Goal: Task Accomplishment & Management: Complete application form

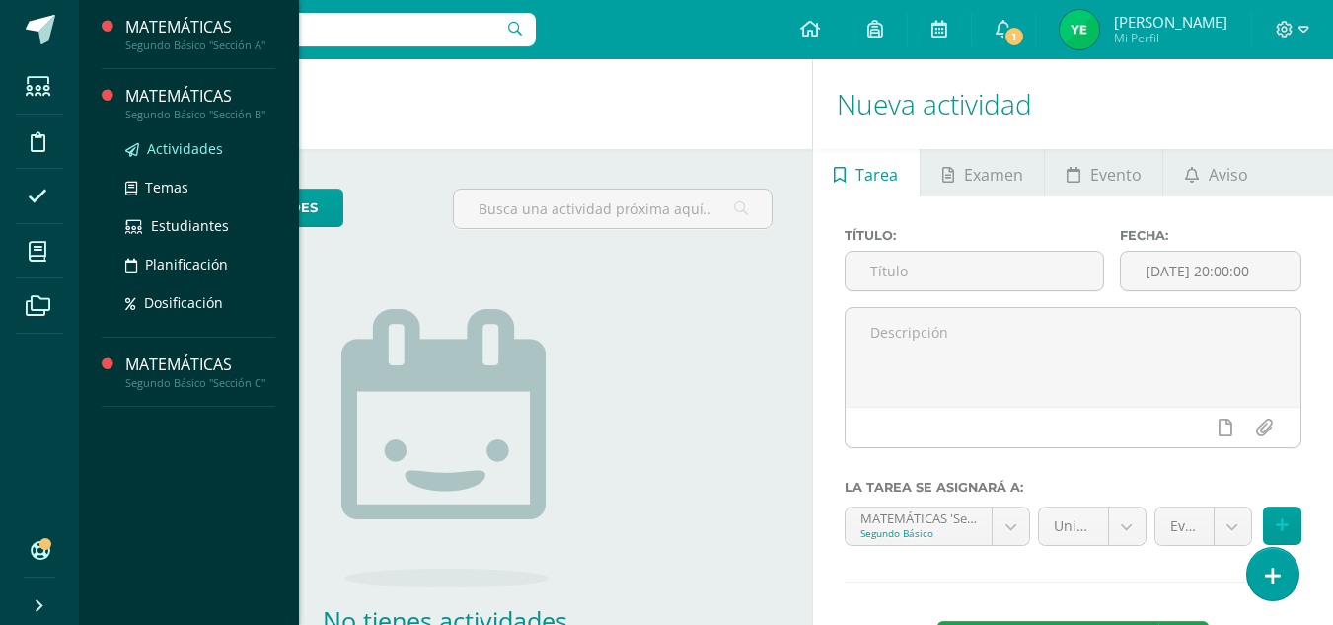
click at [176, 159] on link "Actividades" at bounding box center [200, 148] width 150 height 23
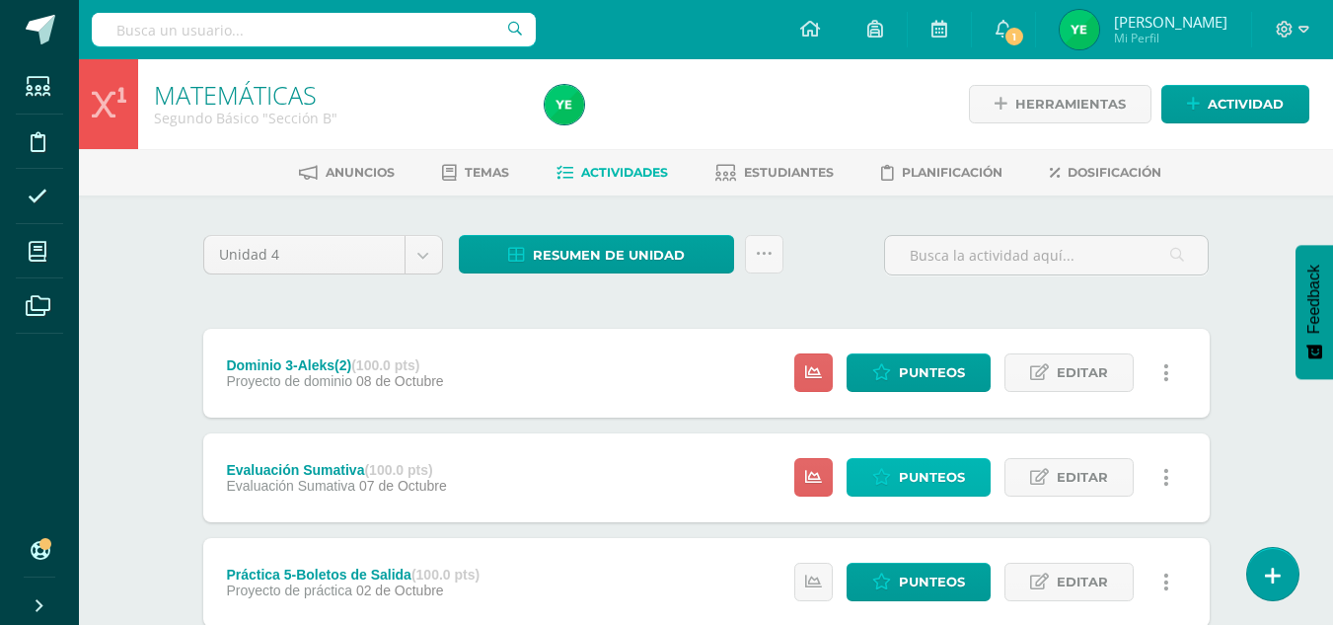
click at [913, 493] on span "Punteos" at bounding box center [932, 477] width 66 height 37
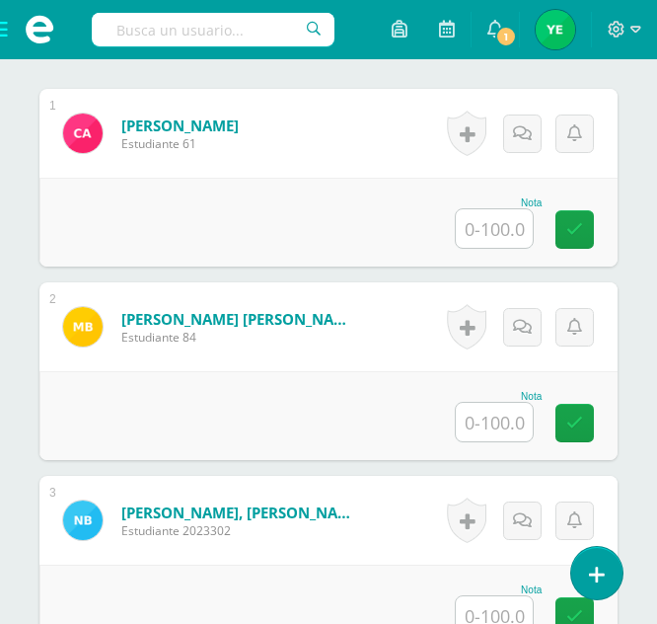
scroll to position [654, 0]
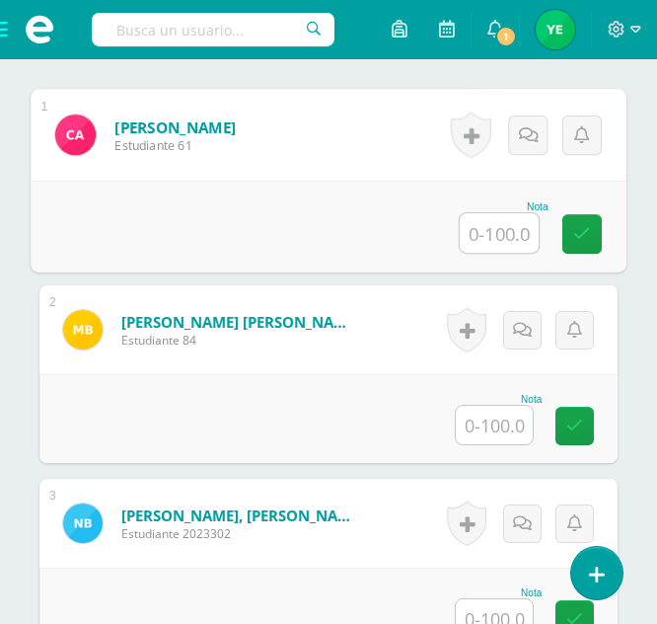
click at [506, 240] on input "text" at bounding box center [499, 232] width 79 height 39
click at [572, 236] on link at bounding box center [582, 233] width 39 height 39
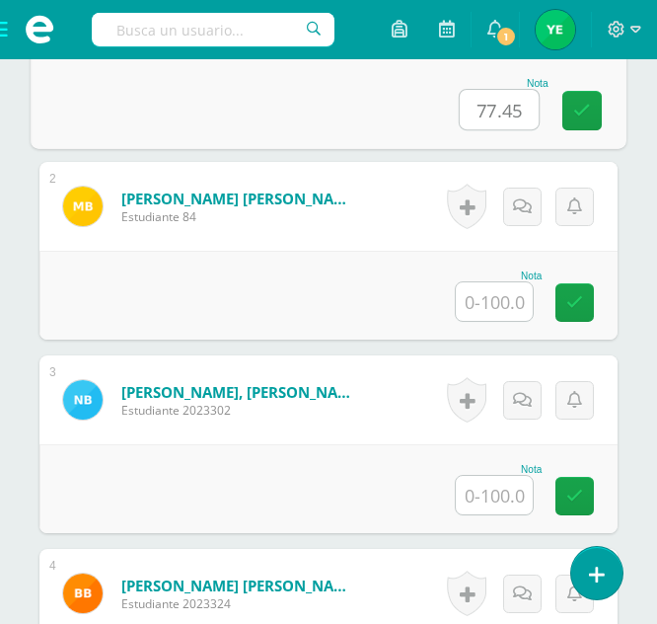
scroll to position [779, 0]
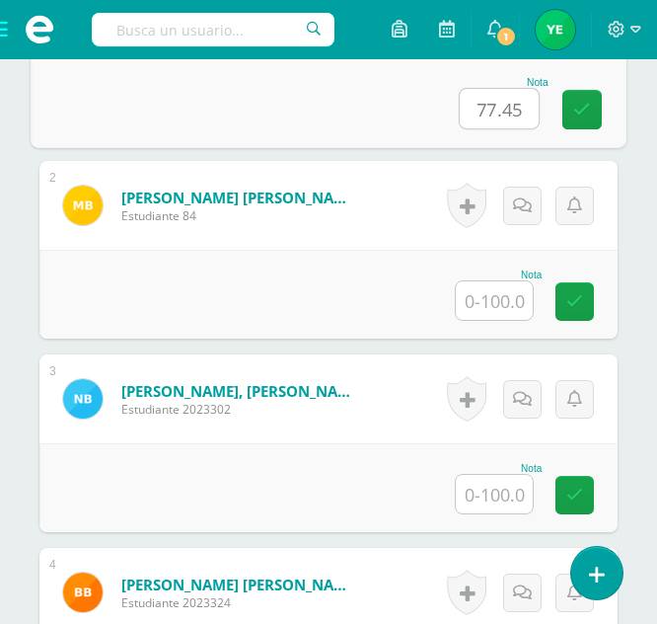
type input "77.45"
click at [500, 323] on div "Nota" at bounding box center [328, 294] width 578 height 89
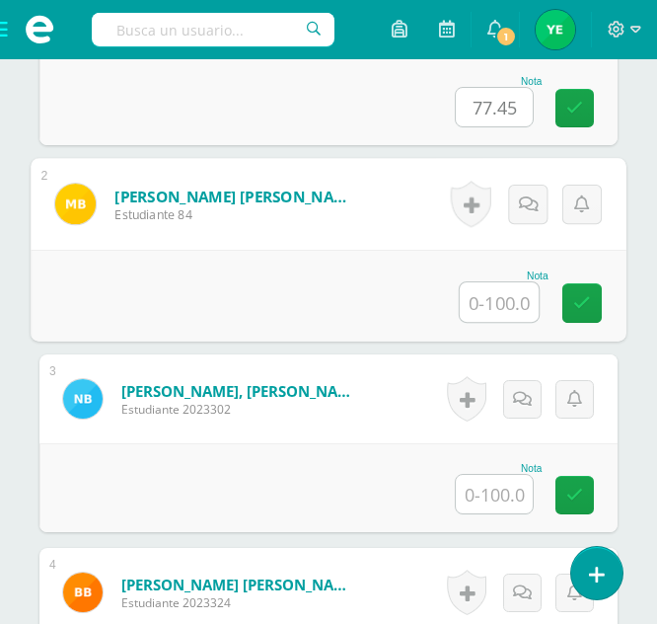
click at [493, 300] on input "text" at bounding box center [499, 301] width 79 height 39
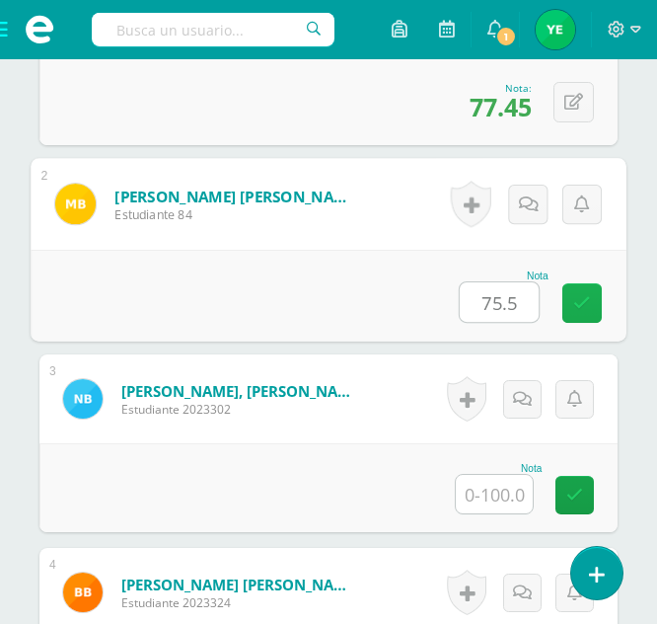
scroll to position [780, 0]
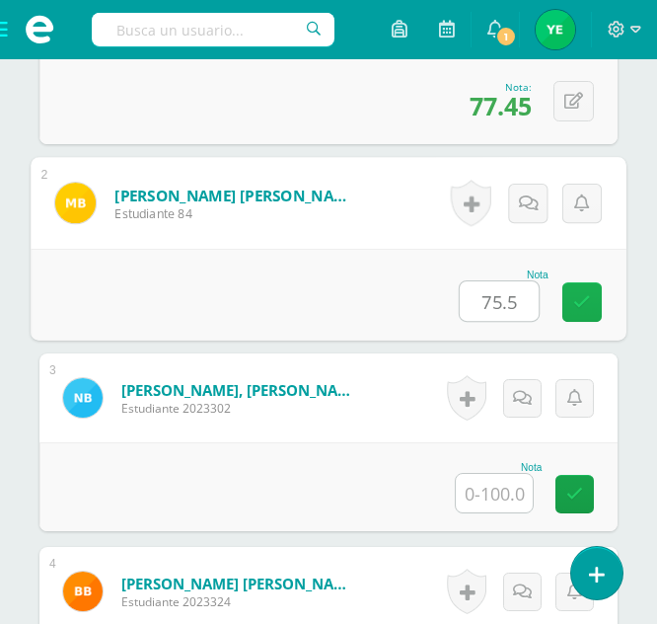
click at [578, 304] on icon at bounding box center [582, 301] width 18 height 17
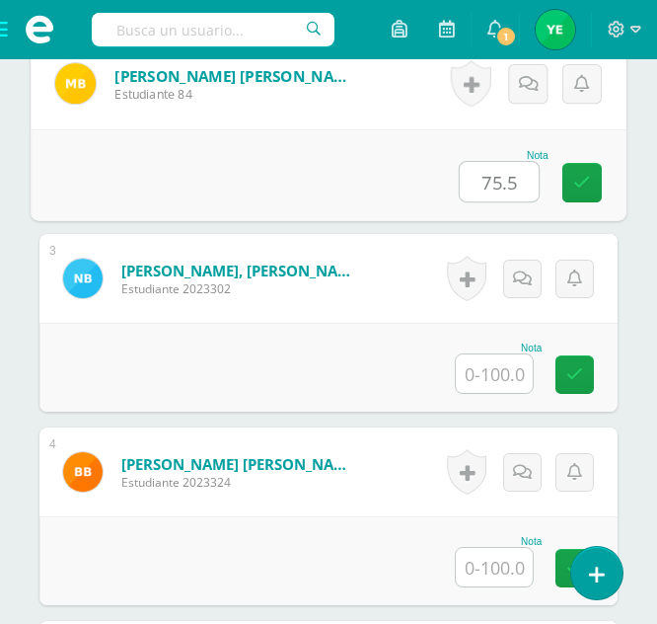
scroll to position [905, 0]
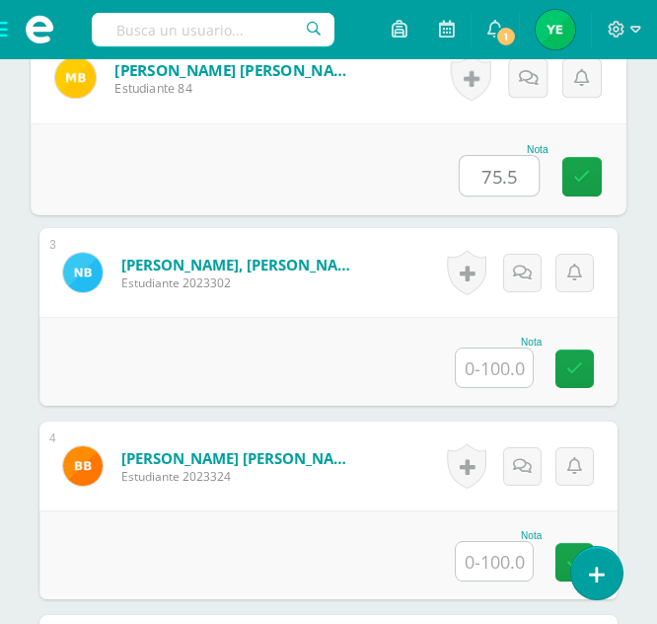
type input "75.5"
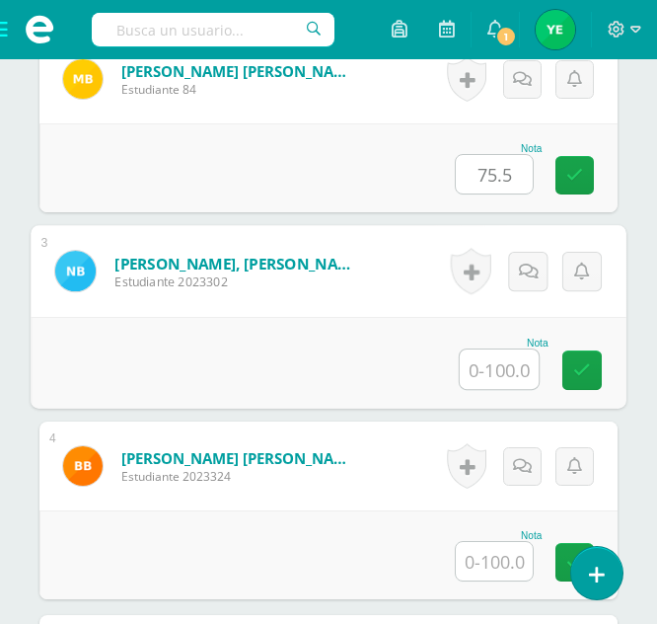
click at [506, 366] on input "text" at bounding box center [499, 368] width 79 height 39
click at [567, 371] on link at bounding box center [582, 369] width 39 height 39
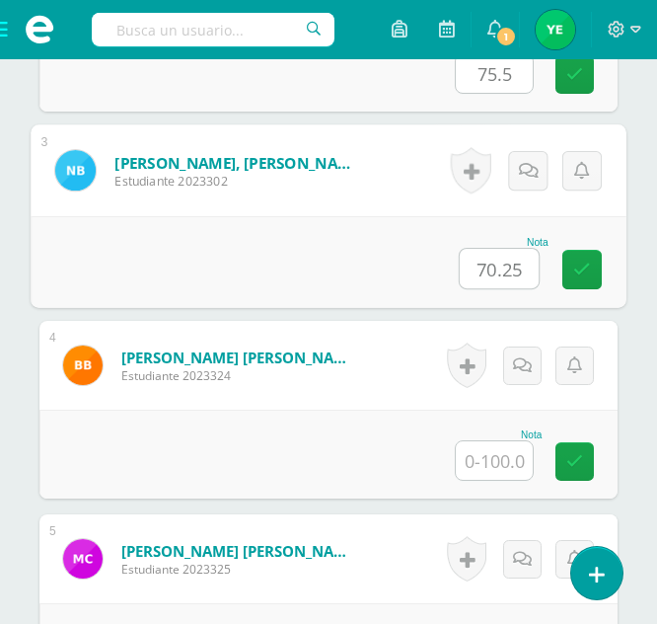
scroll to position [1024, 0]
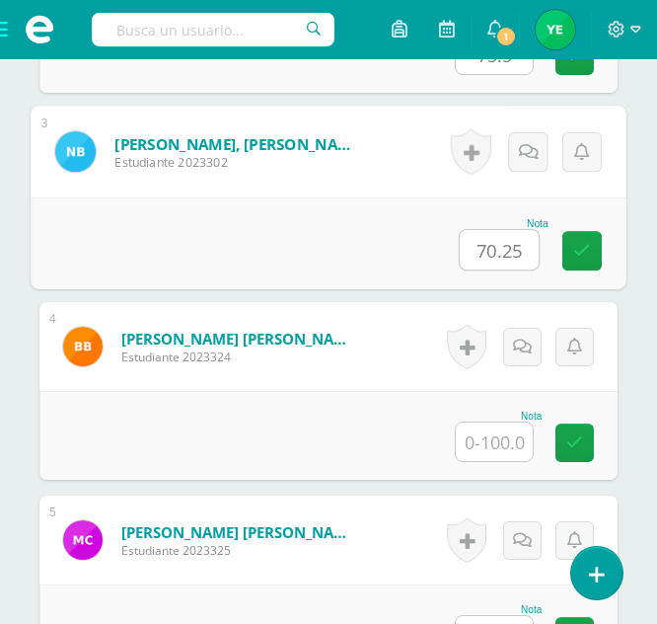
type input "70.25"
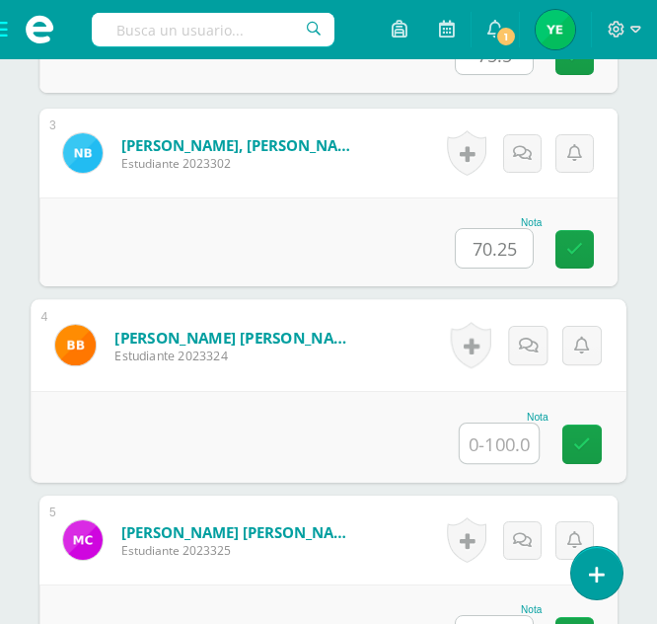
click at [481, 455] on input "text" at bounding box center [499, 442] width 79 height 39
type input "65.5"
click at [582, 449] on icon at bounding box center [582, 443] width 18 height 17
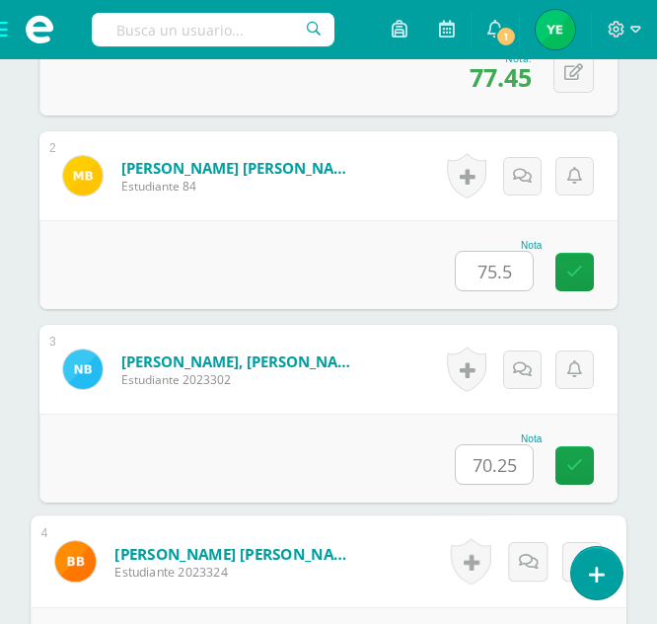
scroll to position [804, 0]
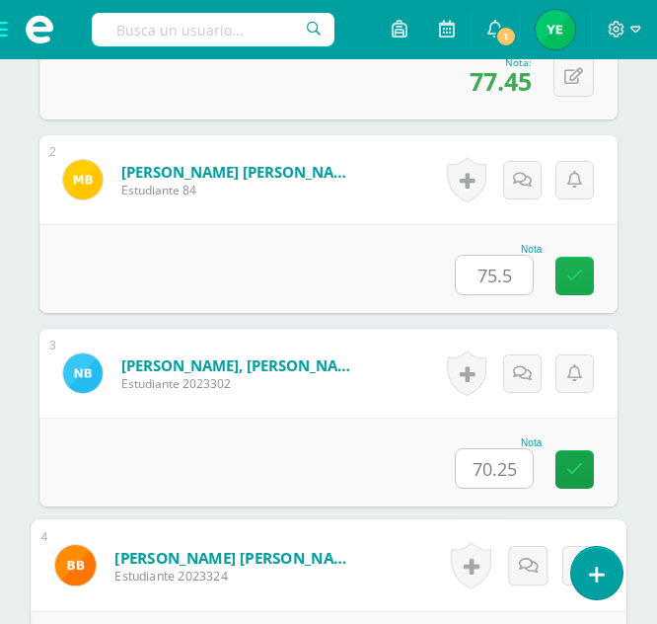
click at [571, 279] on icon at bounding box center [575, 275] width 17 height 17
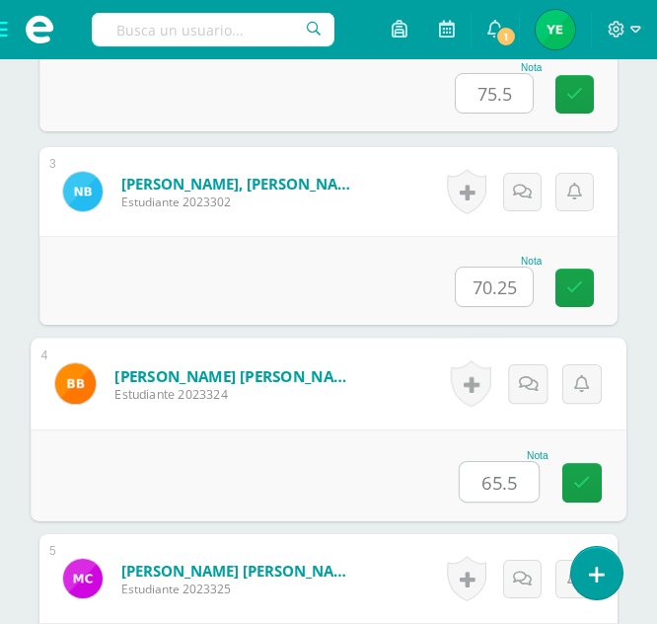
scroll to position [1007, 0]
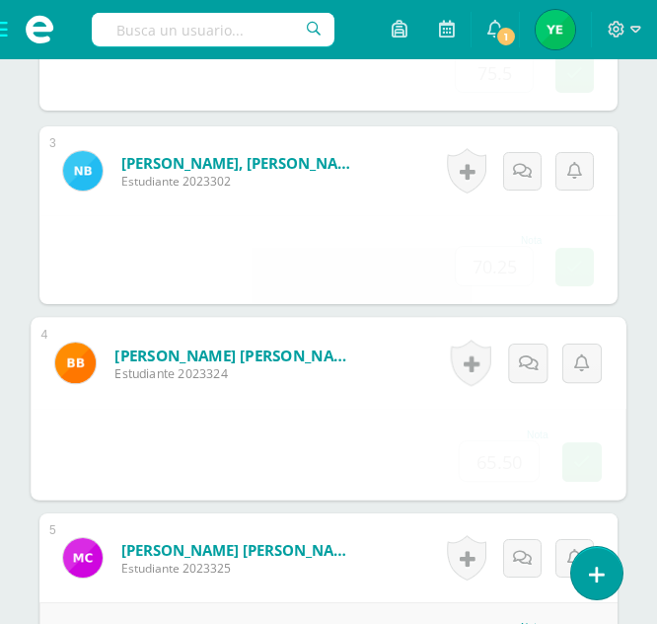
click at [569, 215] on form "Bocel Pablo, Nancy Mariela Estudiante 2023302 Nota 70.25 0 Logros" at bounding box center [328, 170] width 578 height 89
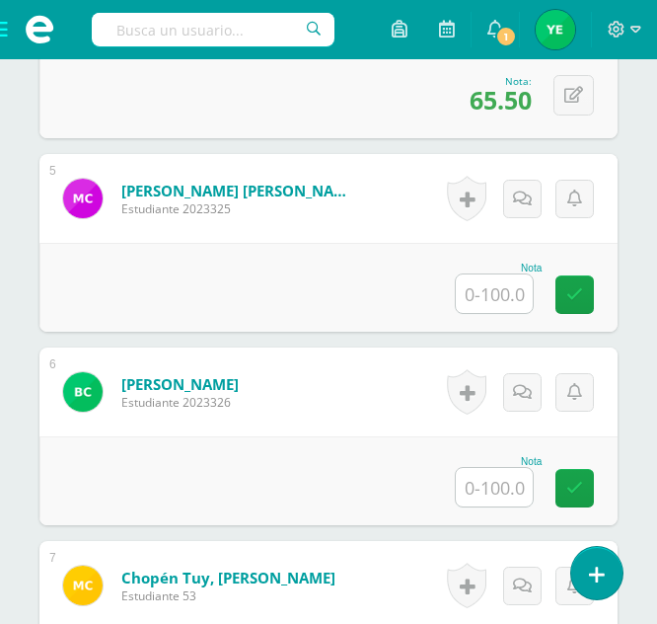
scroll to position [1377, 0]
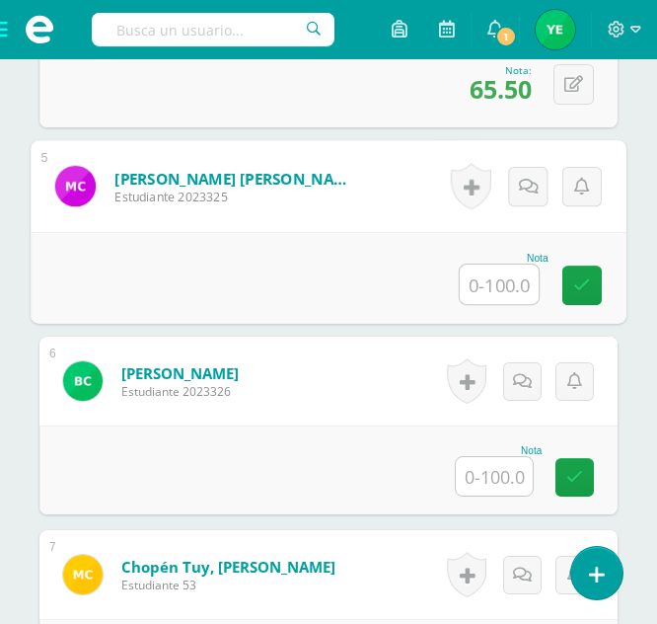
click at [487, 283] on input "text" at bounding box center [499, 284] width 79 height 39
click at [576, 287] on icon at bounding box center [582, 284] width 18 height 17
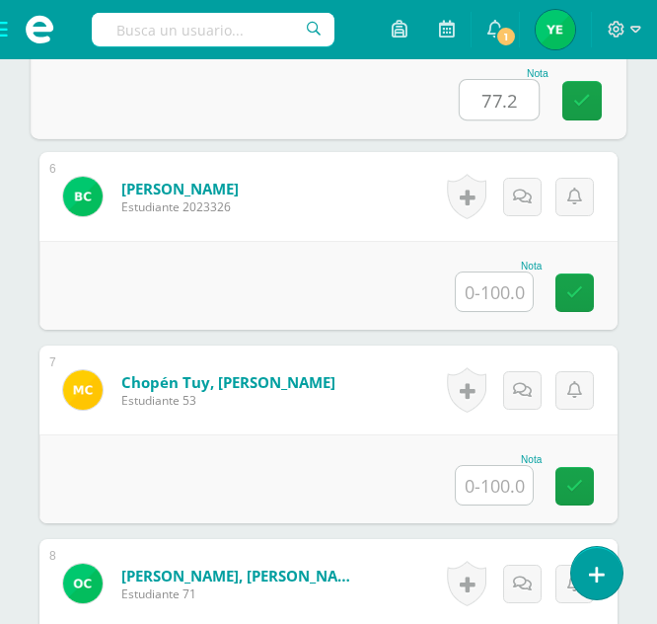
scroll to position [1563, 0]
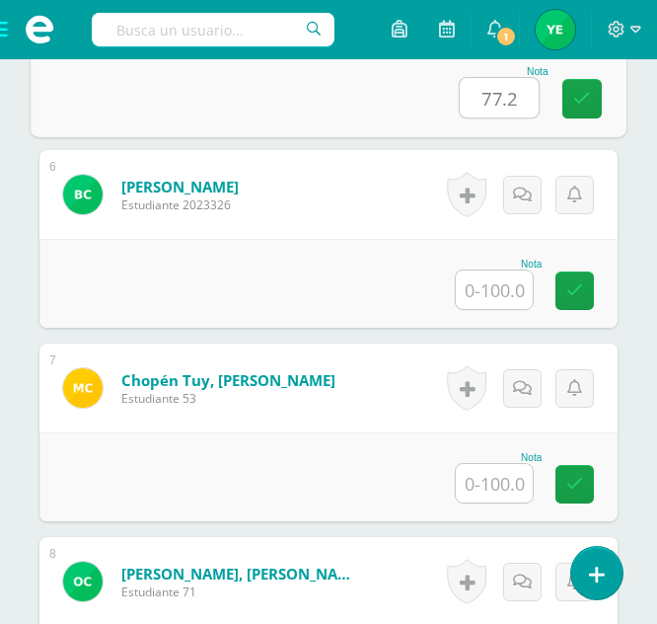
type input "77.2"
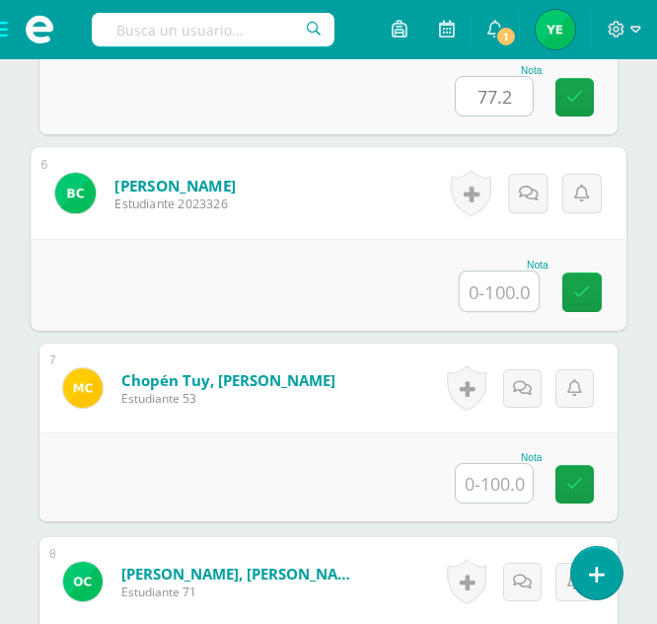
click at [494, 300] on input "text" at bounding box center [499, 290] width 79 height 39
type input "73.85"
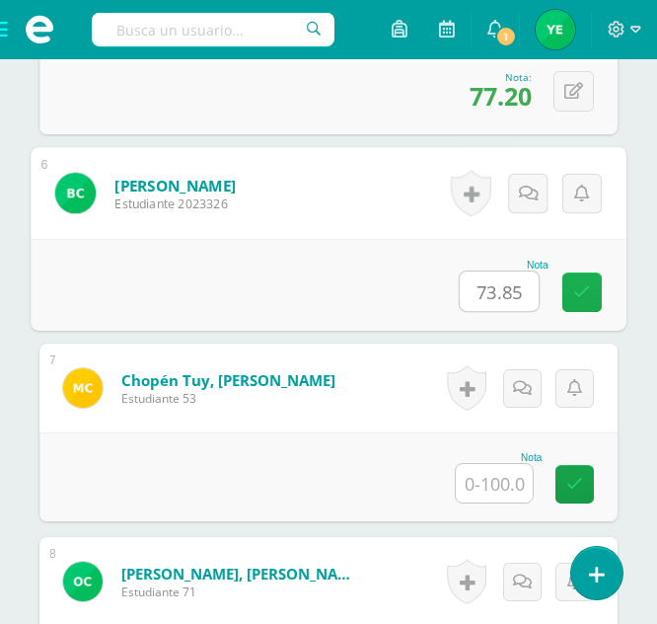
click at [579, 283] on icon at bounding box center [582, 291] width 18 height 17
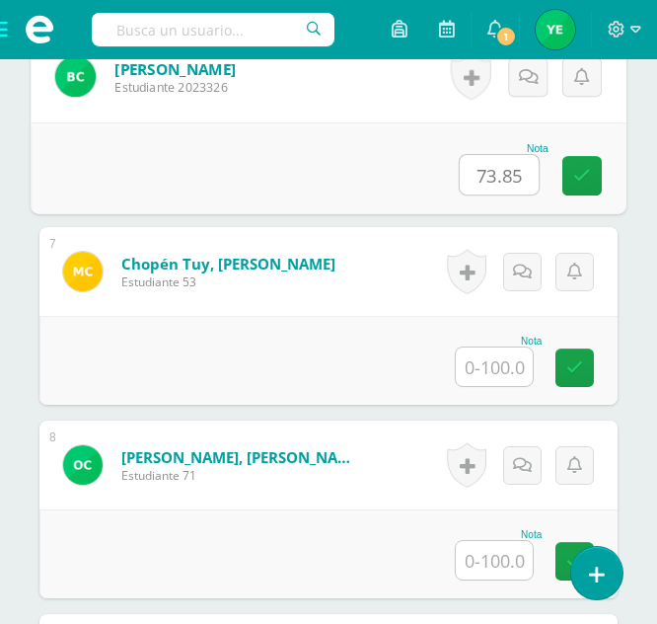
scroll to position [1688, 0]
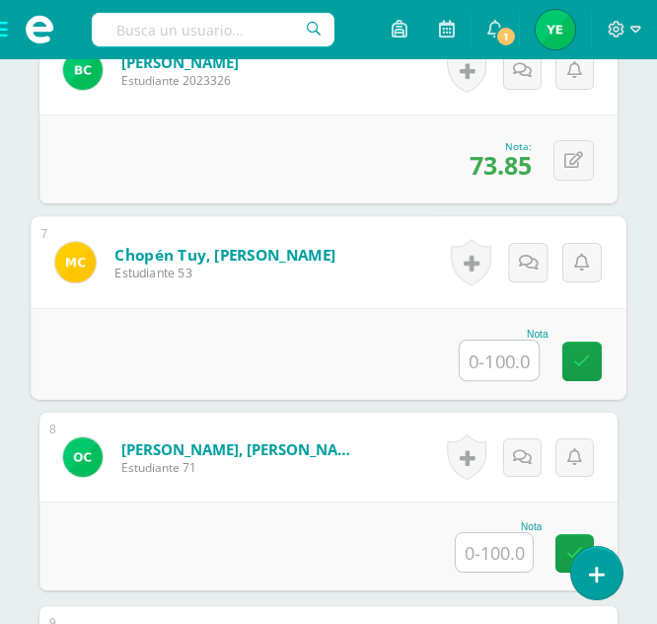
click at [498, 361] on input "text" at bounding box center [499, 359] width 79 height 39
type input "64.2"
click at [567, 360] on link at bounding box center [582, 360] width 39 height 39
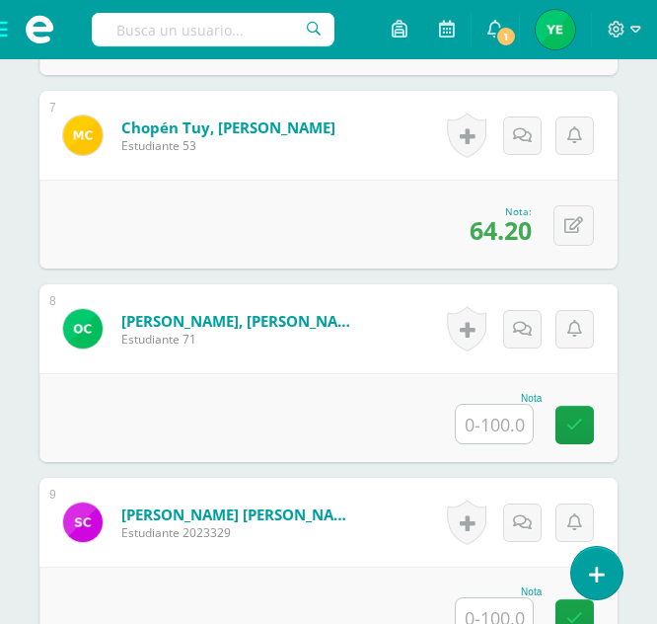
scroll to position [1817, 0]
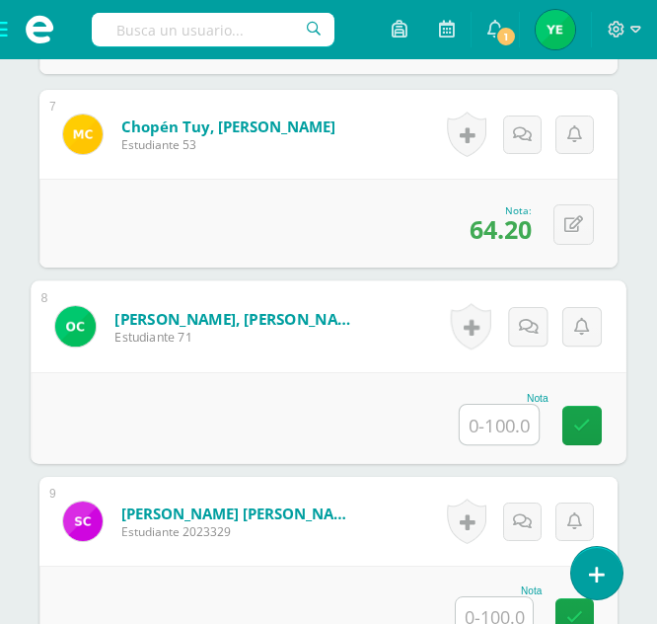
click at [484, 407] on input "text" at bounding box center [499, 424] width 79 height 39
type input "62.1"
click at [585, 431] on icon at bounding box center [582, 424] width 18 height 17
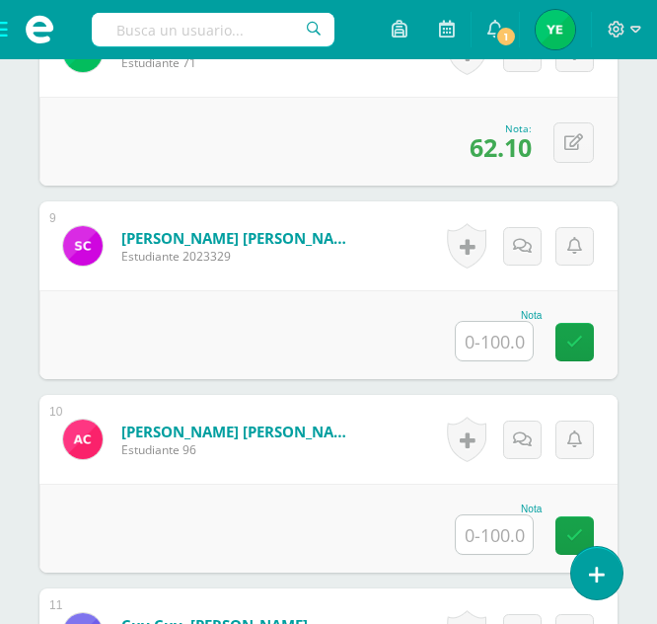
scroll to position [2093, 0]
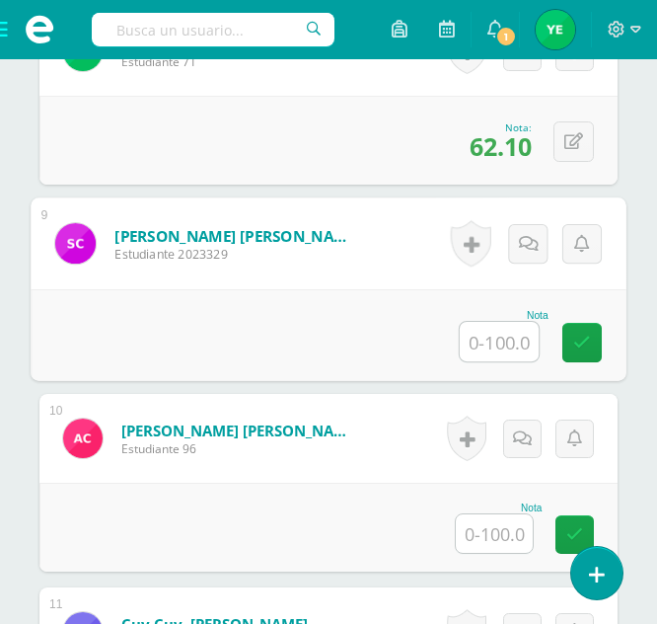
click at [510, 341] on input "text" at bounding box center [499, 341] width 79 height 39
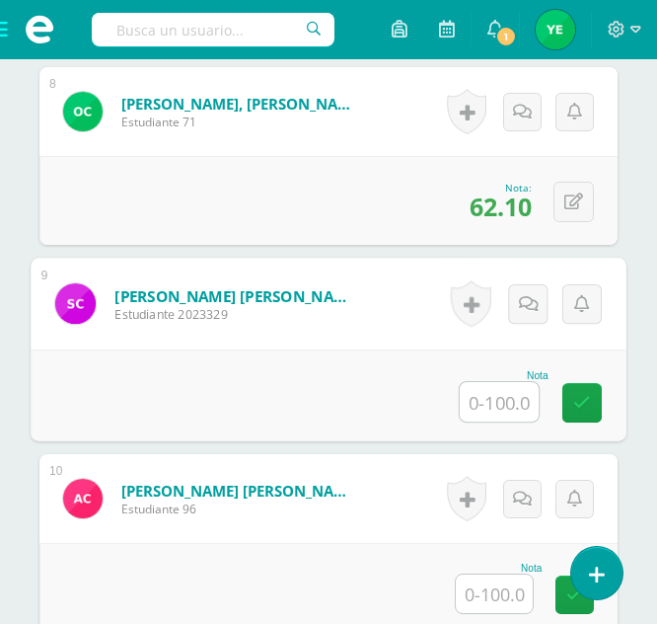
scroll to position [2040, 0]
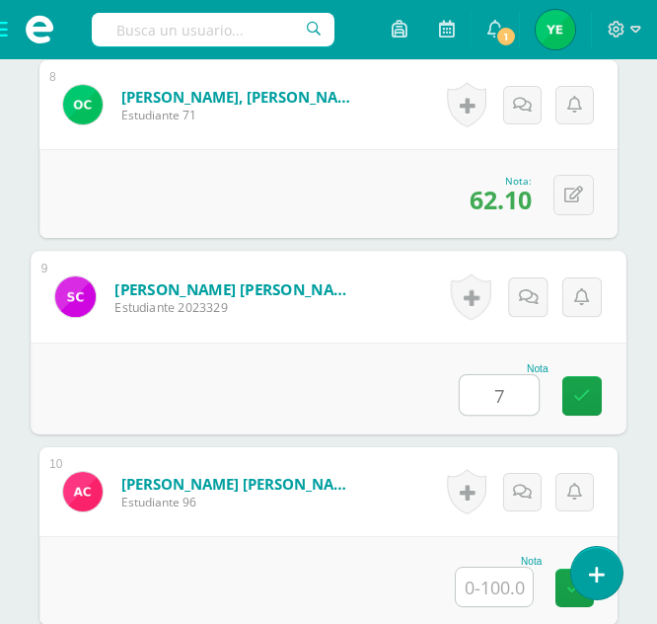
type input "79"
click at [575, 402] on icon at bounding box center [582, 395] width 18 height 17
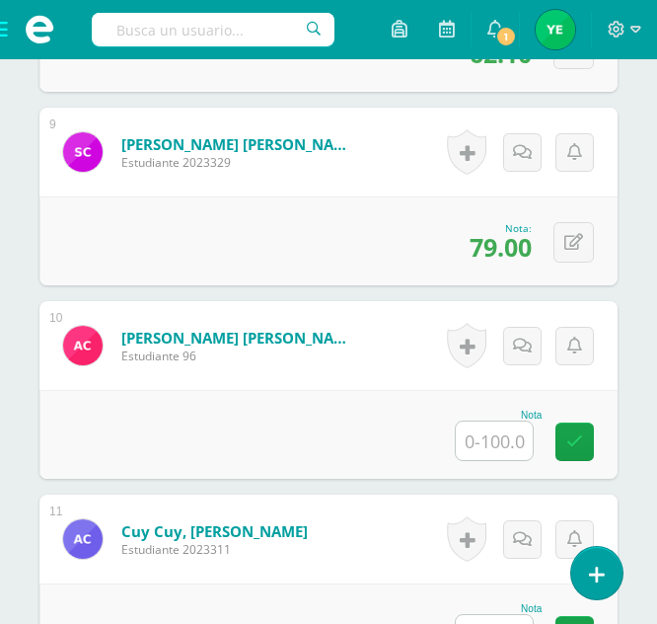
scroll to position [2191, 0]
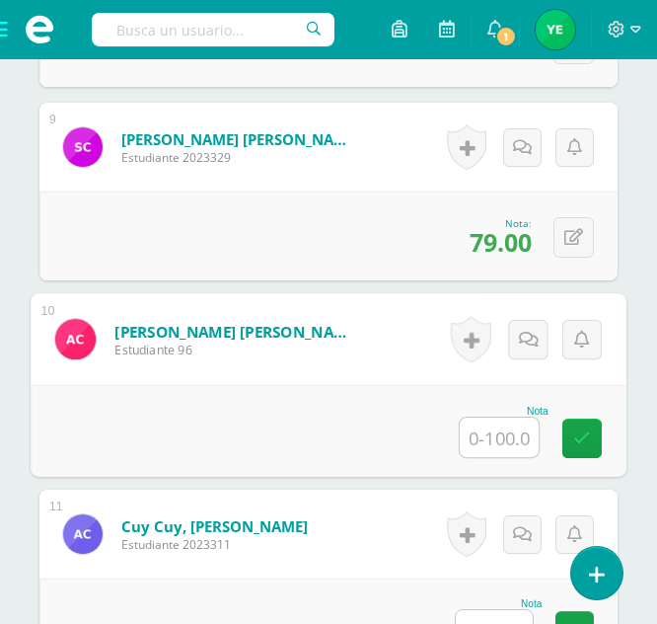
click at [491, 443] on input "text" at bounding box center [499, 436] width 79 height 39
type input "85.5"
click at [582, 435] on icon at bounding box center [582, 437] width 18 height 17
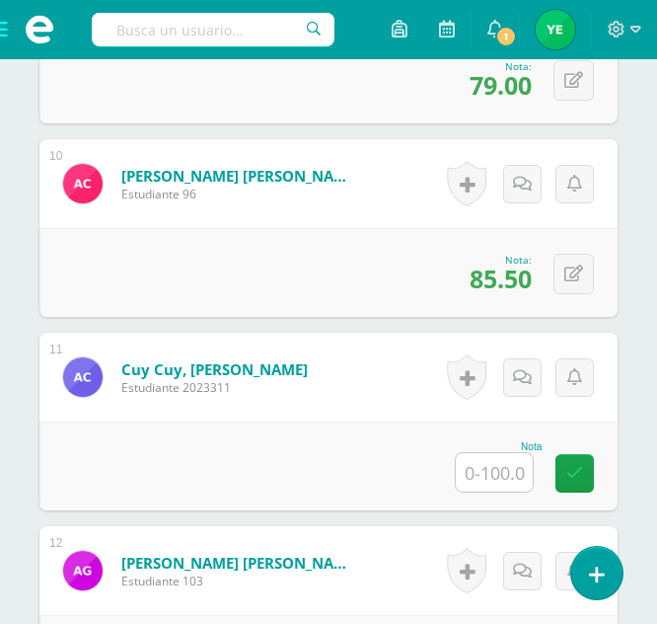
scroll to position [2375, 0]
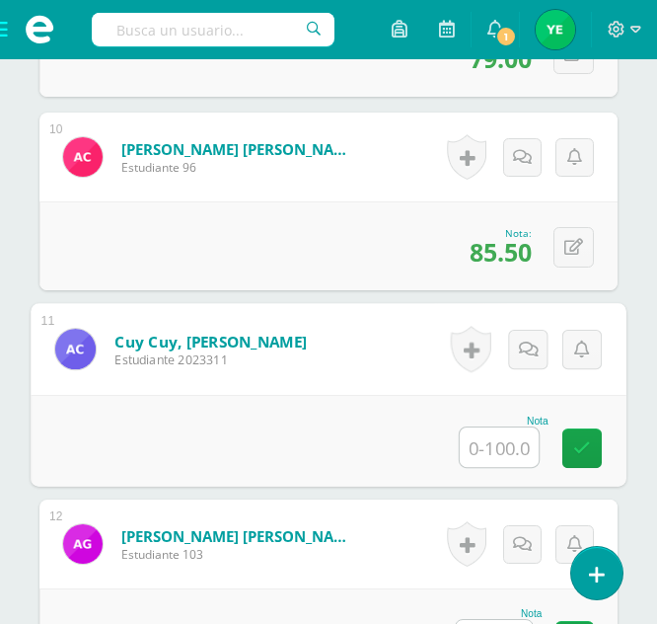
click at [495, 458] on input "text" at bounding box center [499, 446] width 79 height 39
type input "64.8"
click at [595, 451] on link at bounding box center [582, 447] width 39 height 39
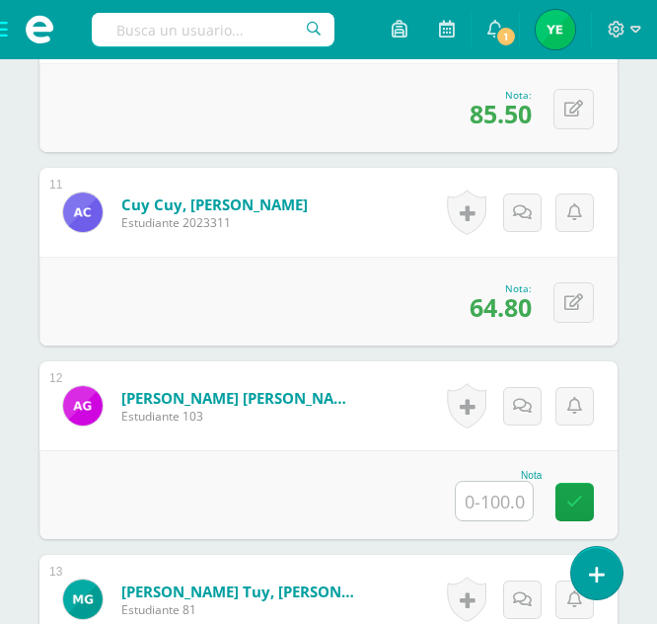
scroll to position [2522, 0]
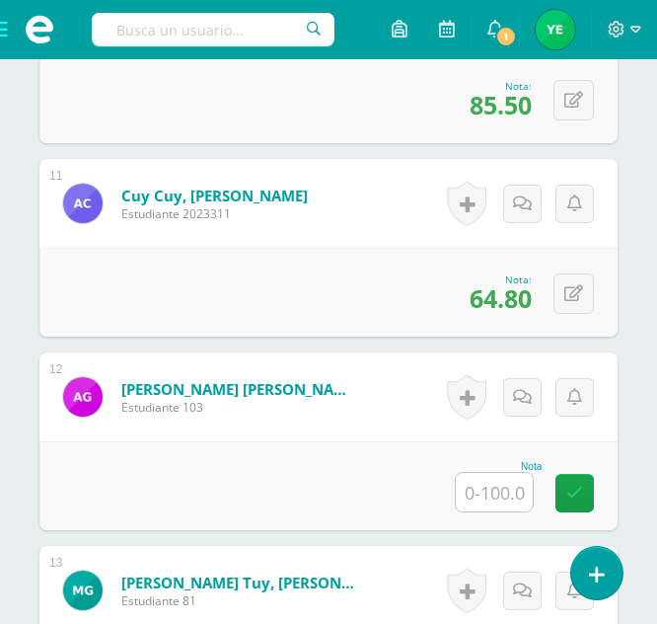
click at [493, 501] on input "text" at bounding box center [494, 492] width 77 height 38
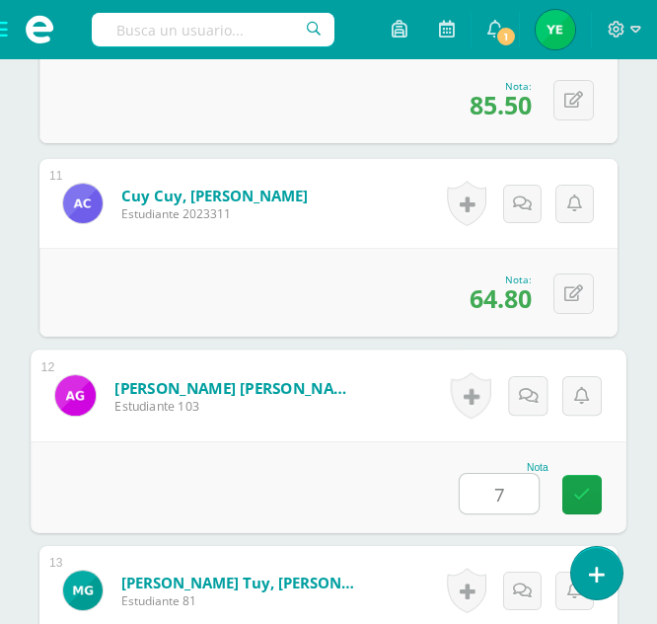
type input "75"
click at [591, 485] on link at bounding box center [582, 494] width 39 height 39
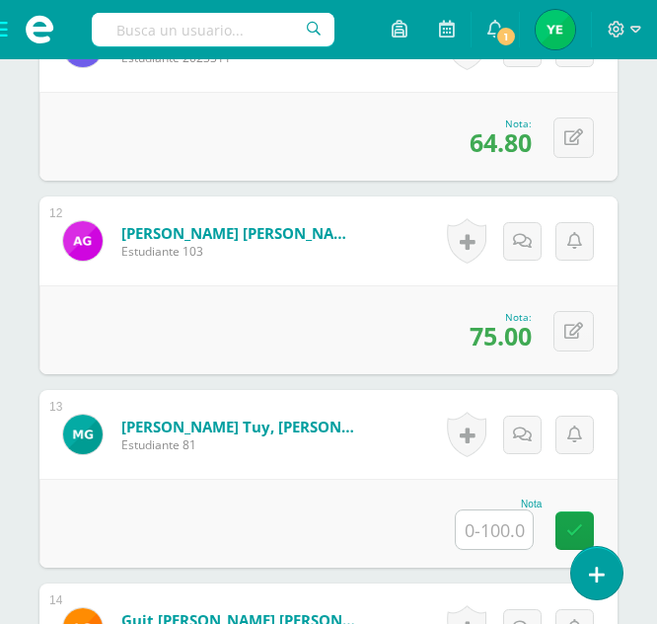
scroll to position [2679, 0]
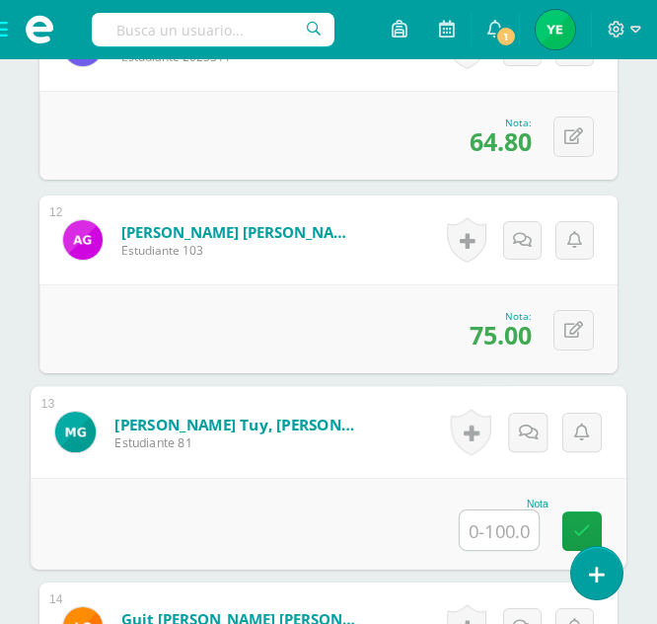
click at [487, 529] on input "text" at bounding box center [499, 529] width 79 height 39
click at [587, 518] on link at bounding box center [582, 530] width 39 height 39
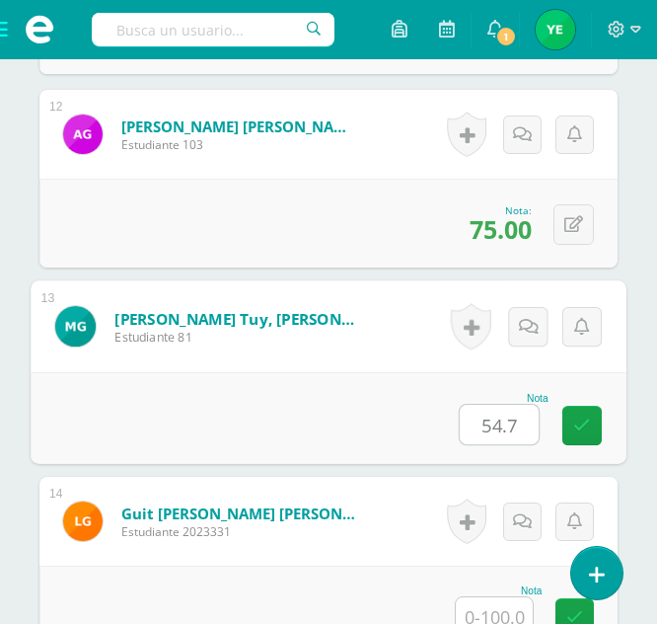
scroll to position [2792, 0]
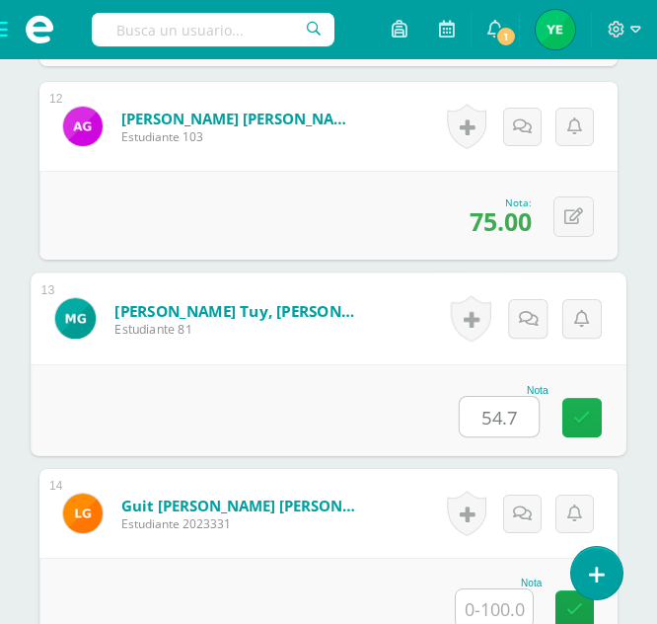
click at [566, 417] on link at bounding box center [582, 417] width 39 height 39
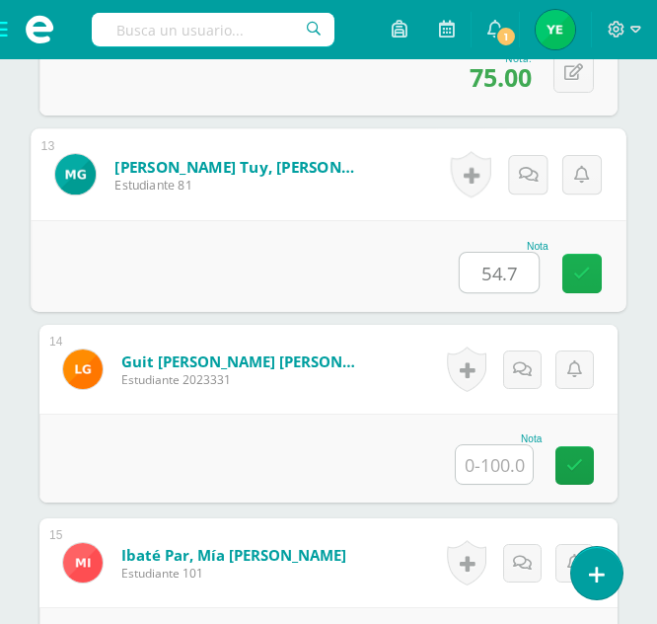
scroll to position [2945, 0]
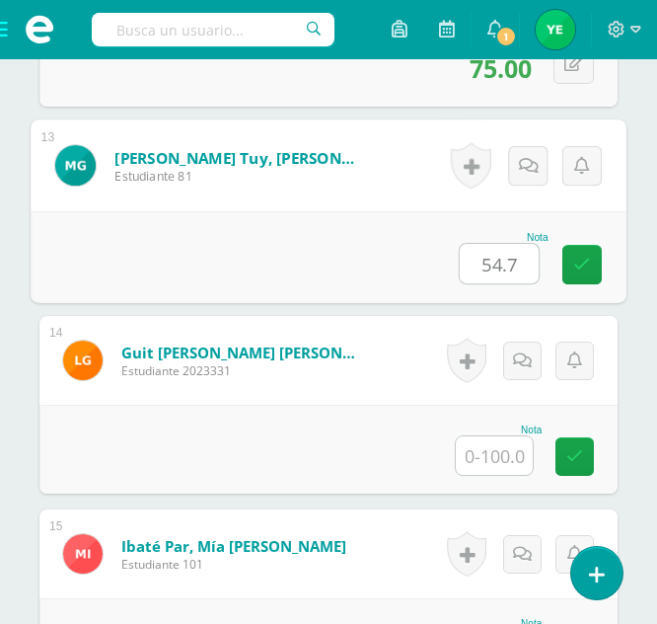
type input "54.7"
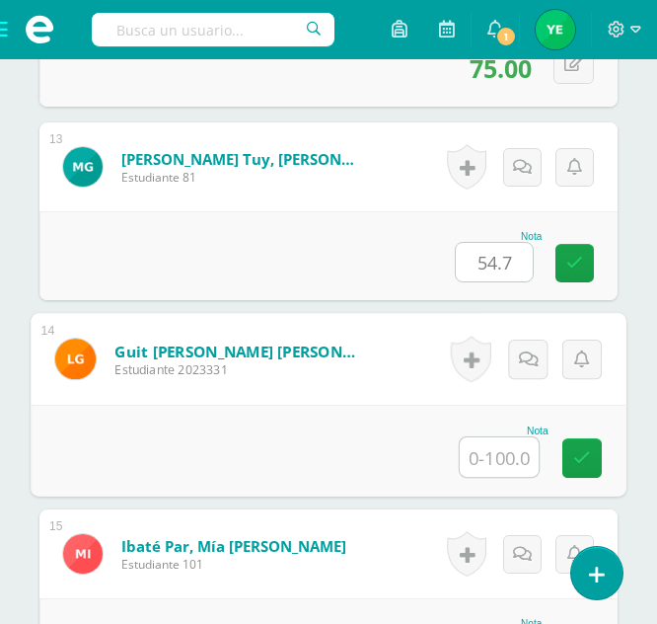
click at [492, 465] on input "text" at bounding box center [499, 456] width 79 height 39
click at [594, 459] on link at bounding box center [582, 457] width 39 height 39
click at [569, 257] on icon at bounding box center [575, 263] width 17 height 17
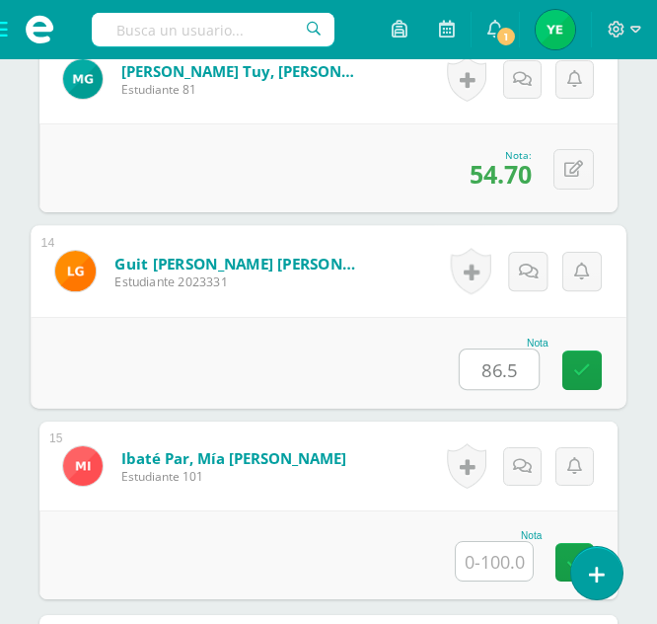
scroll to position [3040, 0]
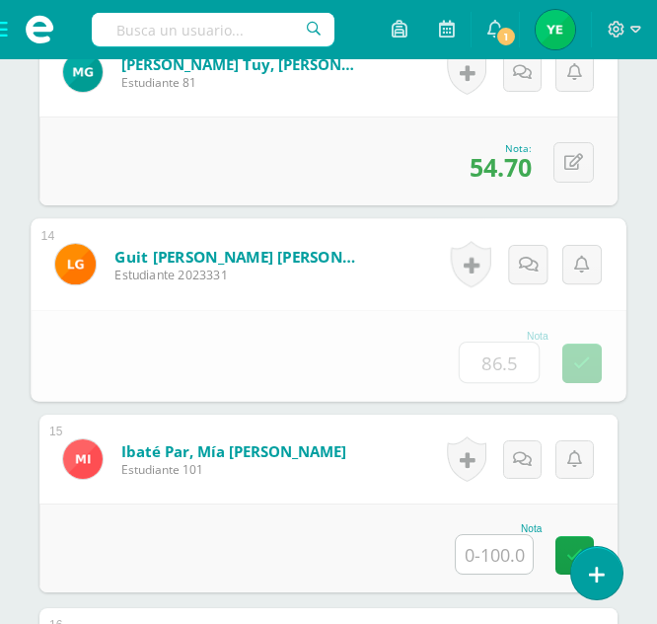
type input "86.5"
click at [494, 541] on input "text" at bounding box center [494, 554] width 77 height 38
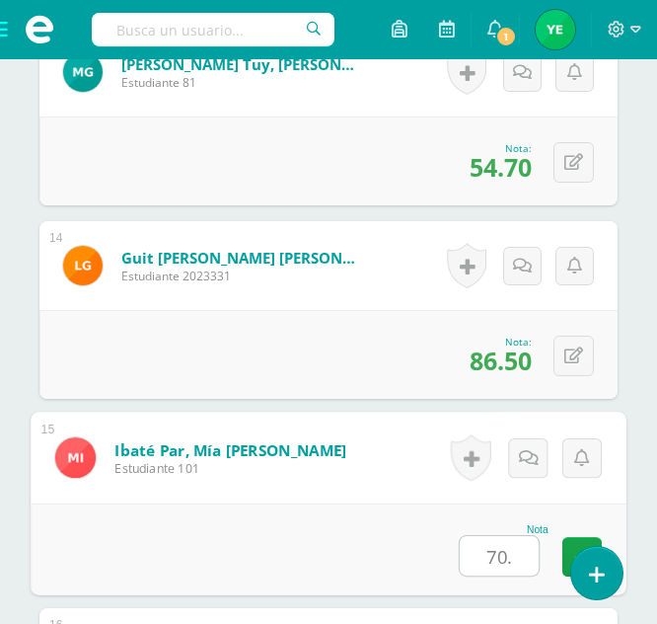
type input "70.3"
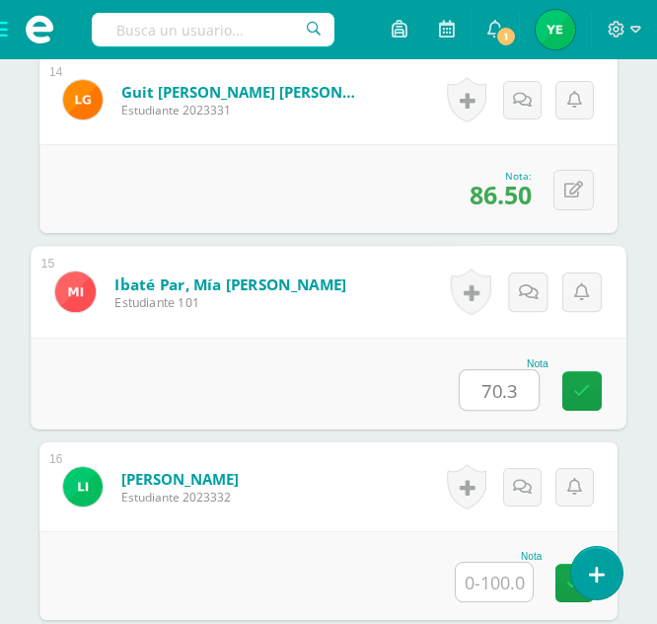
scroll to position [3215, 0]
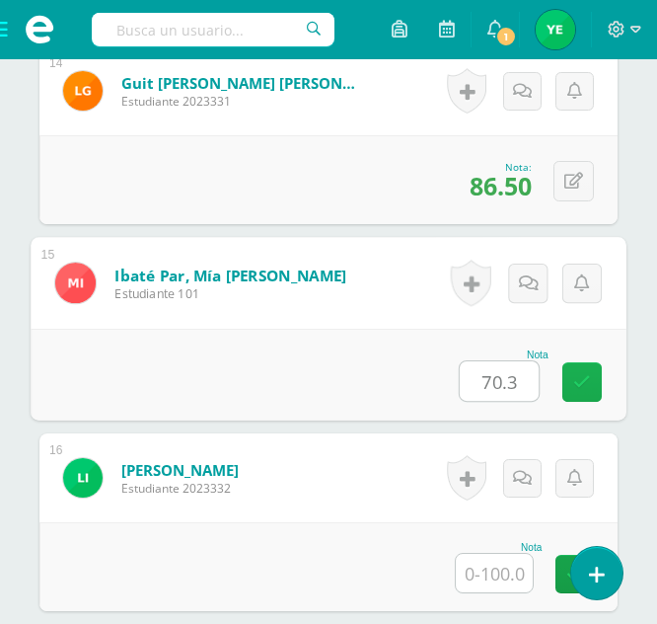
click at [572, 397] on link at bounding box center [582, 381] width 39 height 39
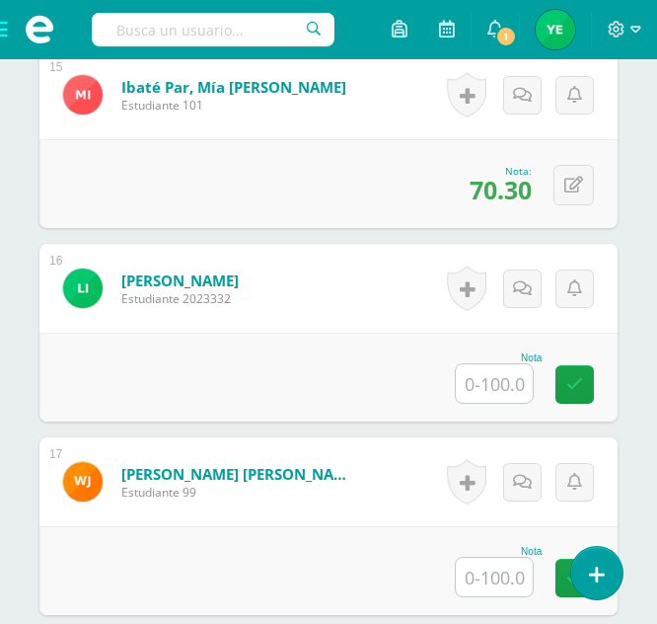
scroll to position [3405, 0]
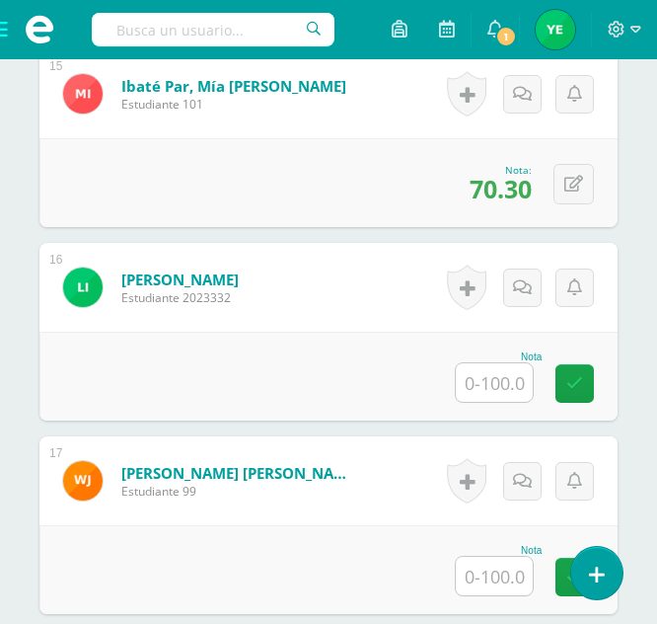
click at [488, 392] on input "text" at bounding box center [494, 382] width 77 height 38
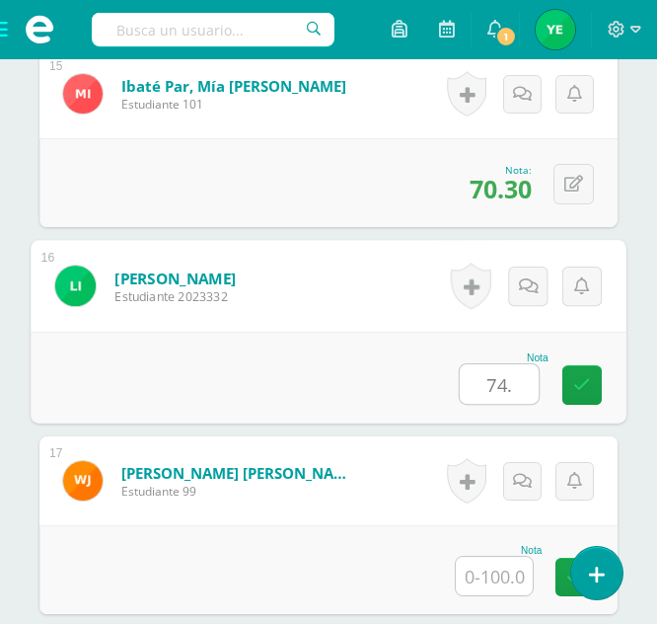
type input "74.9"
click at [569, 375] on link at bounding box center [582, 384] width 39 height 39
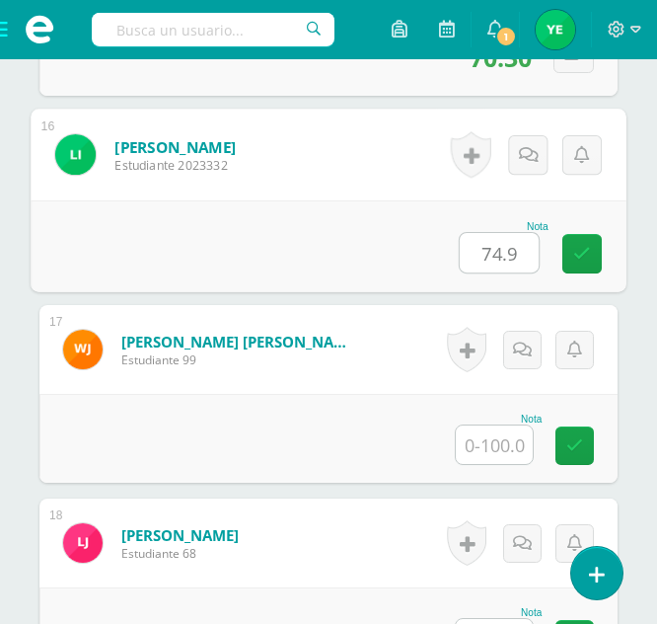
scroll to position [3549, 0]
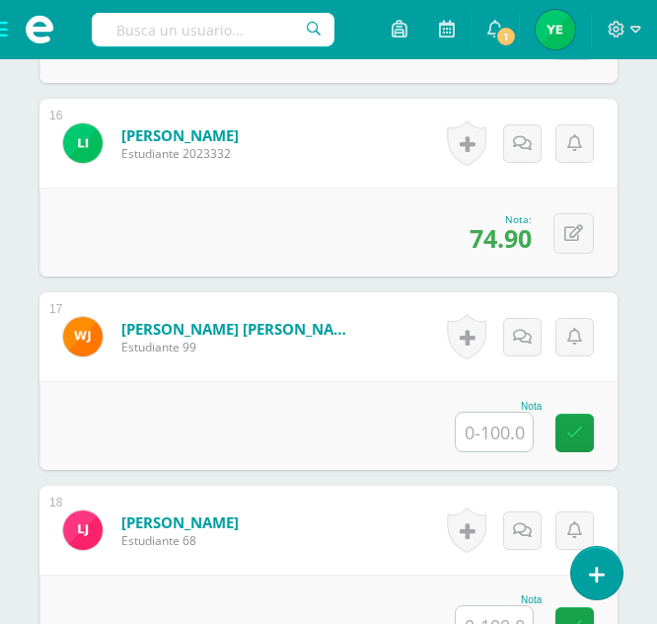
click at [487, 439] on input "text" at bounding box center [494, 432] width 77 height 38
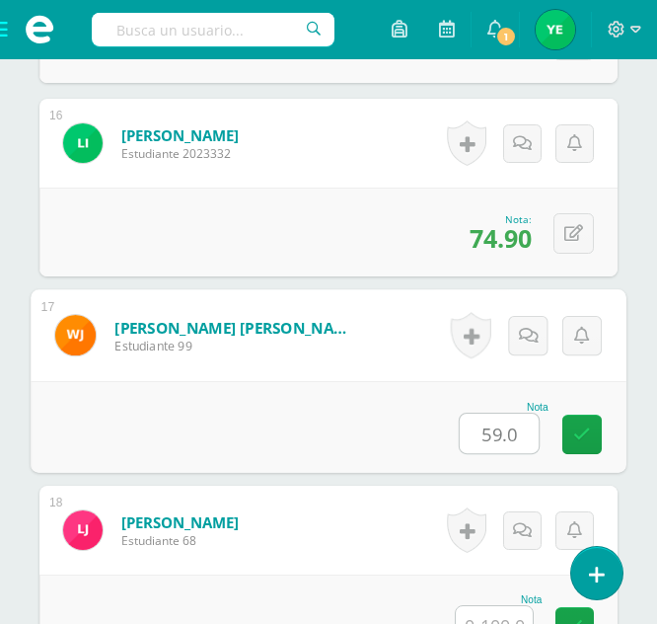
type input "59.05"
click at [593, 439] on link at bounding box center [582, 434] width 39 height 39
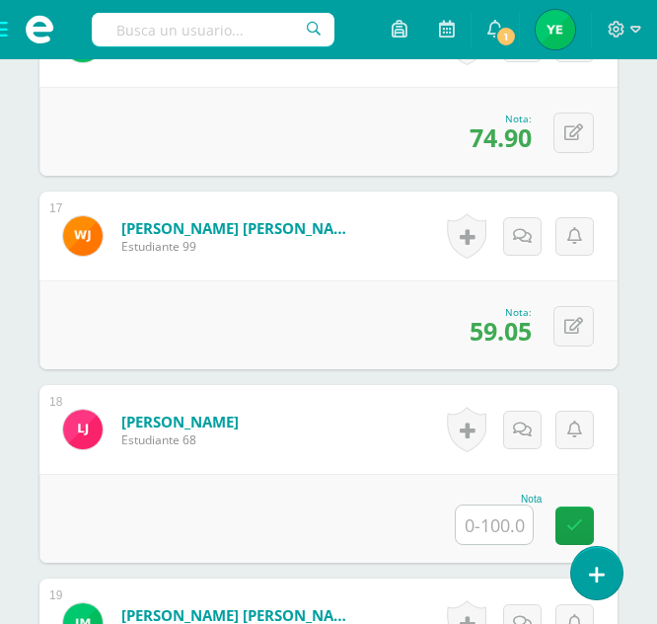
scroll to position [3651, 0]
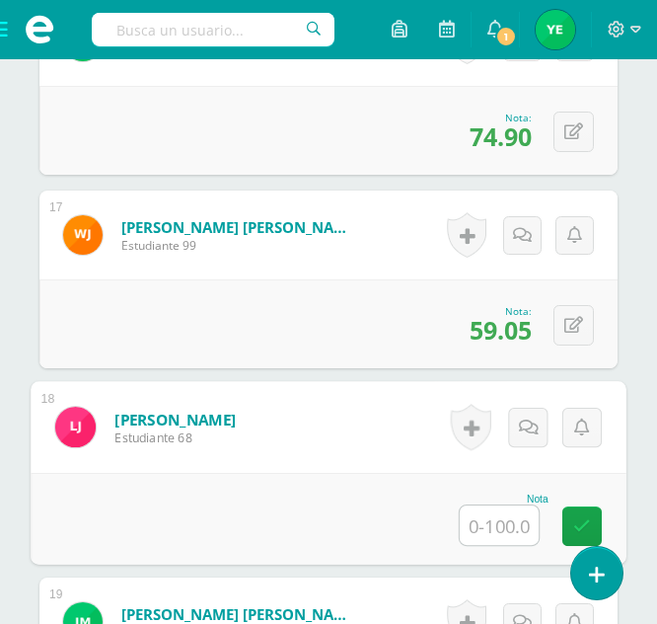
click at [507, 529] on input "text" at bounding box center [499, 524] width 79 height 39
click at [580, 522] on icon at bounding box center [582, 525] width 18 height 17
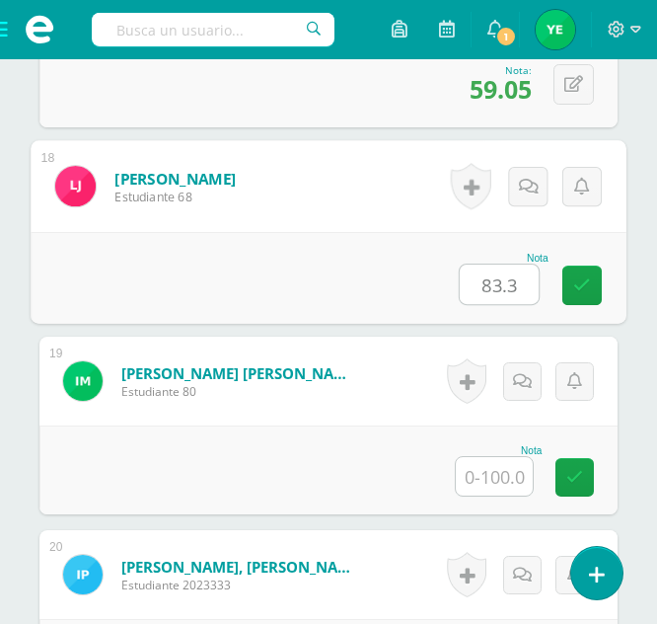
scroll to position [3893, 0]
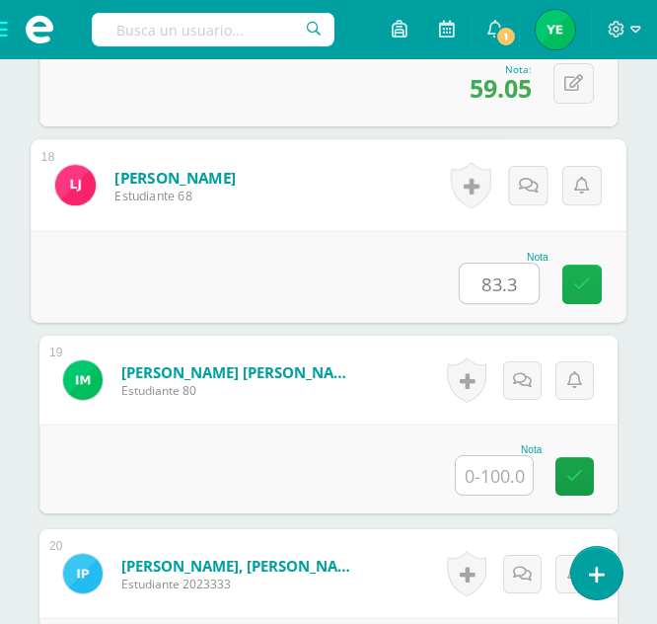
click at [575, 293] on link at bounding box center [582, 284] width 39 height 39
type input "0"
click at [501, 479] on input "text" at bounding box center [494, 475] width 77 height 38
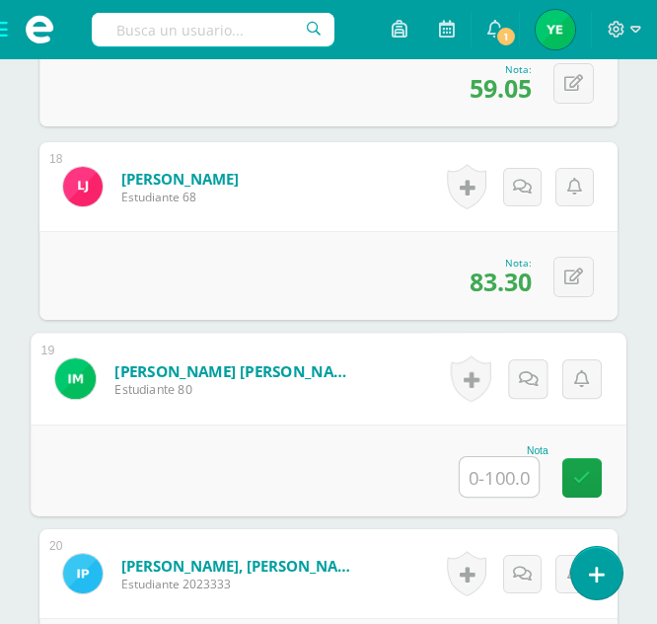
click at [487, 483] on input "text" at bounding box center [499, 476] width 79 height 39
type input "66"
click at [586, 487] on link at bounding box center [582, 477] width 39 height 39
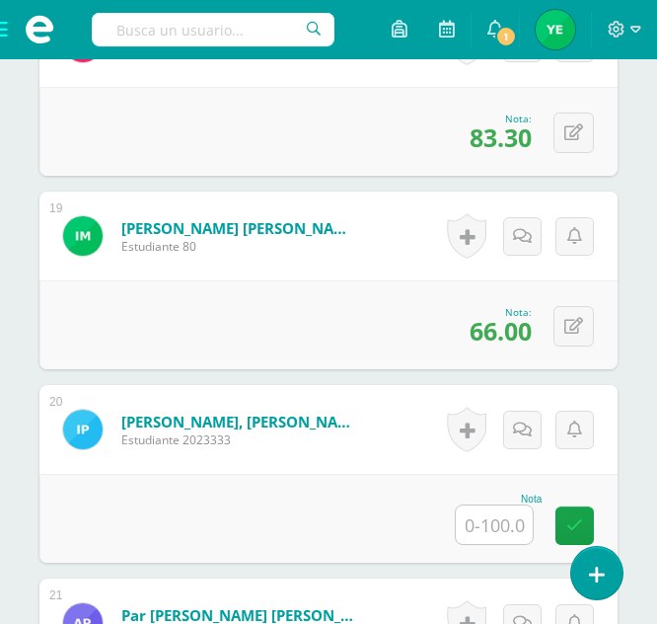
scroll to position [4038, 0]
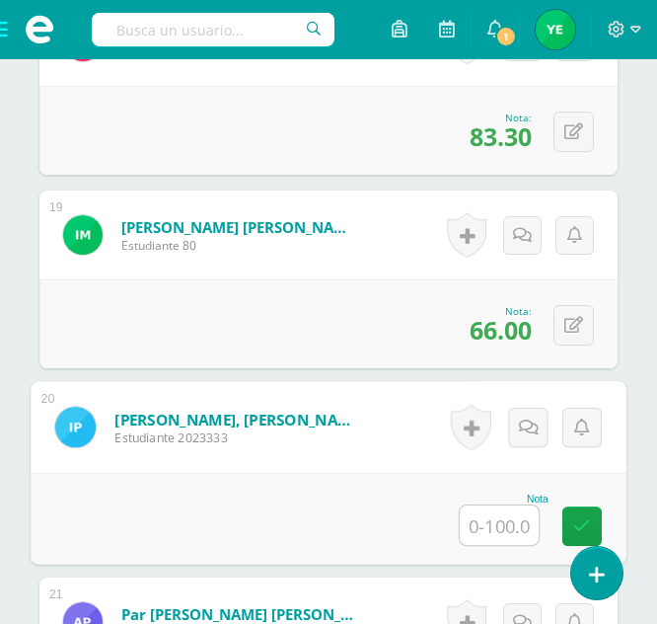
click at [481, 519] on input "text" at bounding box center [499, 524] width 79 height 39
type input "64.55"
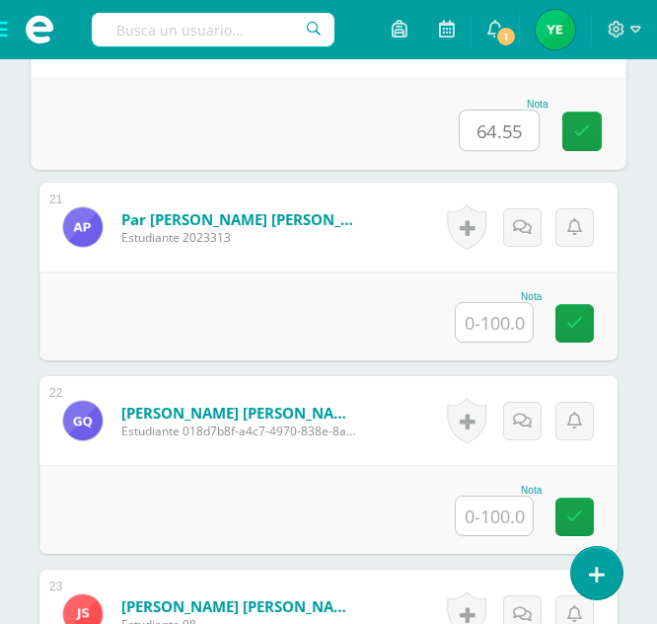
scroll to position [4433, 0]
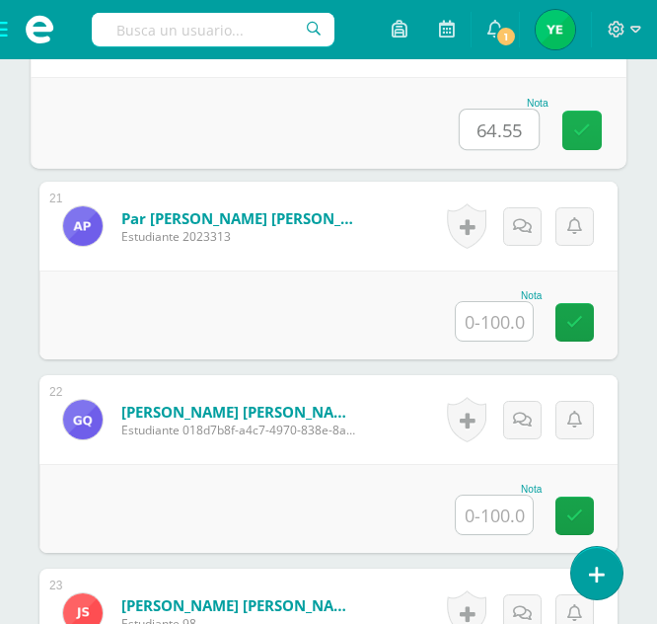
click at [568, 127] on link at bounding box center [582, 130] width 39 height 39
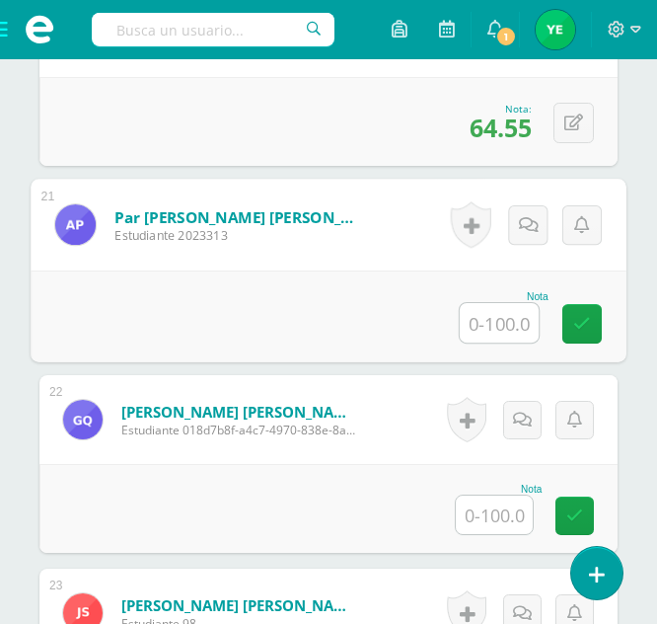
click at [496, 336] on input "text" at bounding box center [499, 322] width 79 height 39
click at [578, 328] on icon at bounding box center [582, 323] width 18 height 17
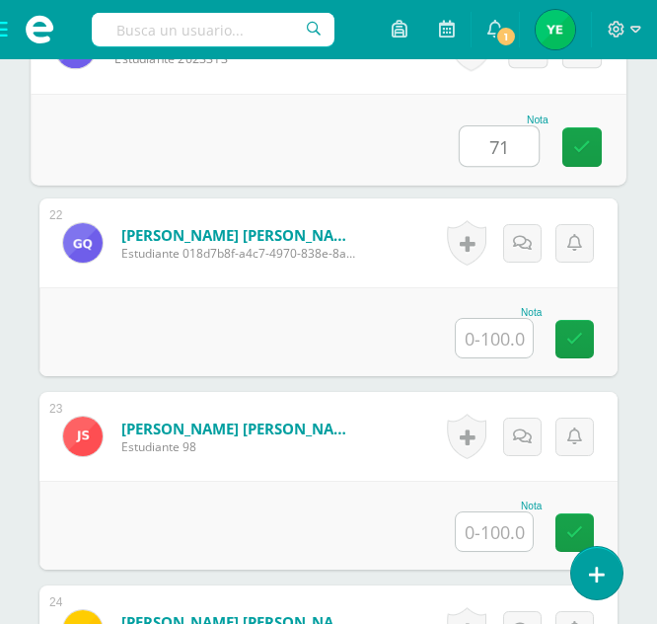
scroll to position [4611, 0]
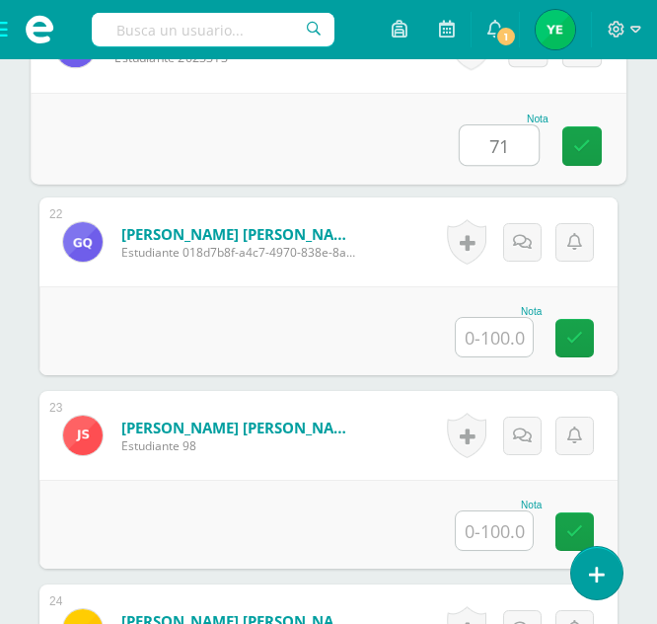
type input "71"
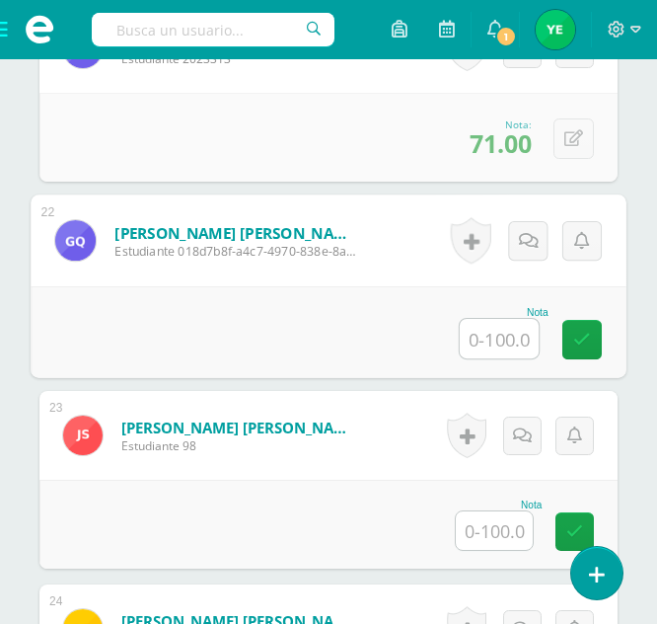
click at [490, 344] on input "text" at bounding box center [499, 338] width 79 height 39
click at [596, 336] on link at bounding box center [582, 339] width 39 height 39
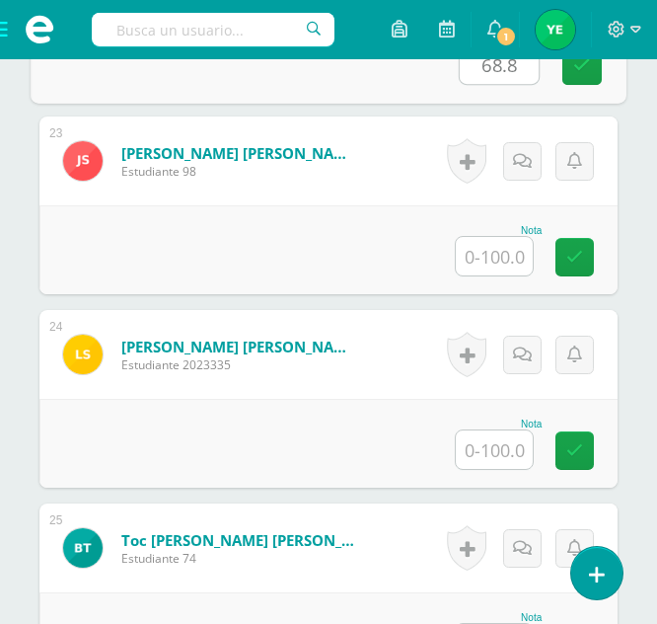
scroll to position [4886, 0]
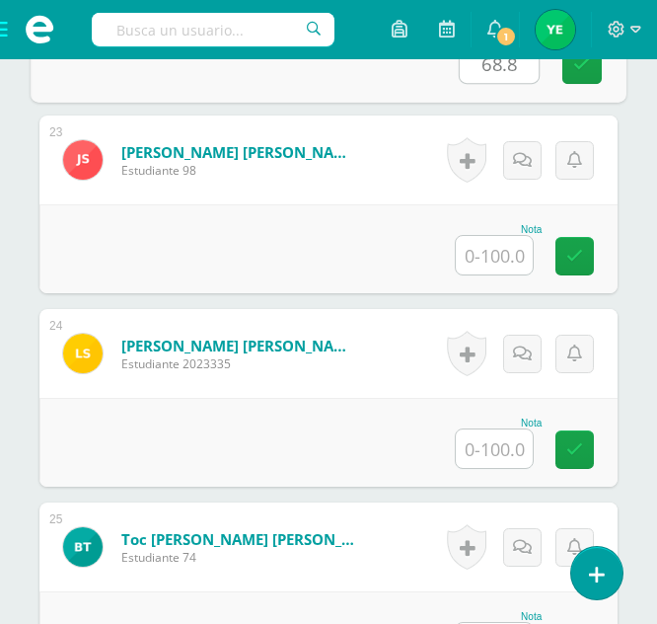
type input "68.8"
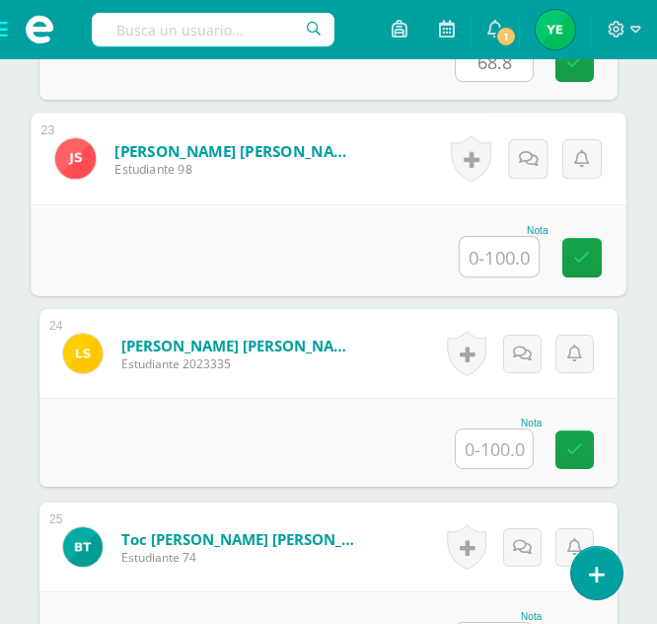
click at [484, 261] on input "text" at bounding box center [499, 256] width 79 height 39
type input "53.5"
click at [579, 262] on icon at bounding box center [582, 257] width 18 height 17
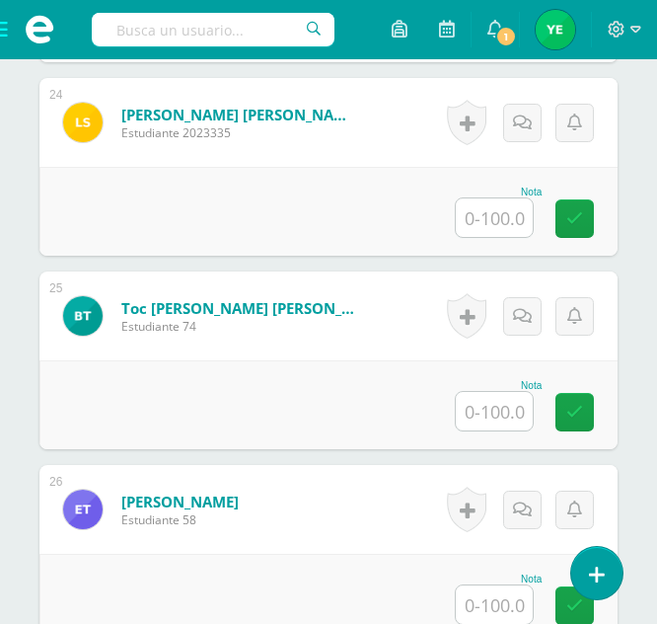
scroll to position [5120, 0]
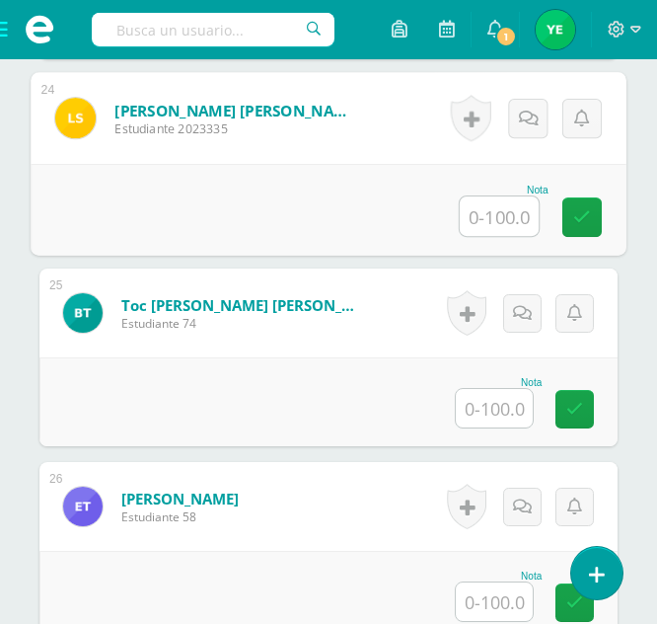
click at [510, 213] on input "text" at bounding box center [499, 215] width 79 height 39
click at [566, 218] on link at bounding box center [582, 216] width 39 height 39
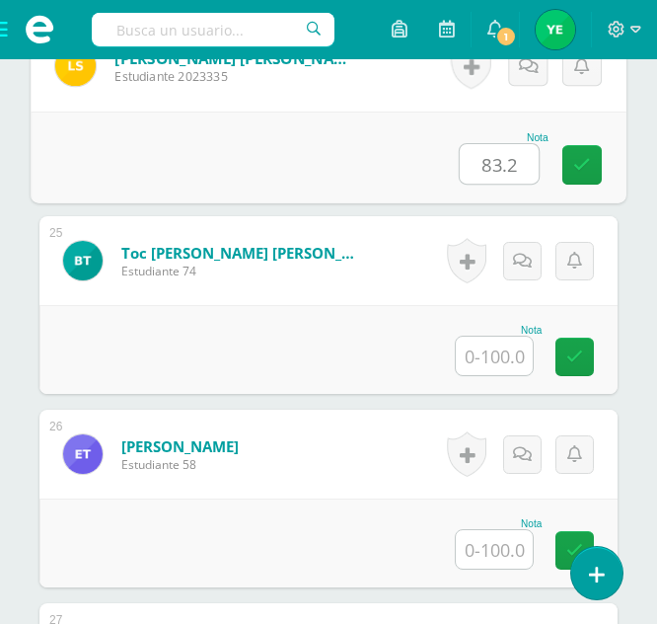
scroll to position [5179, 0]
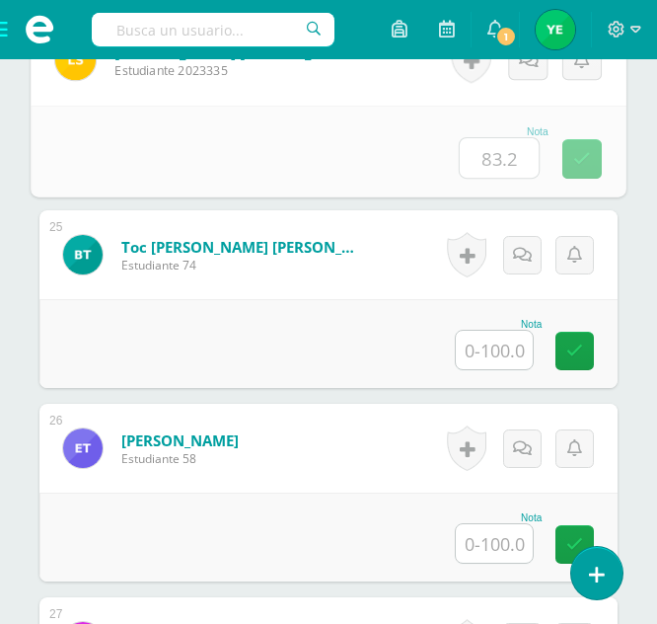
type input "83.20"
click at [564, 167] on button at bounding box center [581, 151] width 41 height 41
click at [536, 158] on icon at bounding box center [529, 158] width 18 height 17
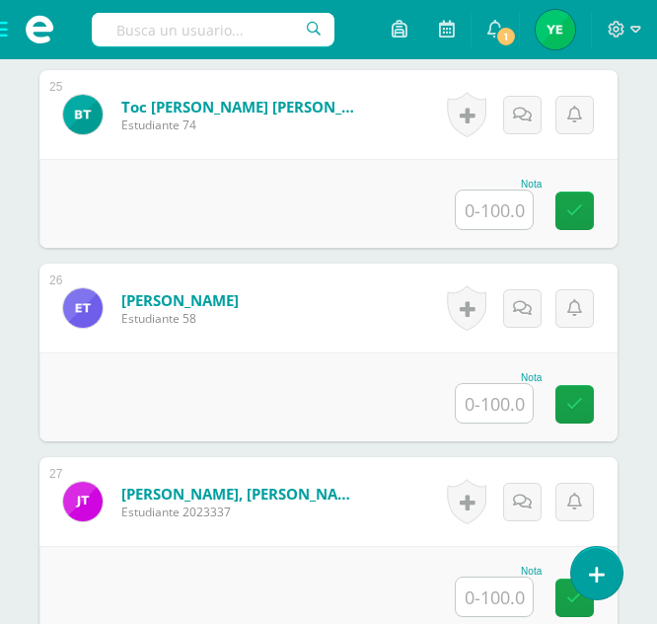
scroll to position [5321, 0]
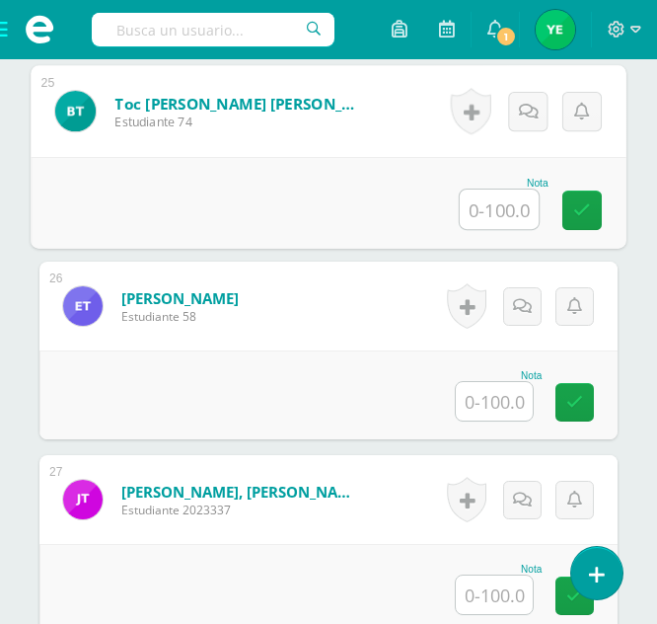
click at [499, 200] on input "text" at bounding box center [499, 208] width 79 height 39
type input "70.6"
click at [572, 203] on link at bounding box center [582, 209] width 39 height 39
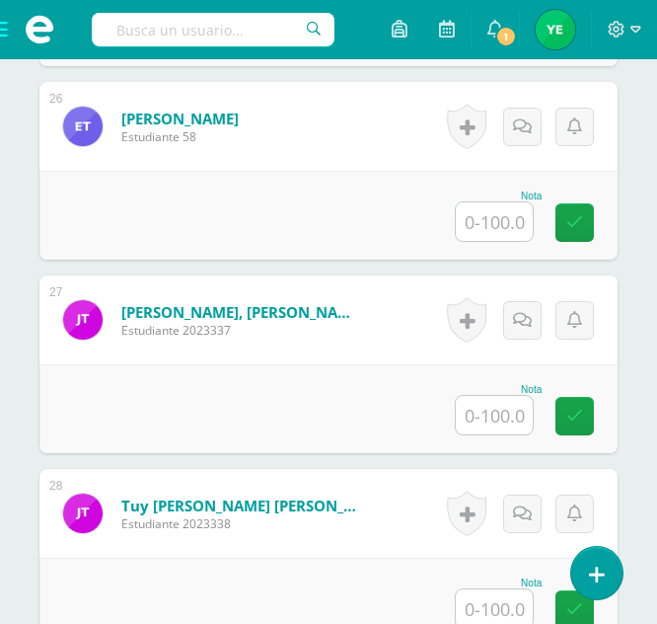
scroll to position [5502, 0]
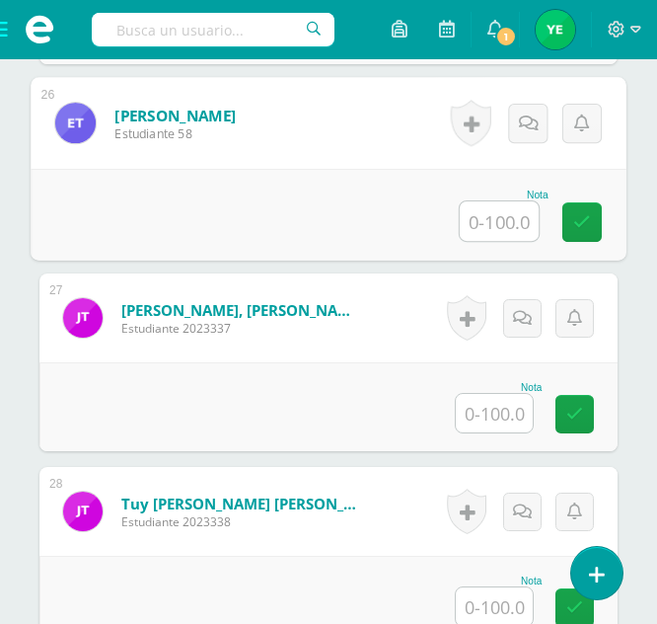
click at [495, 226] on input "text" at bounding box center [499, 220] width 79 height 39
type input "70.55"
click at [575, 231] on link at bounding box center [582, 221] width 39 height 39
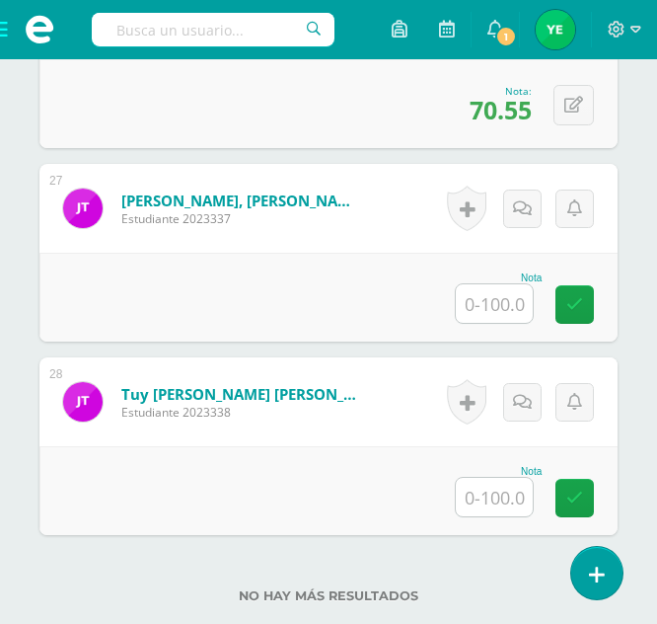
scroll to position [5613, 0]
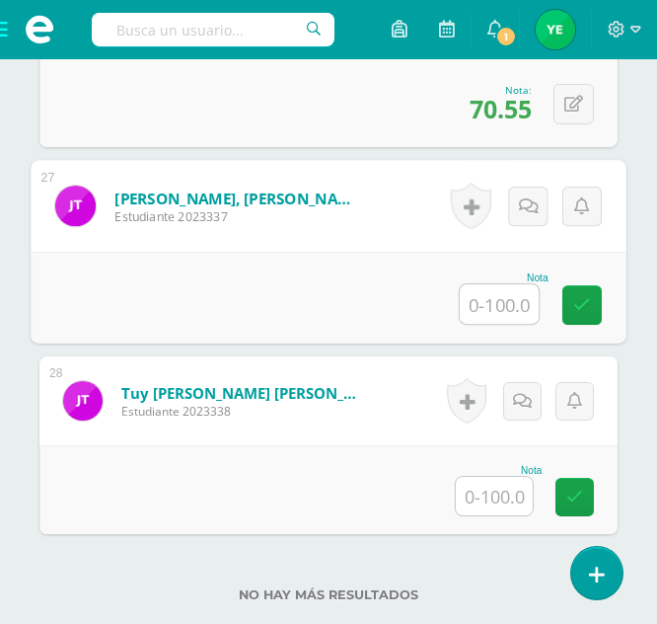
click at [491, 309] on input "text" at bounding box center [499, 303] width 79 height 39
click at [583, 307] on icon at bounding box center [582, 304] width 18 height 17
type input "77.4"
click at [494, 501] on input "text" at bounding box center [494, 496] width 77 height 38
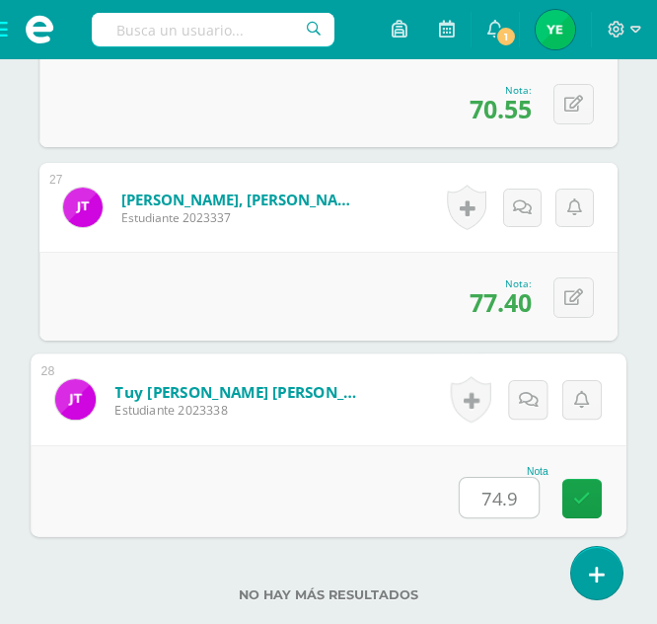
type input "74.95"
click at [582, 502] on icon at bounding box center [582, 498] width 18 height 17
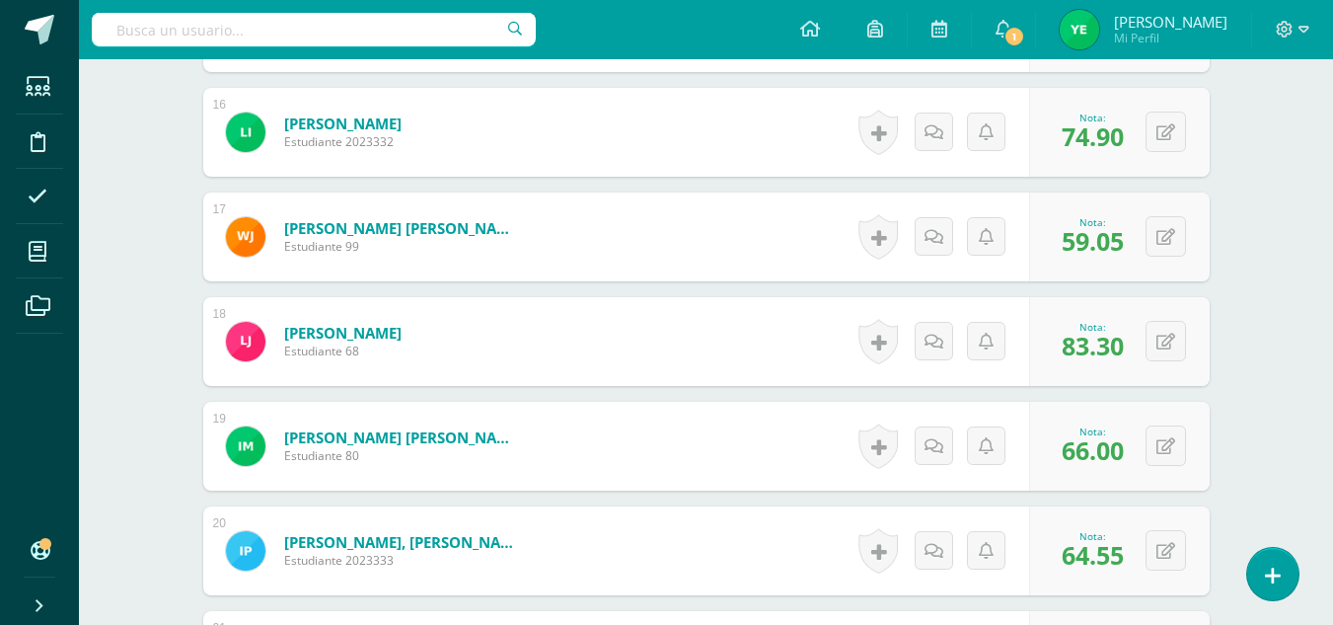
scroll to position [2135, 0]
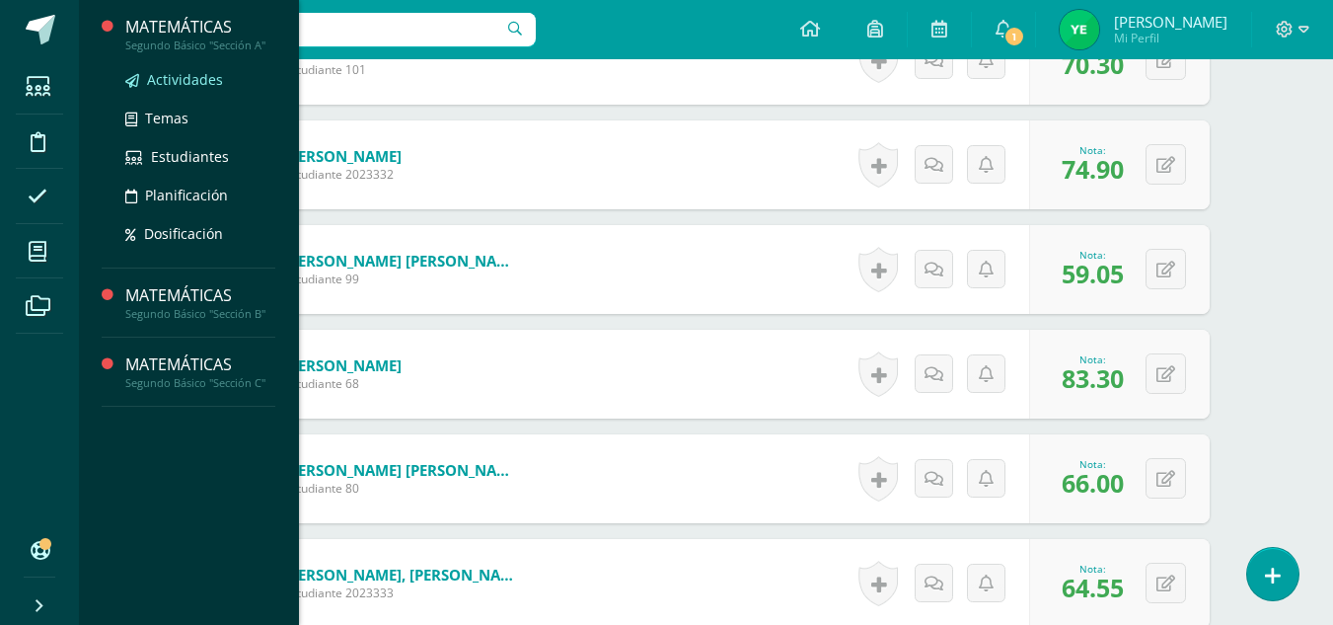
click at [191, 77] on span "Actividades" at bounding box center [185, 79] width 76 height 19
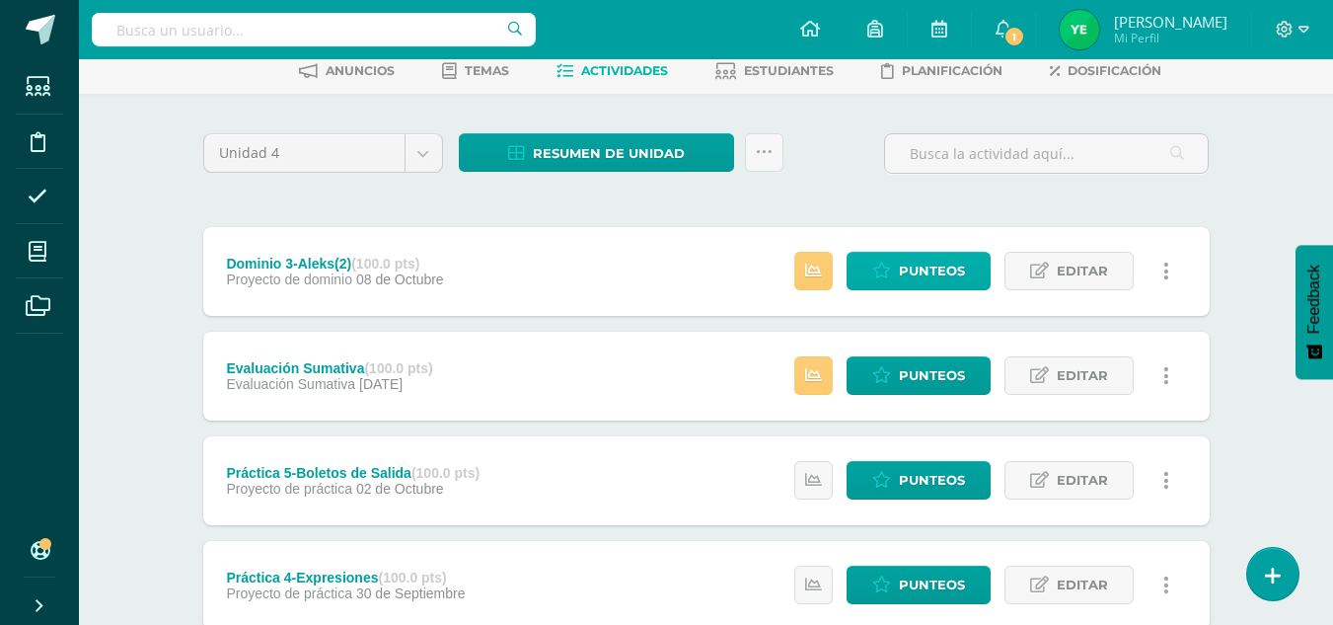
scroll to position [103, 0]
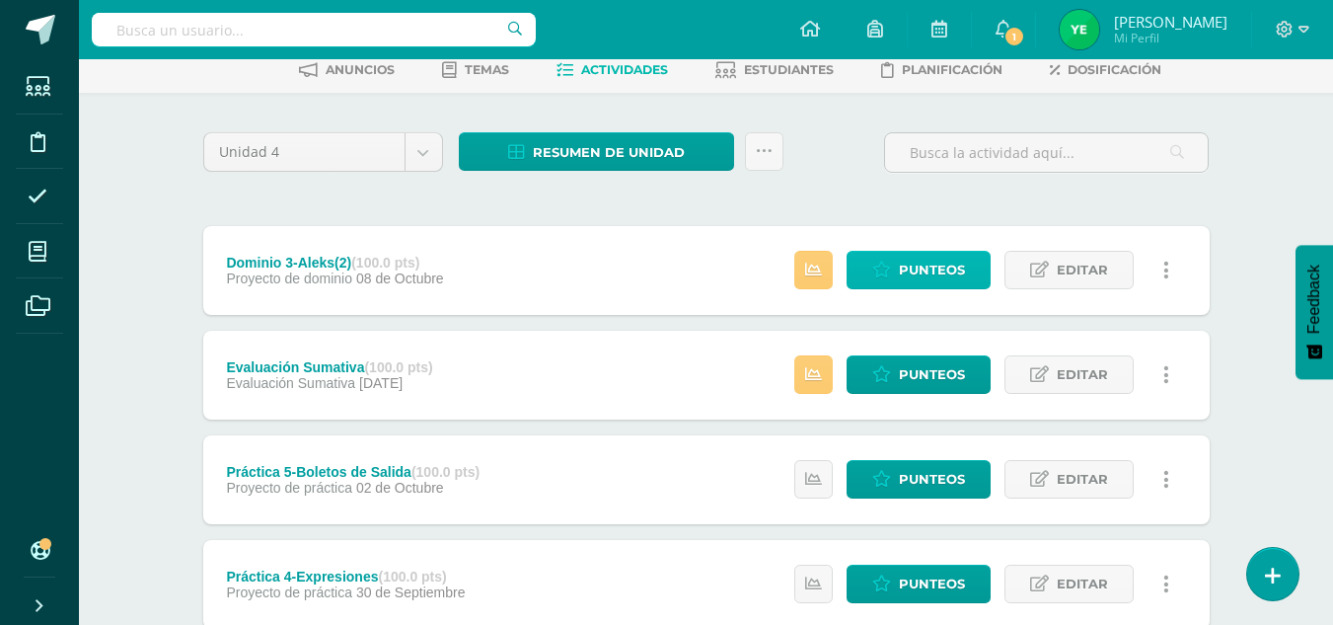
click at [879, 268] on icon at bounding box center [881, 270] width 19 height 17
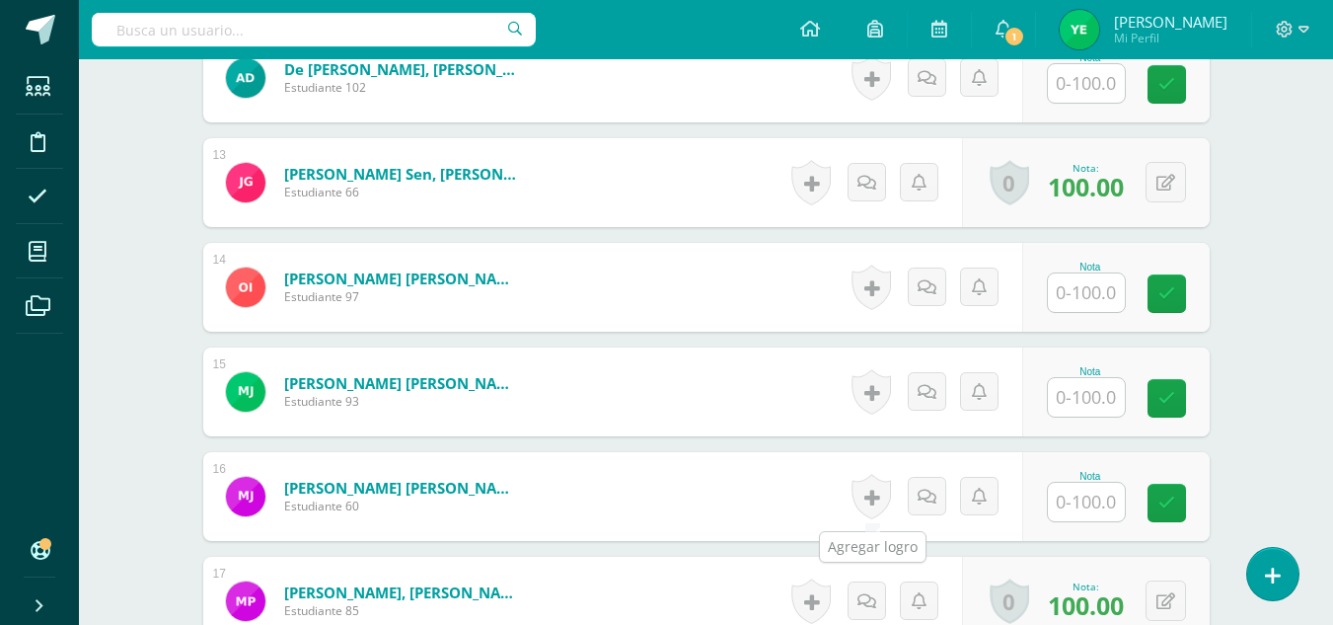
scroll to position [1808, 0]
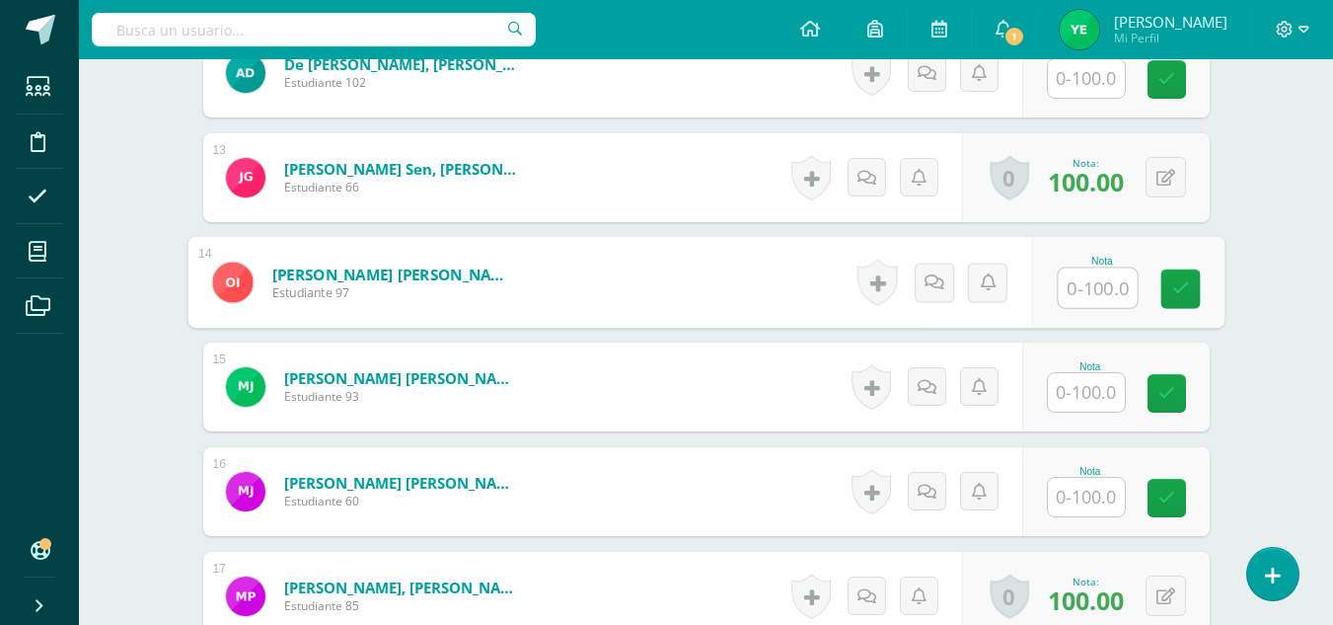
click at [1075, 302] on input "text" at bounding box center [1097, 287] width 79 height 39
click at [1187, 289] on icon at bounding box center [1181, 288] width 18 height 17
type input "100"
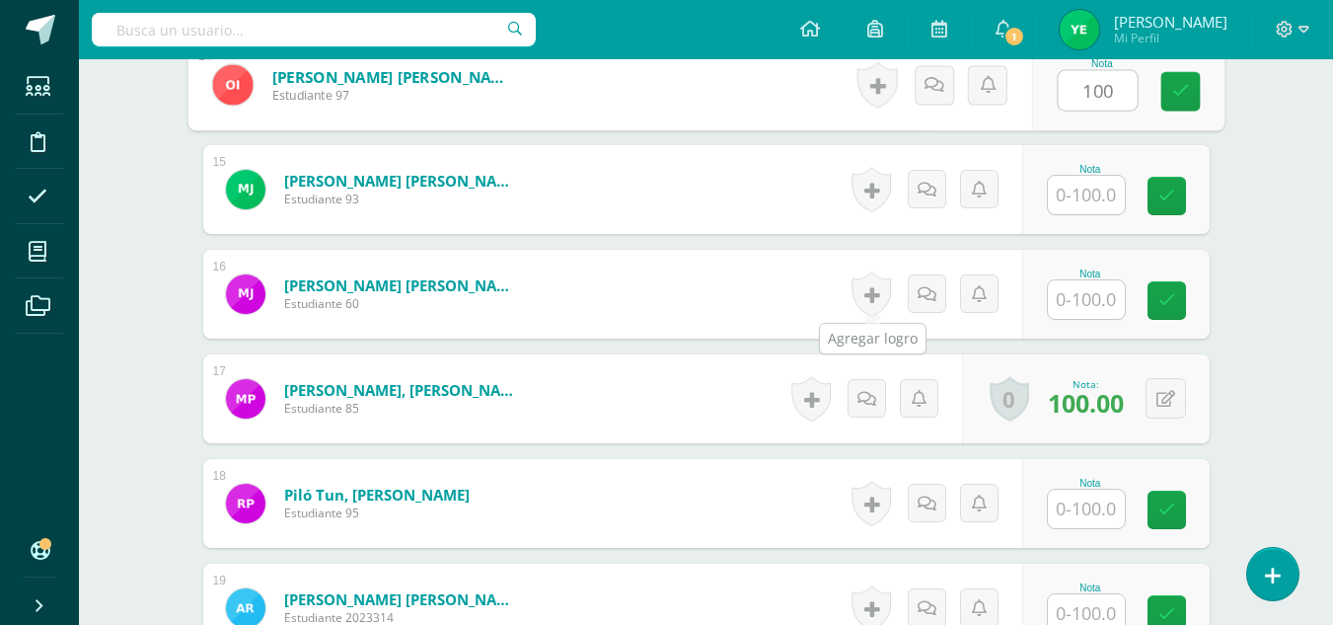
scroll to position [2043, 0]
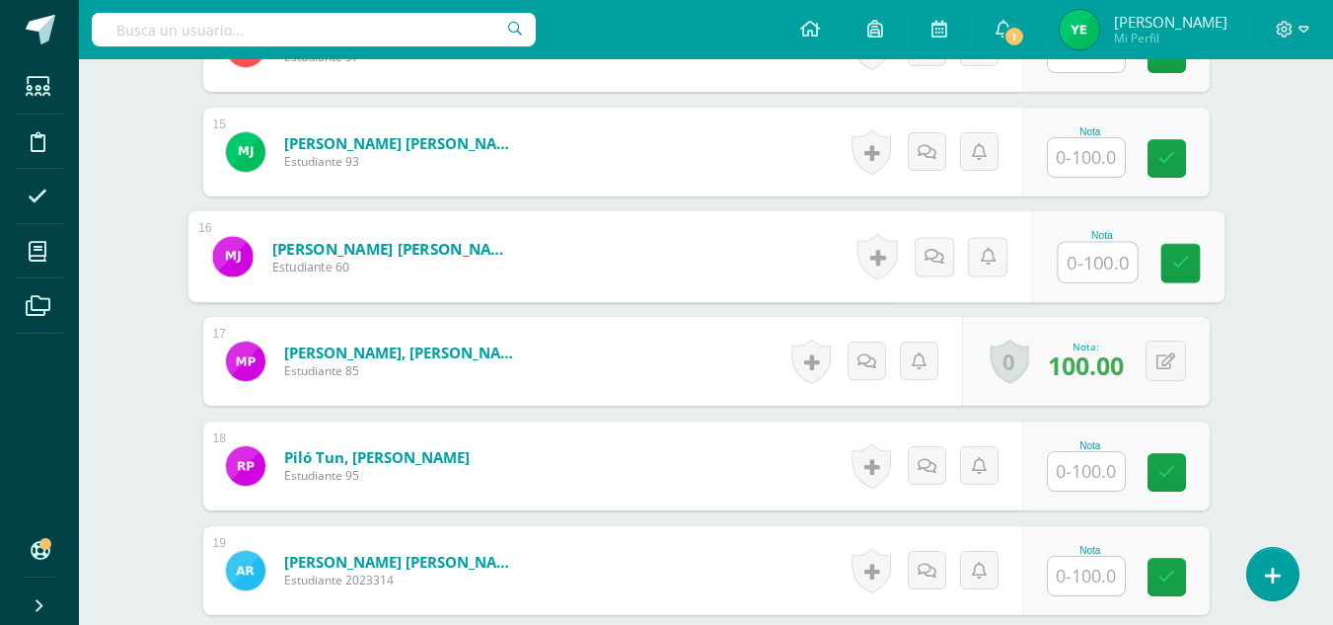
click at [1064, 270] on input "text" at bounding box center [1097, 262] width 79 height 39
click at [1193, 265] on link at bounding box center [1180, 263] width 39 height 39
click at [1185, 262] on icon at bounding box center [1181, 263] width 18 height 17
click at [1184, 268] on icon at bounding box center [1181, 263] width 18 height 17
type input "100"
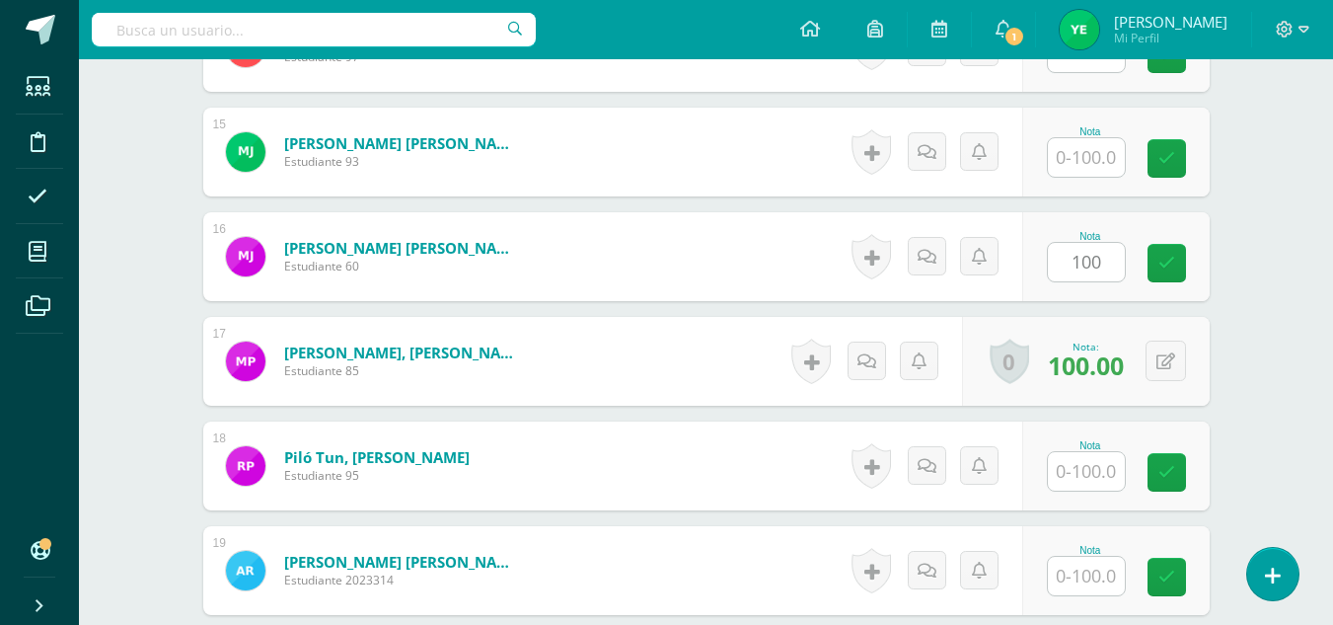
click at [1161, 264] on icon at bounding box center [1167, 263] width 17 height 17
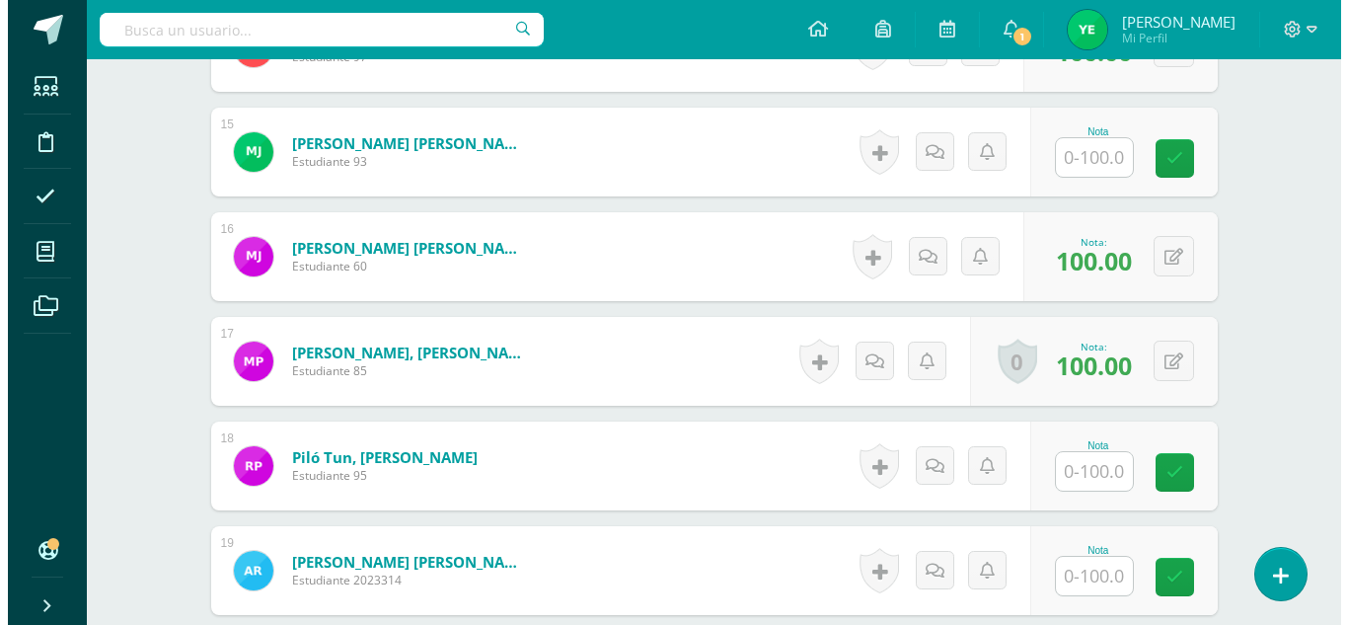
scroll to position [2044, 0]
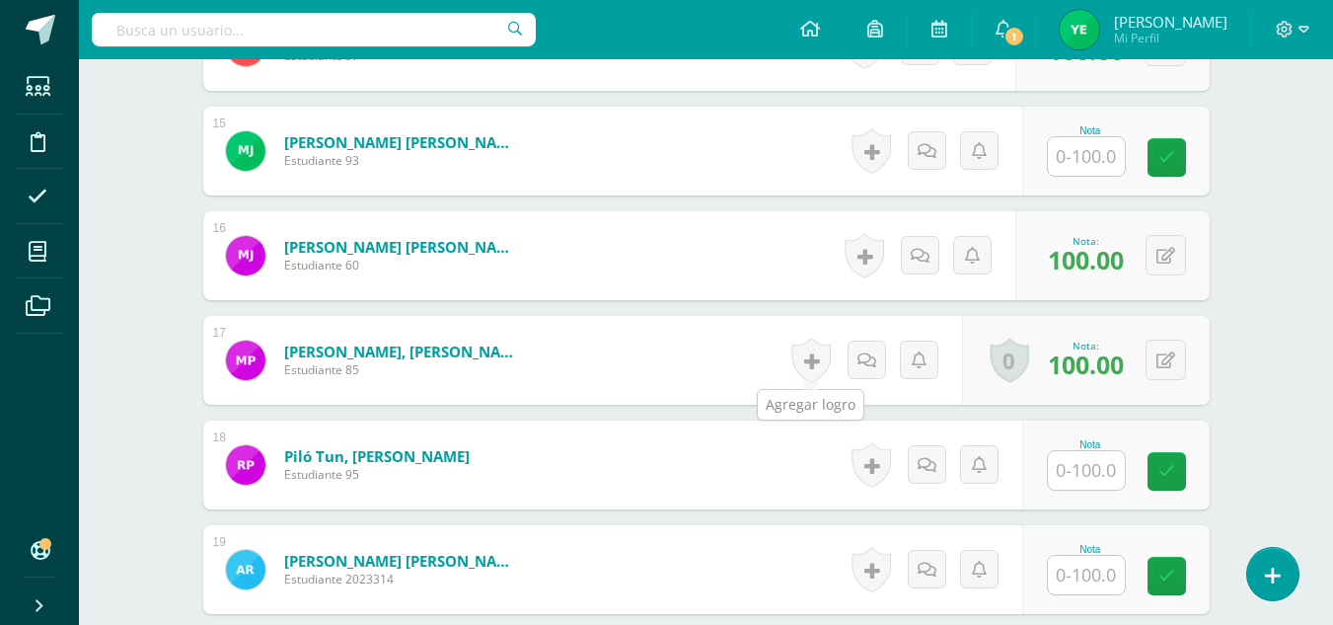
click at [812, 361] on link at bounding box center [811, 360] width 39 height 45
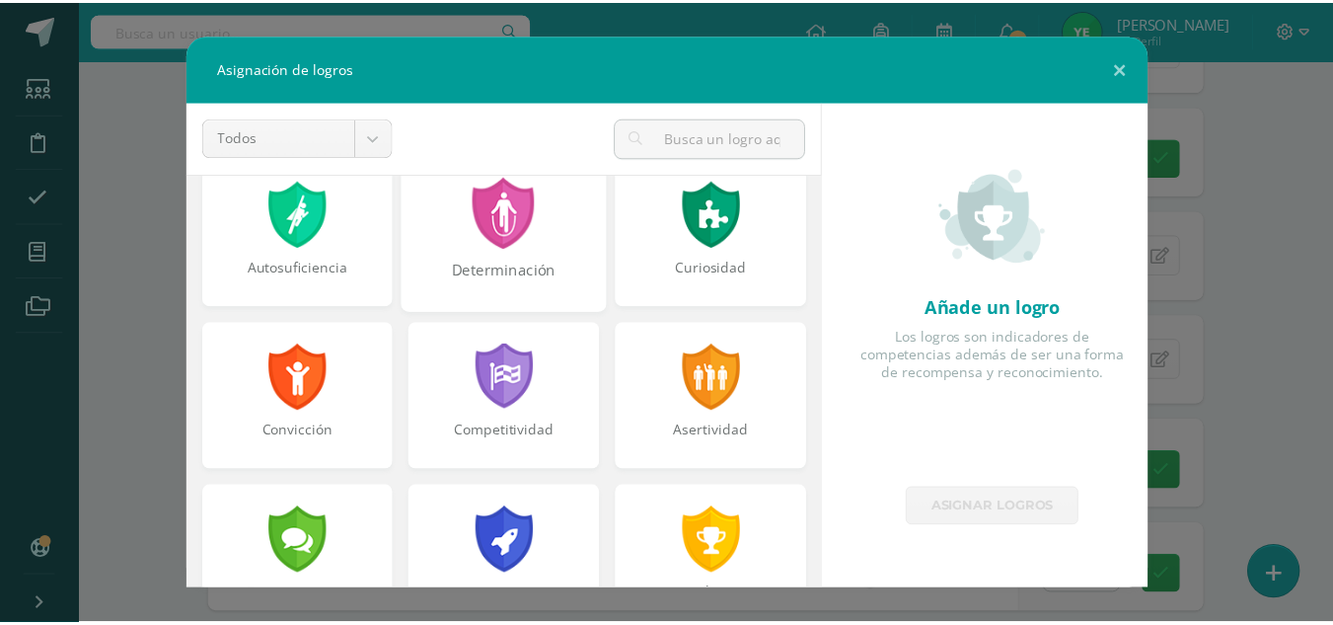
scroll to position [196, 0]
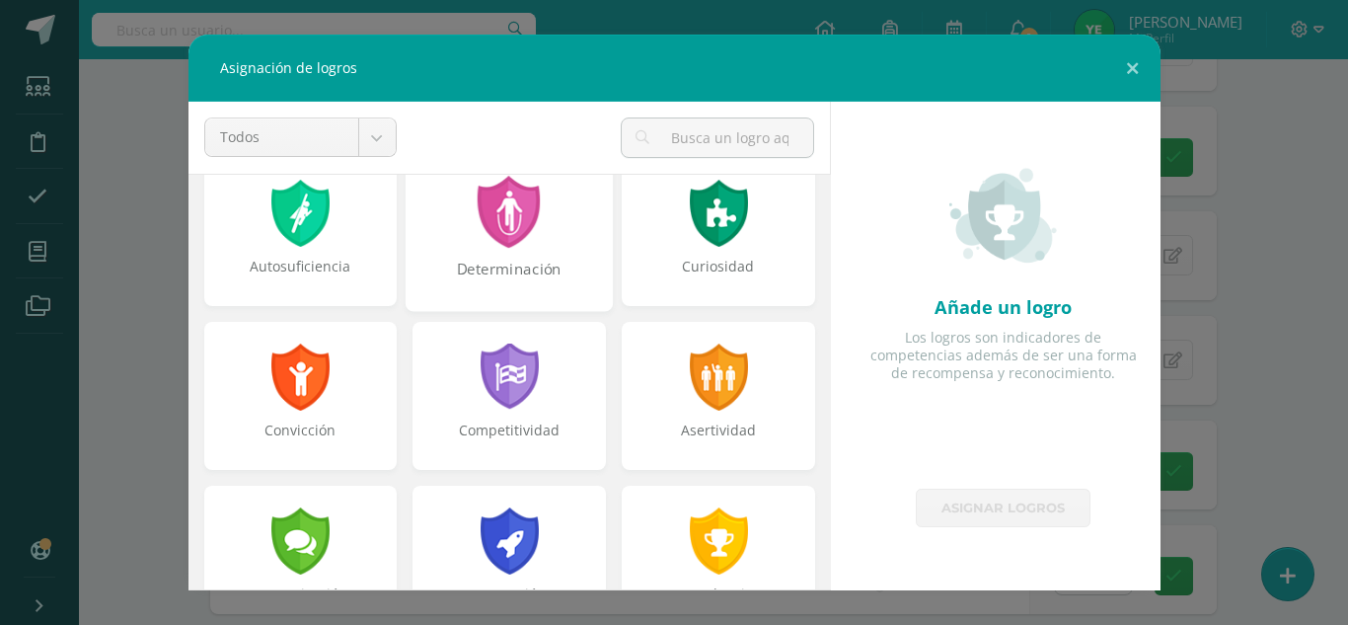
click at [507, 246] on div at bounding box center [510, 212] width 68 height 72
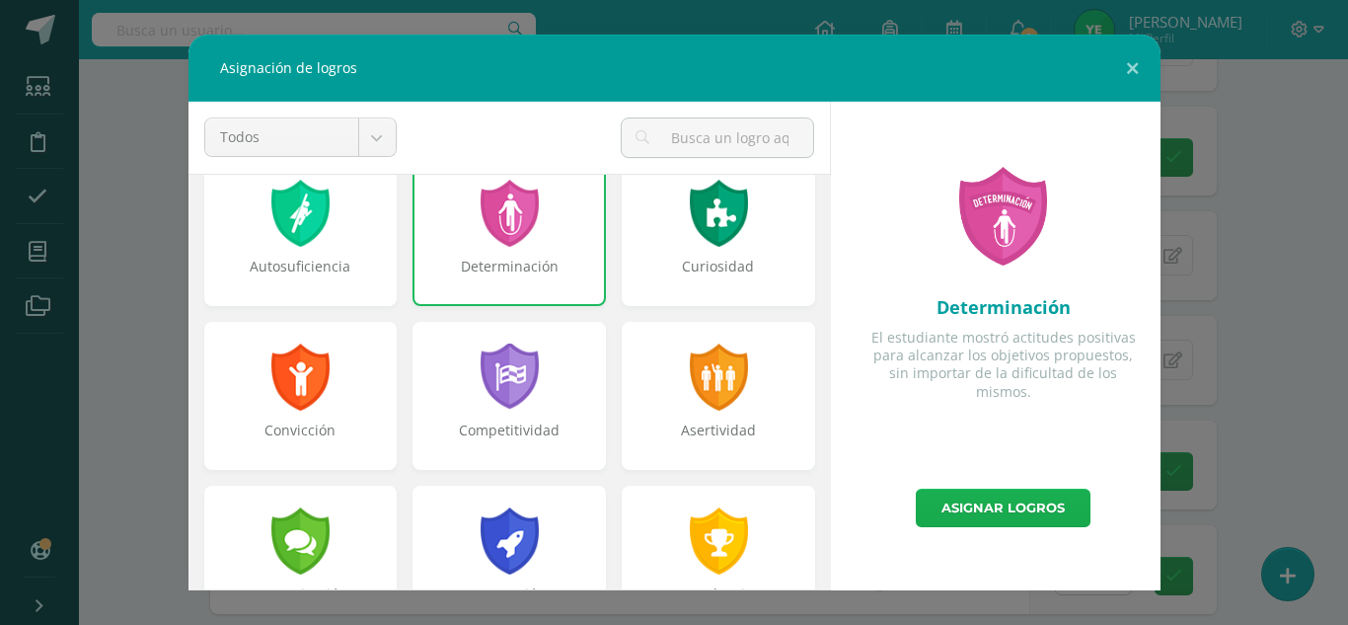
click at [1005, 505] on link "Asignar logros" at bounding box center [1003, 508] width 175 height 38
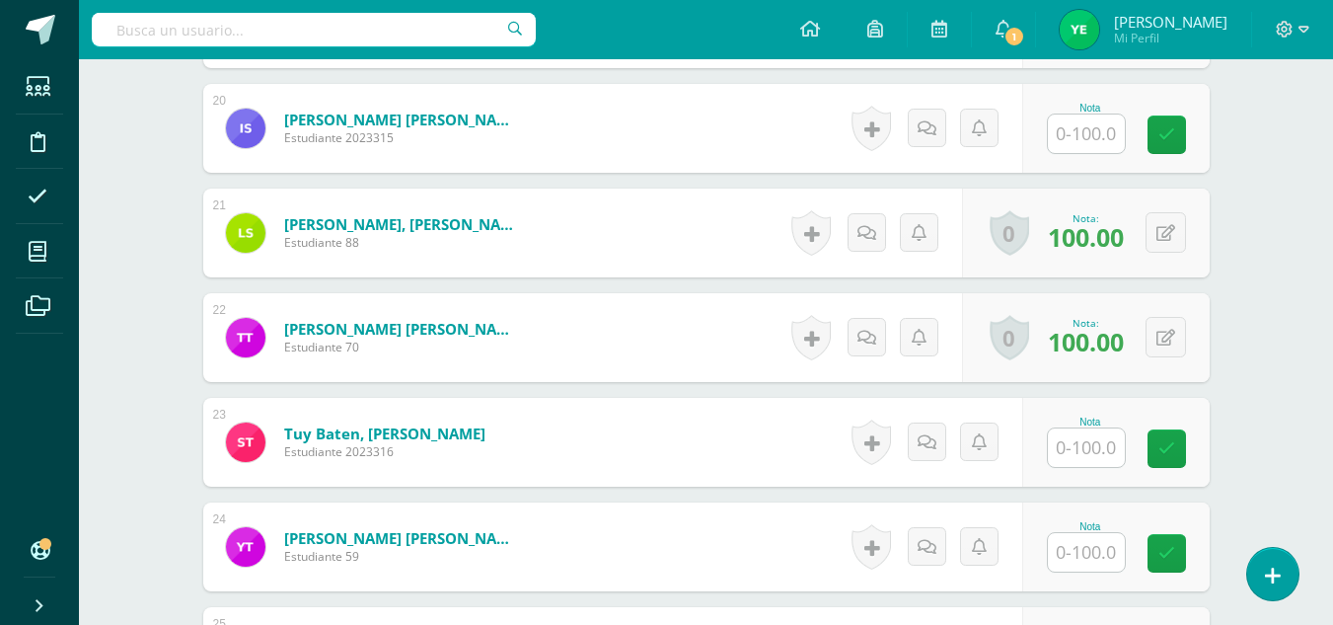
scroll to position [2591, 0]
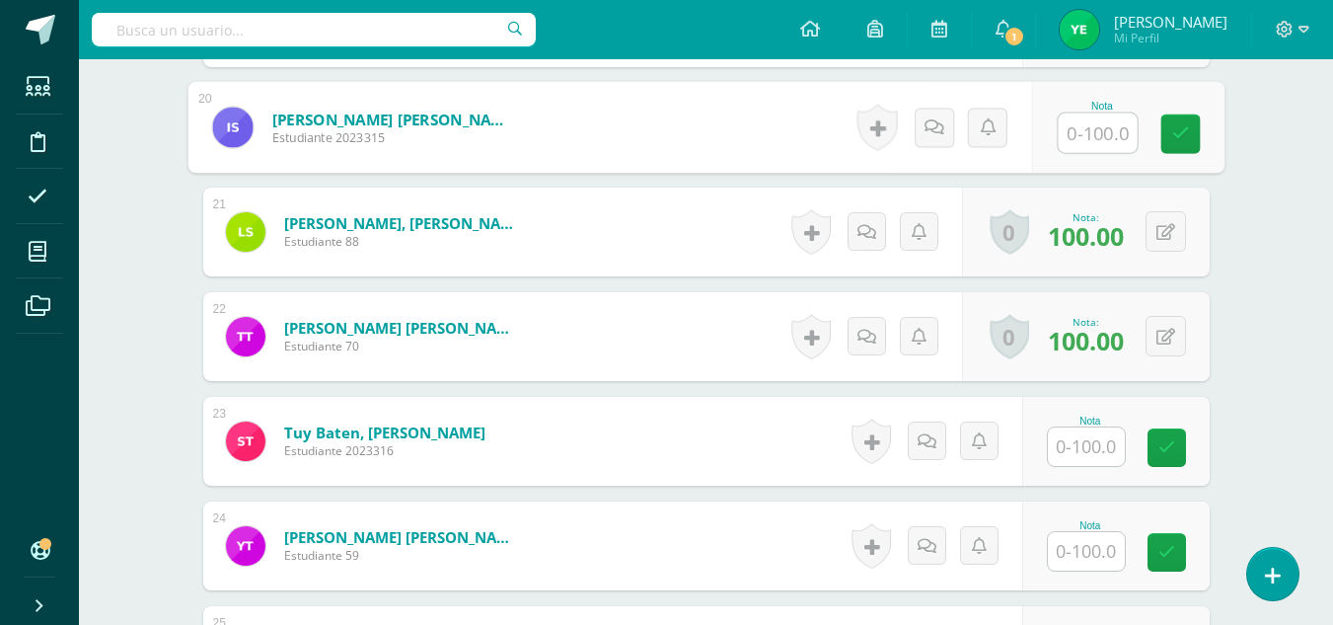
click at [1081, 150] on input "text" at bounding box center [1097, 132] width 79 height 39
type input "100"
click at [1192, 134] on link at bounding box center [1180, 133] width 39 height 39
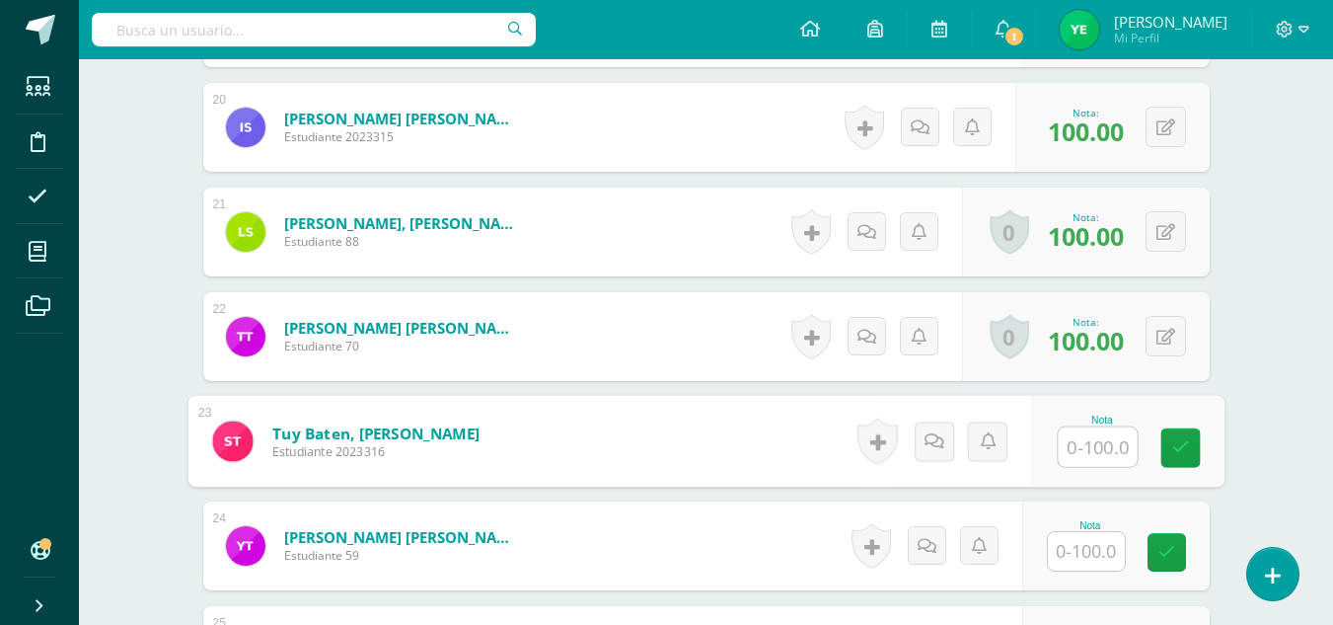
click at [1089, 451] on input "text" at bounding box center [1097, 446] width 79 height 39
click at [1168, 452] on link at bounding box center [1180, 447] width 39 height 39
type input "100"
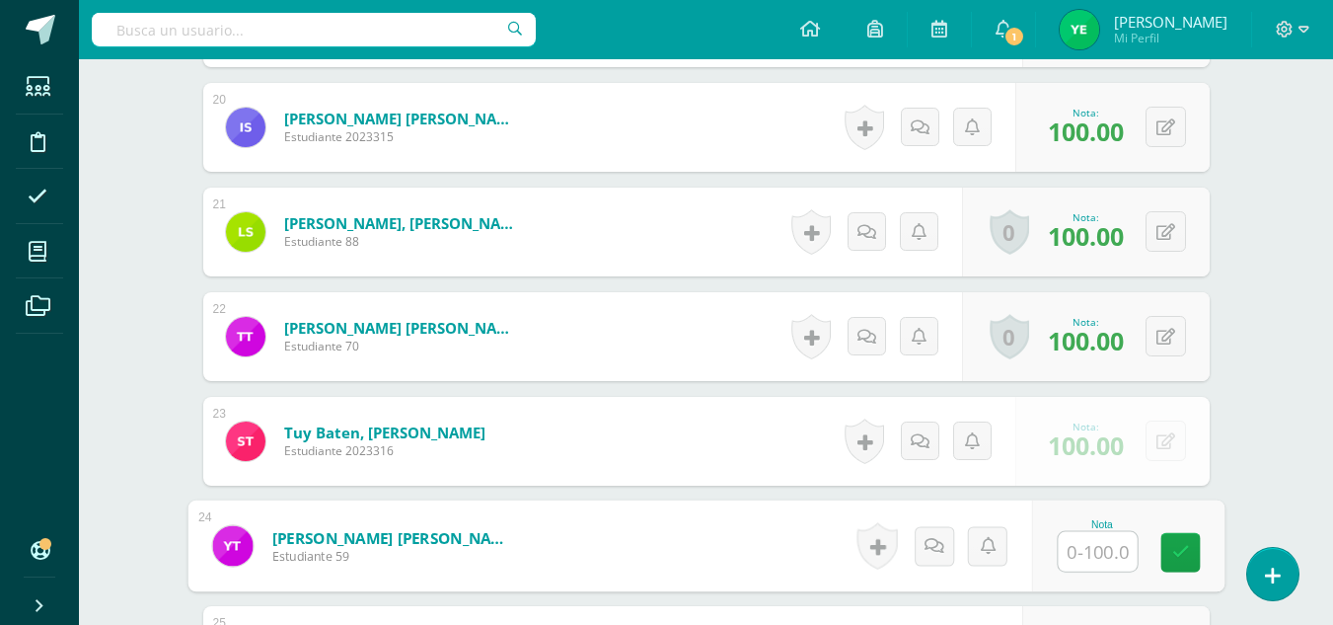
click at [1097, 545] on input "text" at bounding box center [1097, 551] width 79 height 39
type input "100"
click at [1173, 553] on icon at bounding box center [1181, 552] width 18 height 17
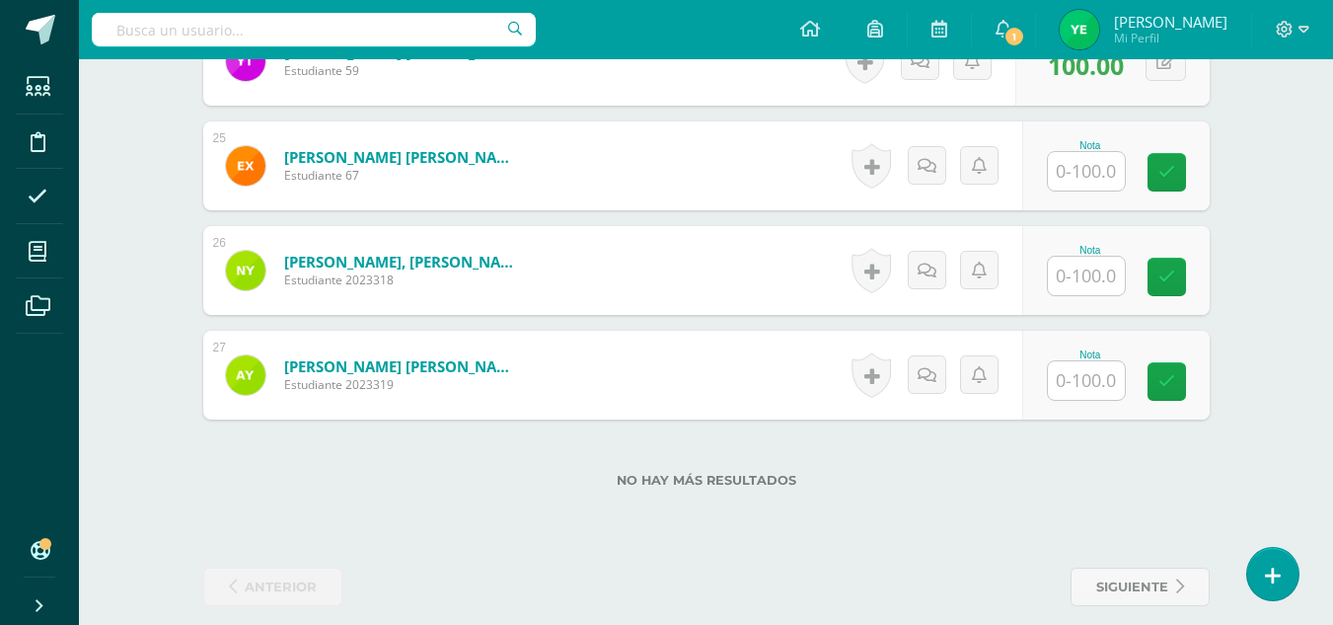
scroll to position [3096, 0]
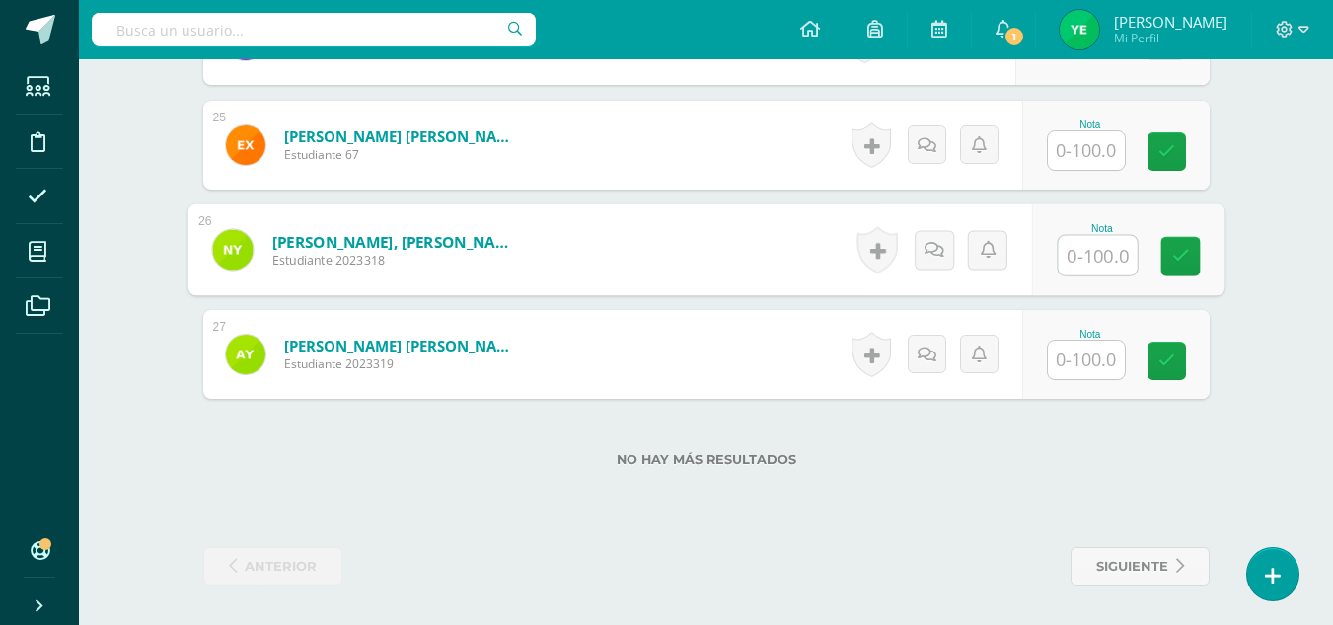
click at [1085, 255] on input "text" at bounding box center [1097, 255] width 79 height 39
type input "100"
click at [1169, 257] on link at bounding box center [1180, 256] width 39 height 39
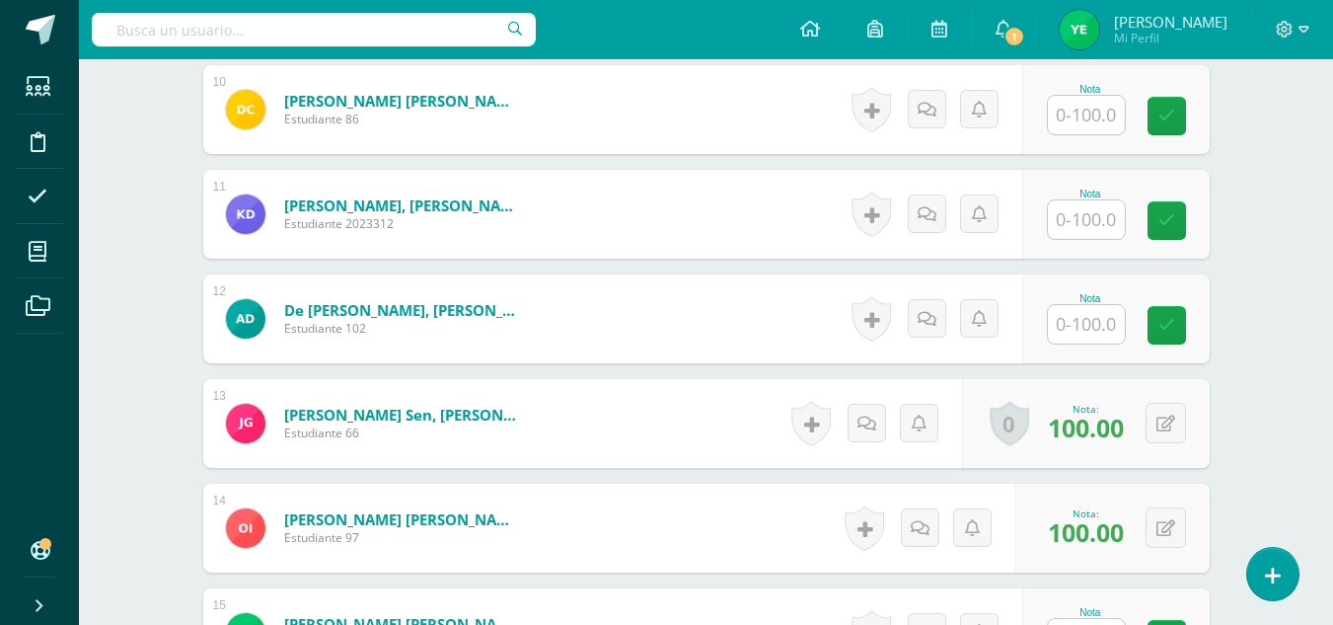
scroll to position [1561, 0]
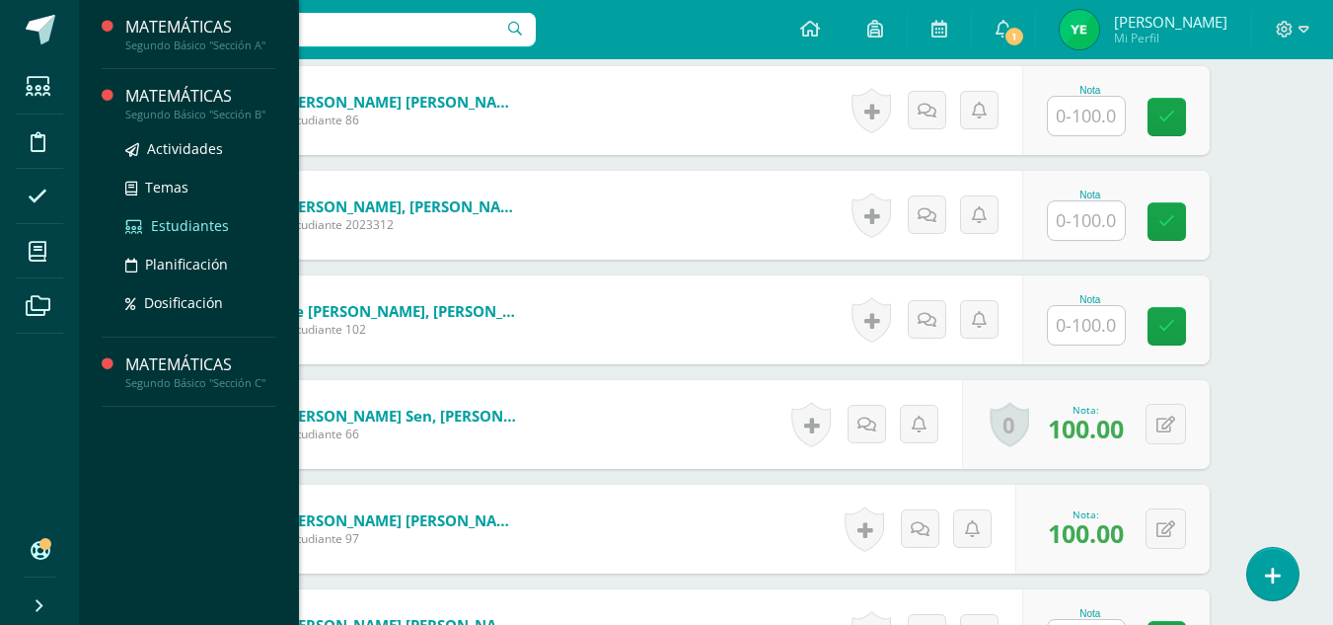
click at [182, 227] on span "Estudiantes" at bounding box center [190, 225] width 78 height 19
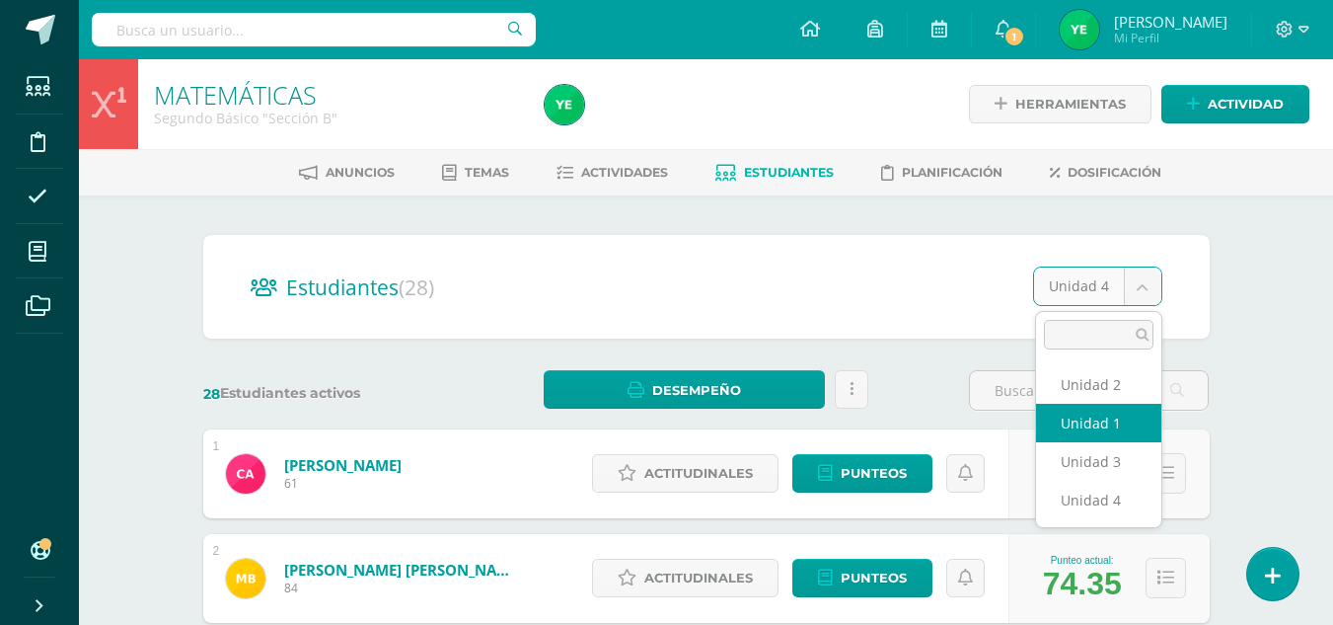
select select "/dashboard/teacher/section/921/students/?unit=32490"
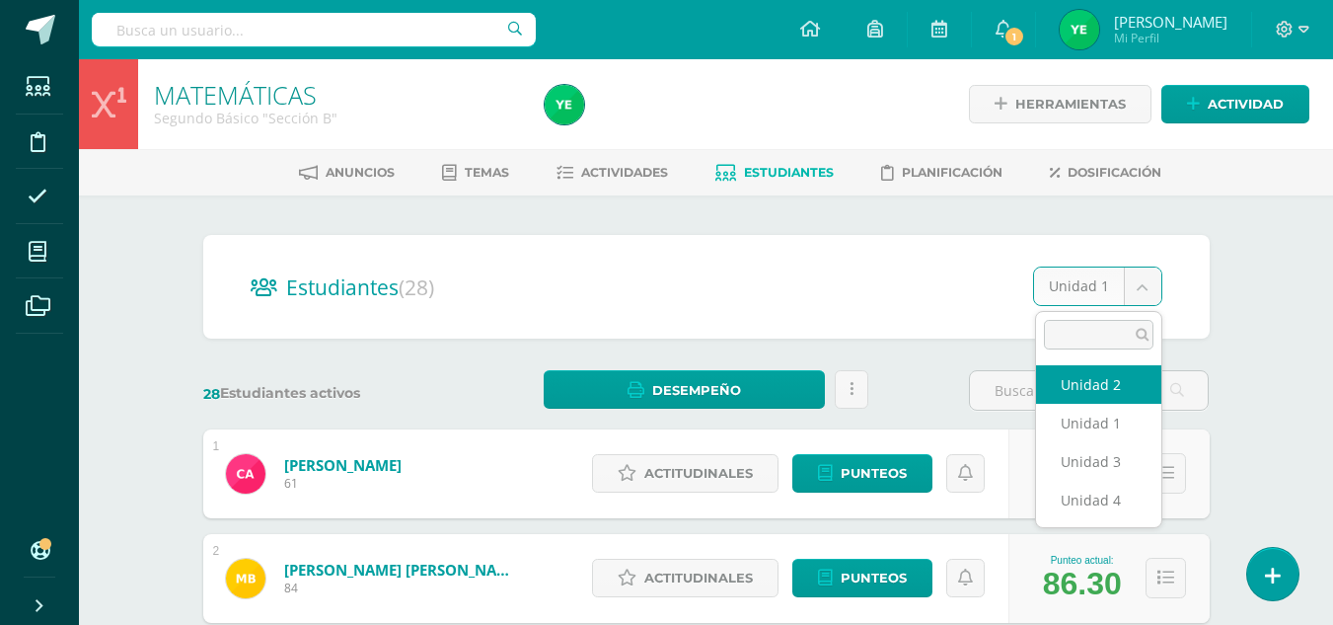
select select "/dashboard/teacher/section/921/students/?unit=32495"
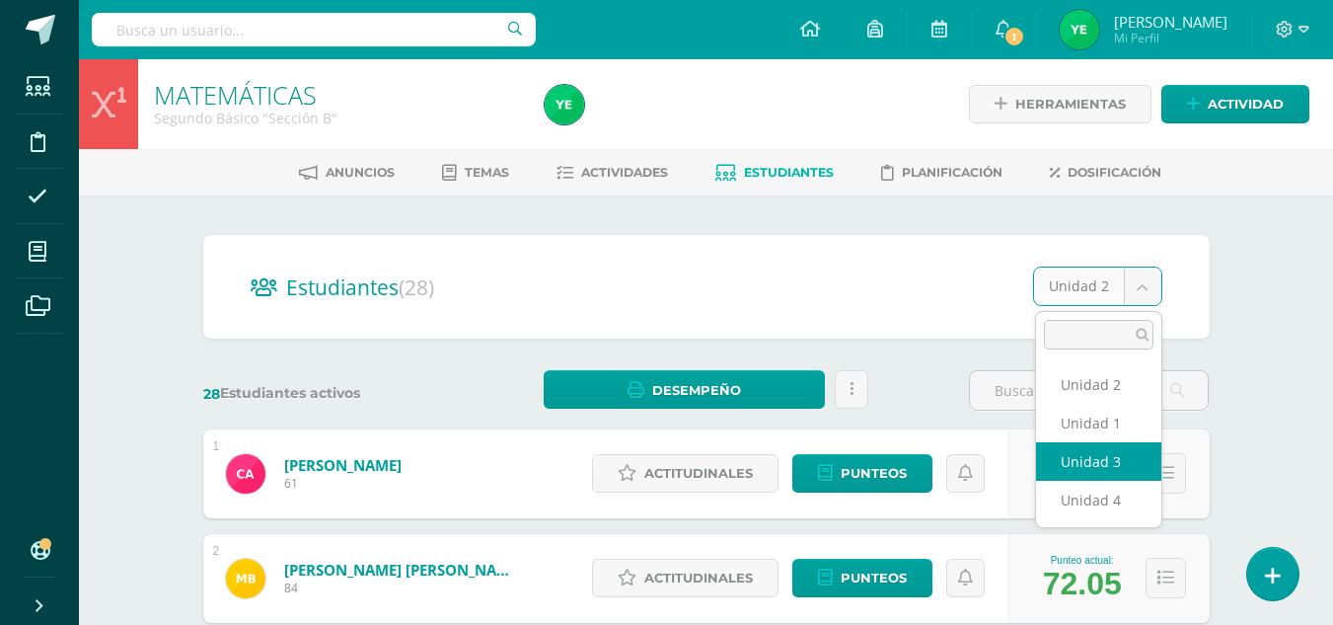
select select "/dashboard/teacher/section/921/students/?unit=32500"
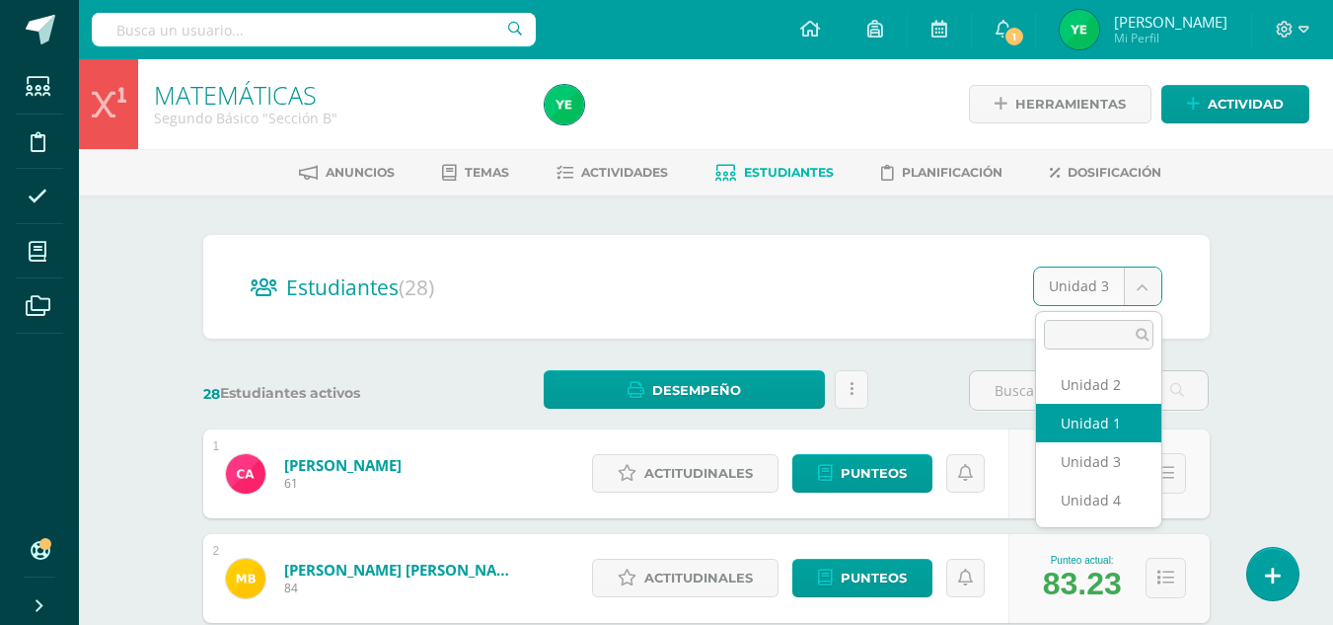
select select "/dashboard/teacher/section/921/students/?unit=32490"
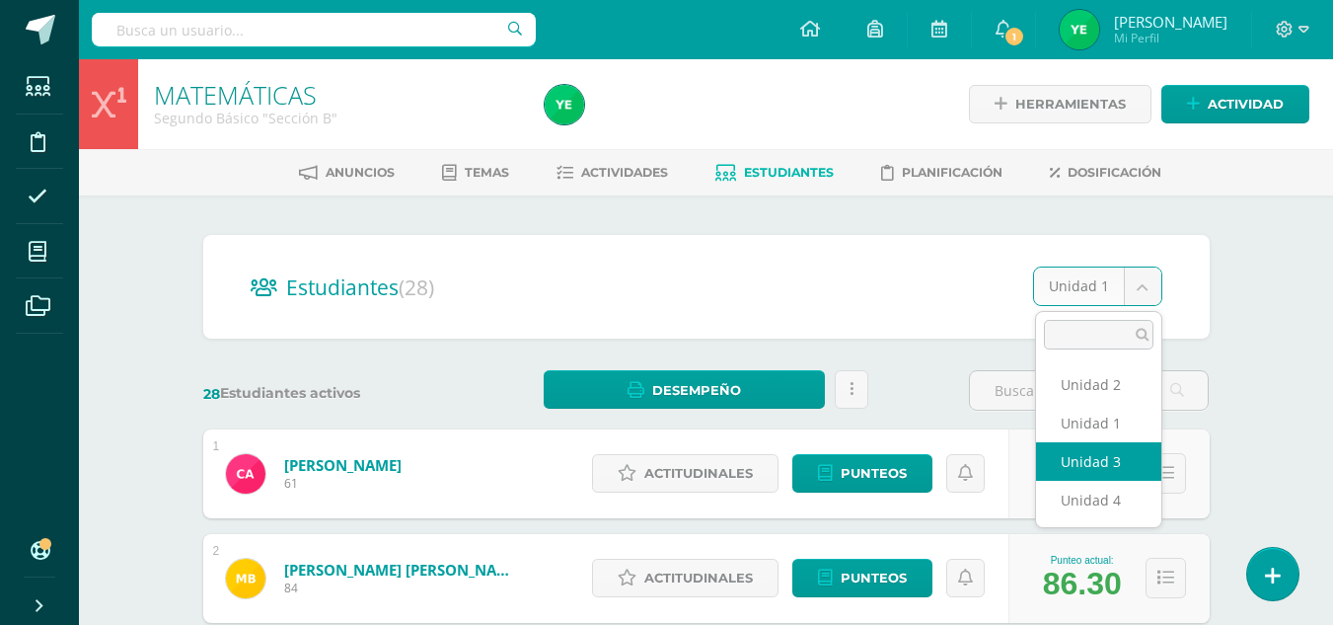
select select "/dashboard/teacher/section/921/students/?unit=32500"
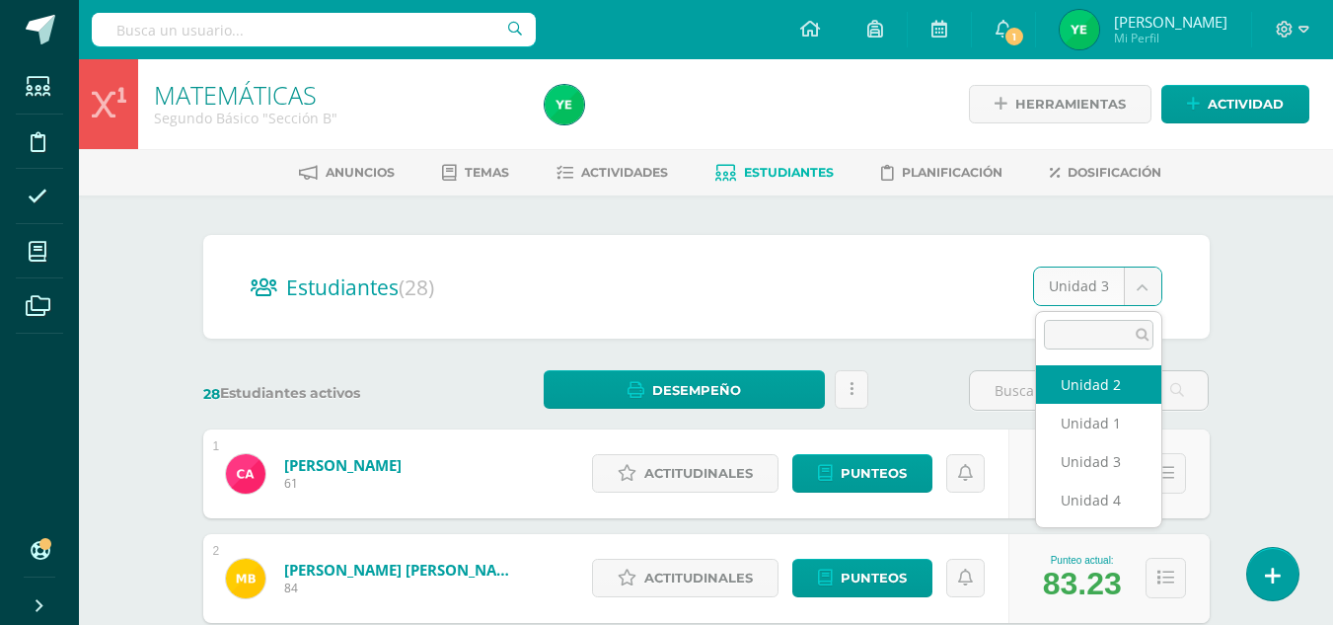
select select "/dashboard/teacher/section/921/students/?unit=32495"
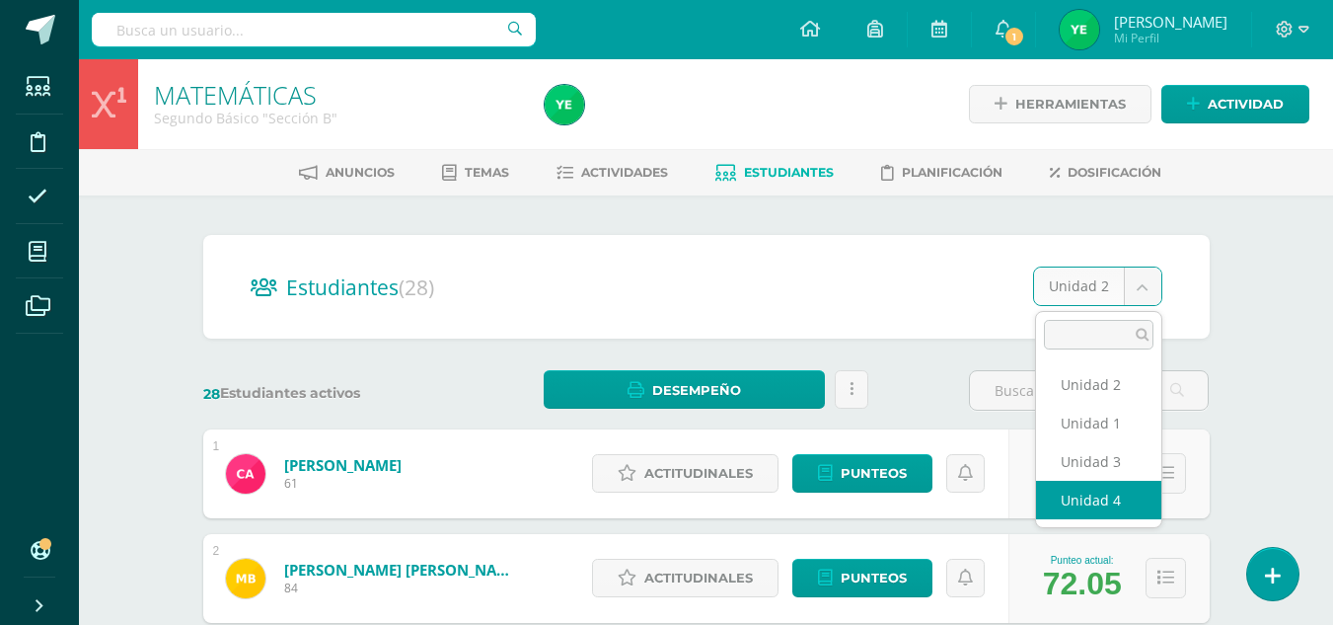
select select "/dashboard/teacher/section/921/students/?unit=32505"
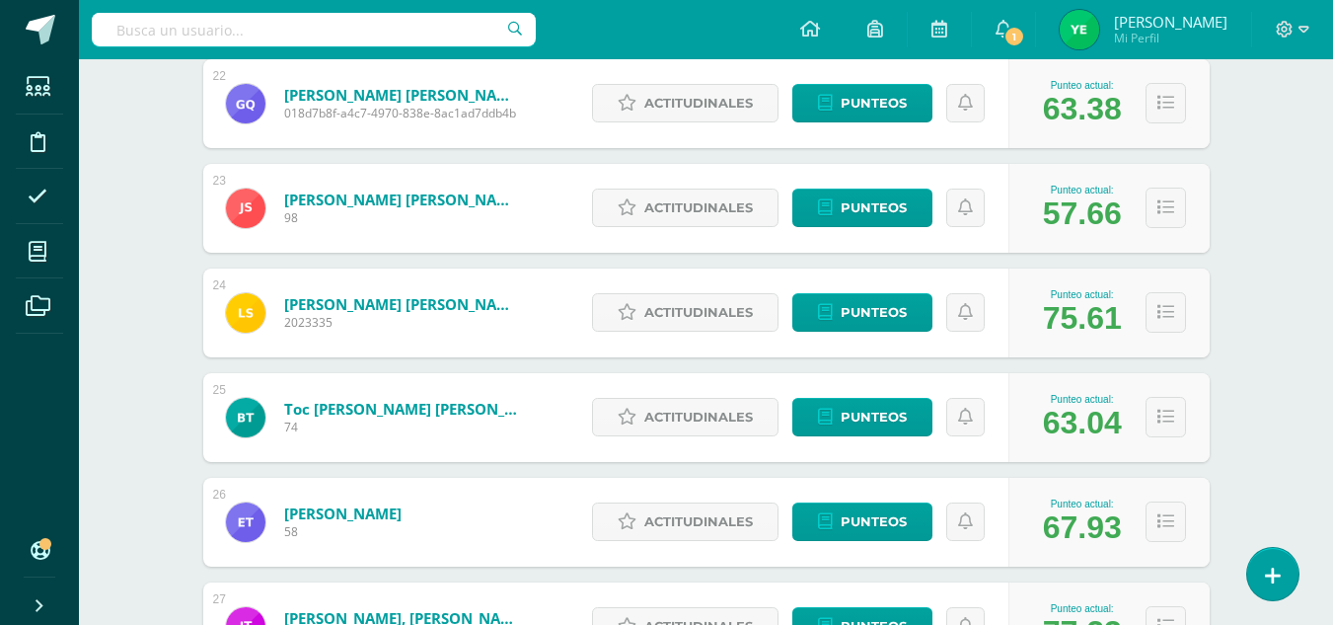
scroll to position [2566, 0]
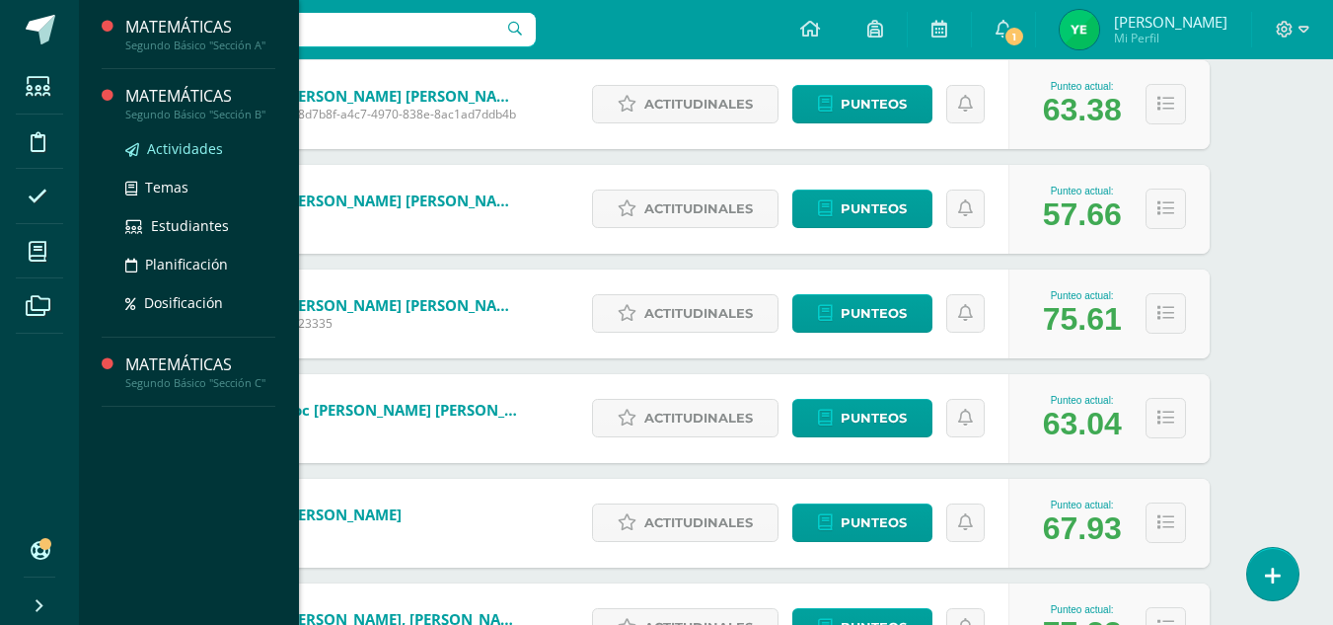
click at [193, 155] on span "Actividades" at bounding box center [185, 148] width 76 height 19
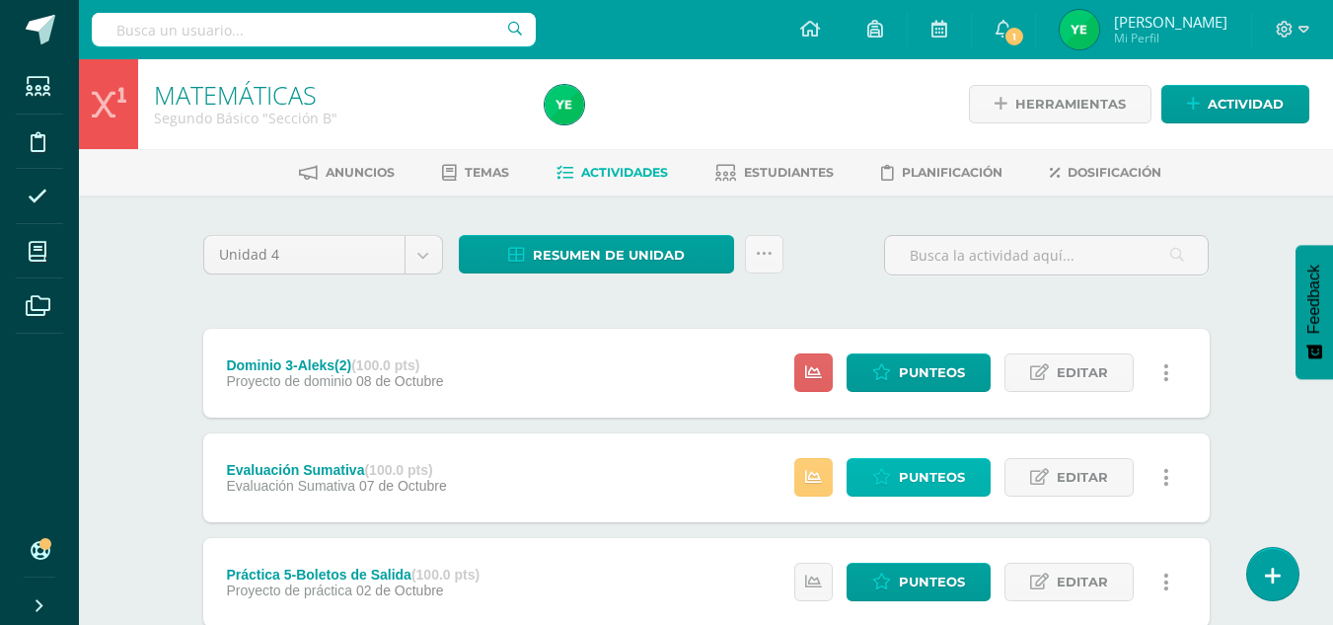
click at [906, 477] on span "Punteos" at bounding box center [932, 477] width 66 height 37
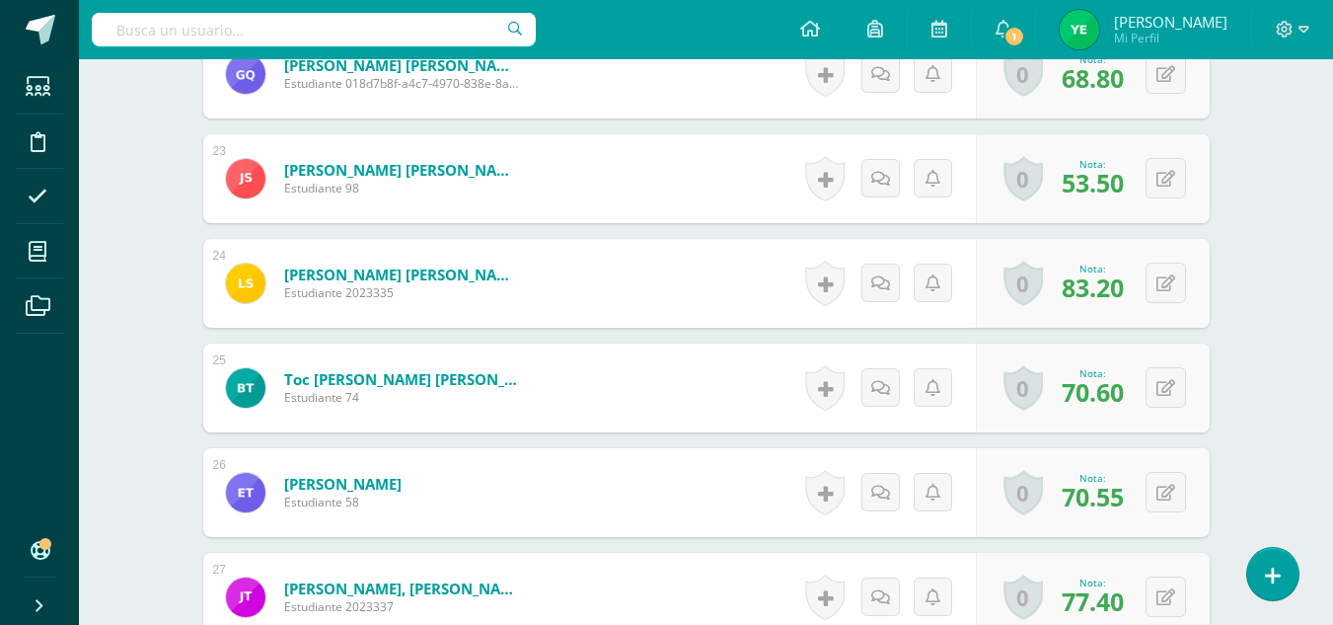
scroll to position [2854, 0]
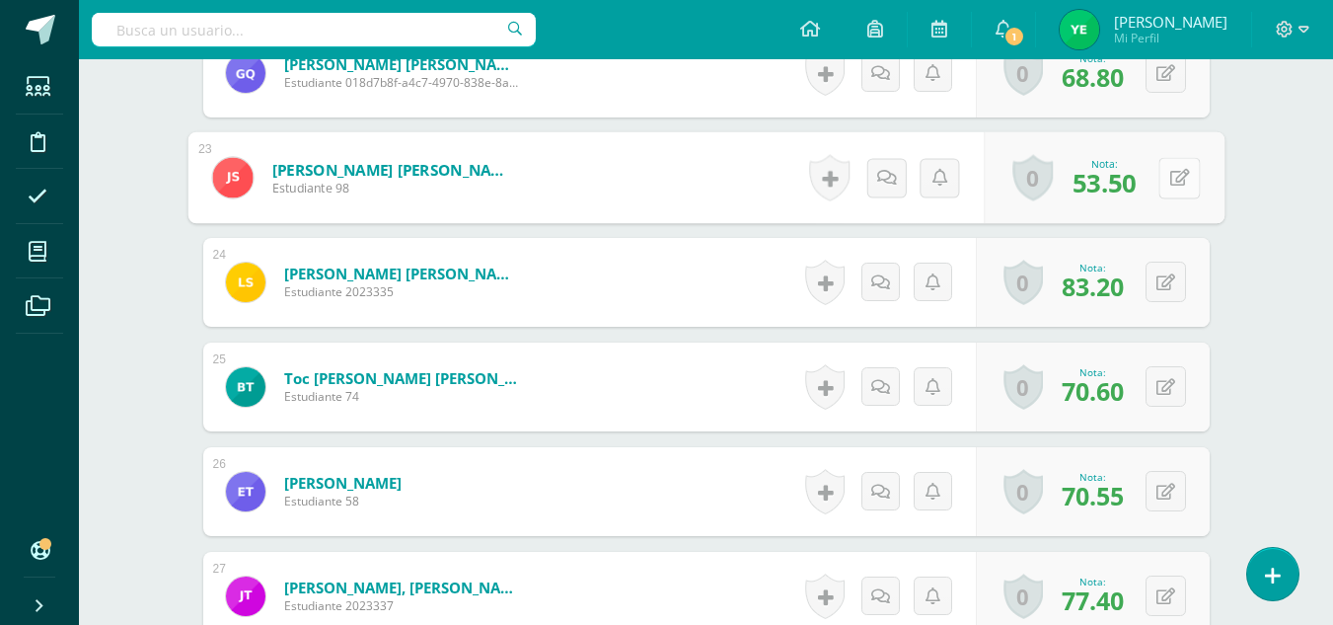
click at [1172, 188] on button at bounding box center [1179, 177] width 41 height 41
type input "55.9"
click at [1114, 182] on link at bounding box center [1126, 184] width 39 height 39
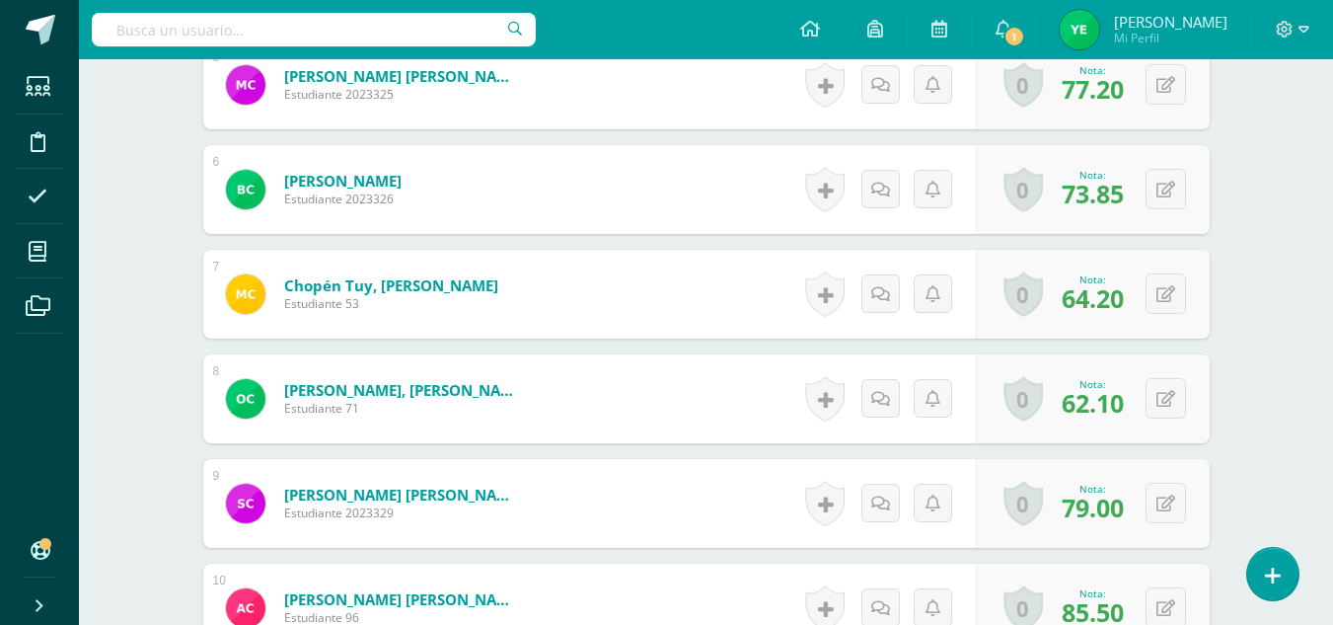
scroll to position [0, 0]
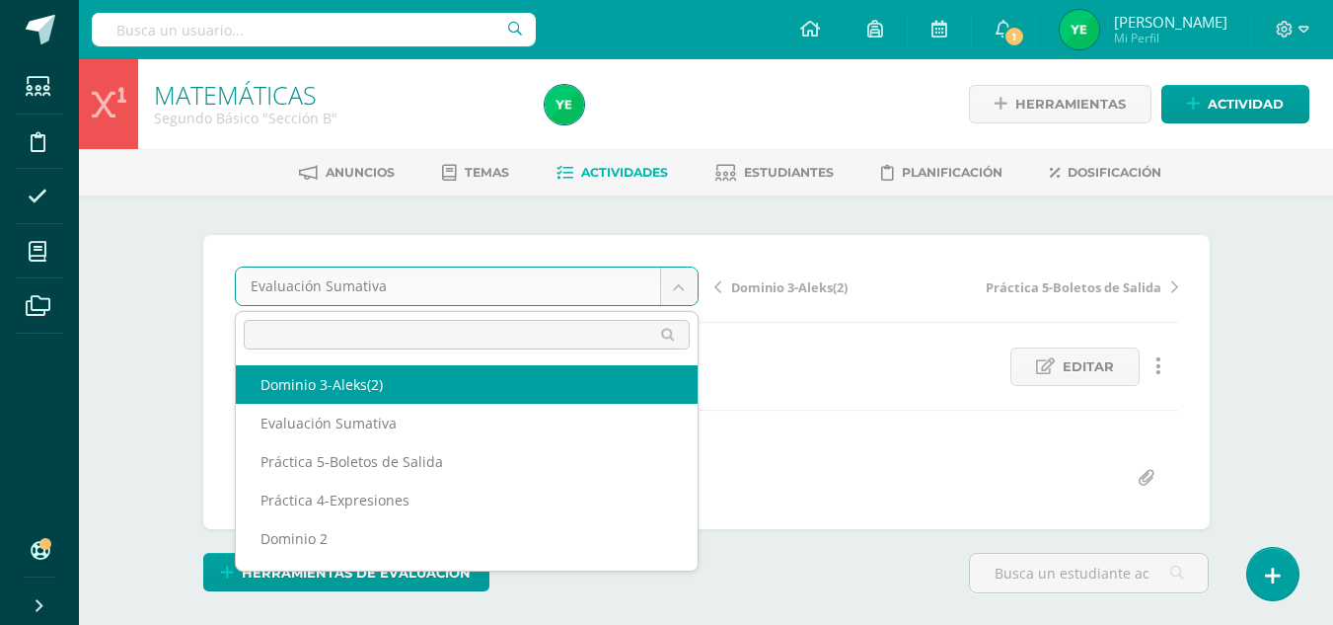
select select "/dashboard/teacher/grade-activity/36094/"
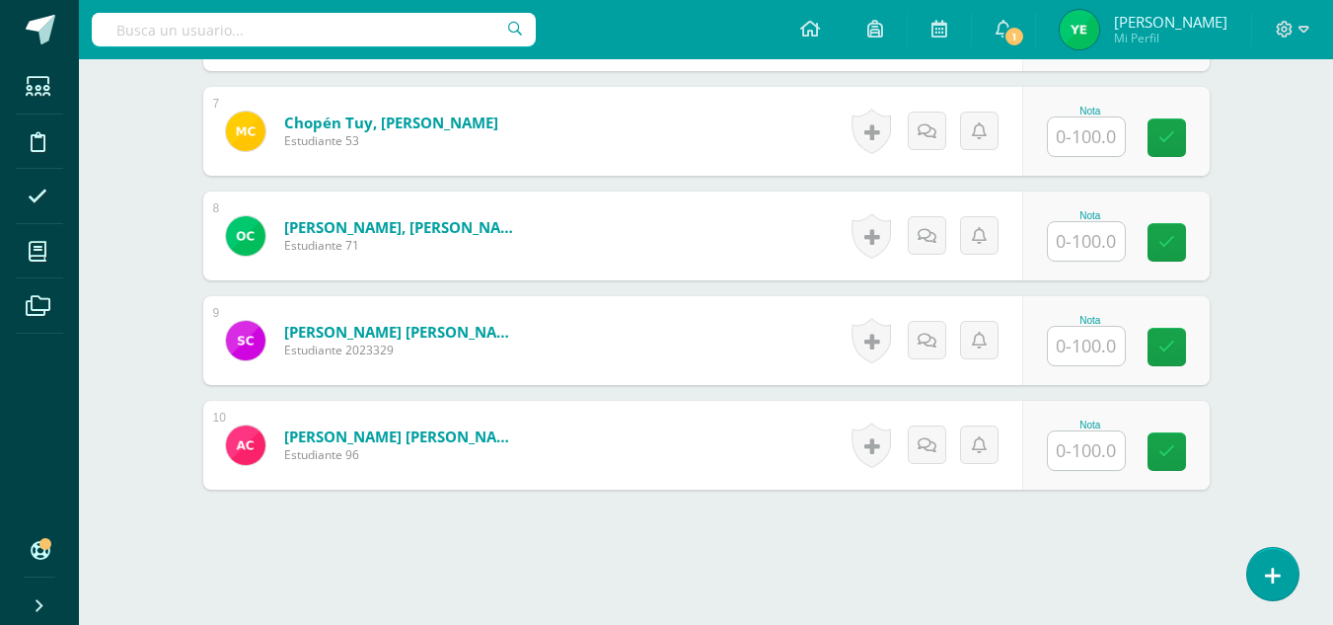
scroll to position [1311, 0]
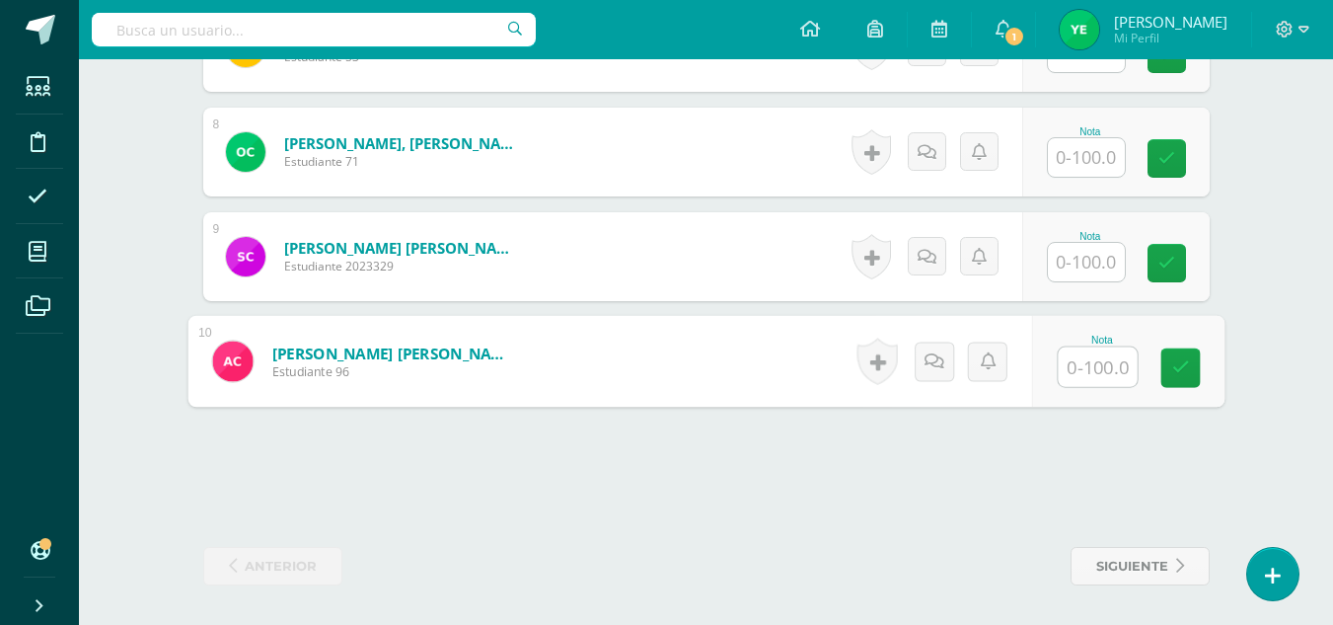
click at [1067, 379] on input "text" at bounding box center [1097, 366] width 79 height 39
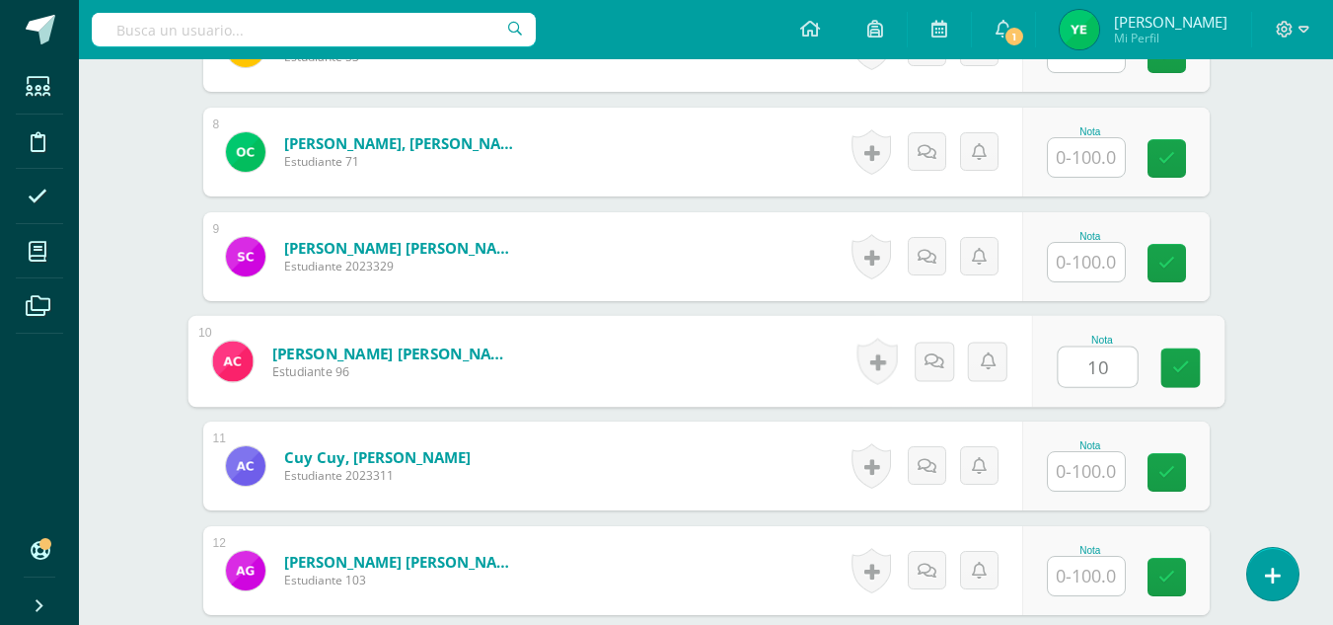
type input "100"
click at [1182, 368] on icon at bounding box center [1181, 366] width 18 height 17
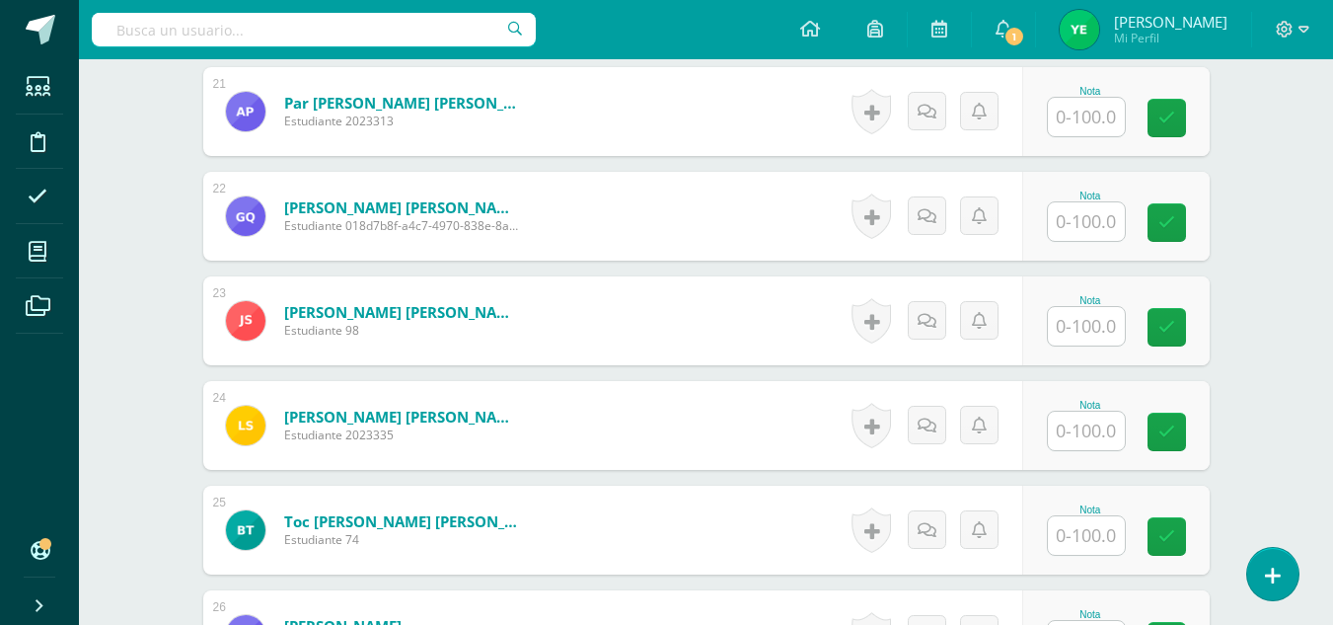
scroll to position [2712, 0]
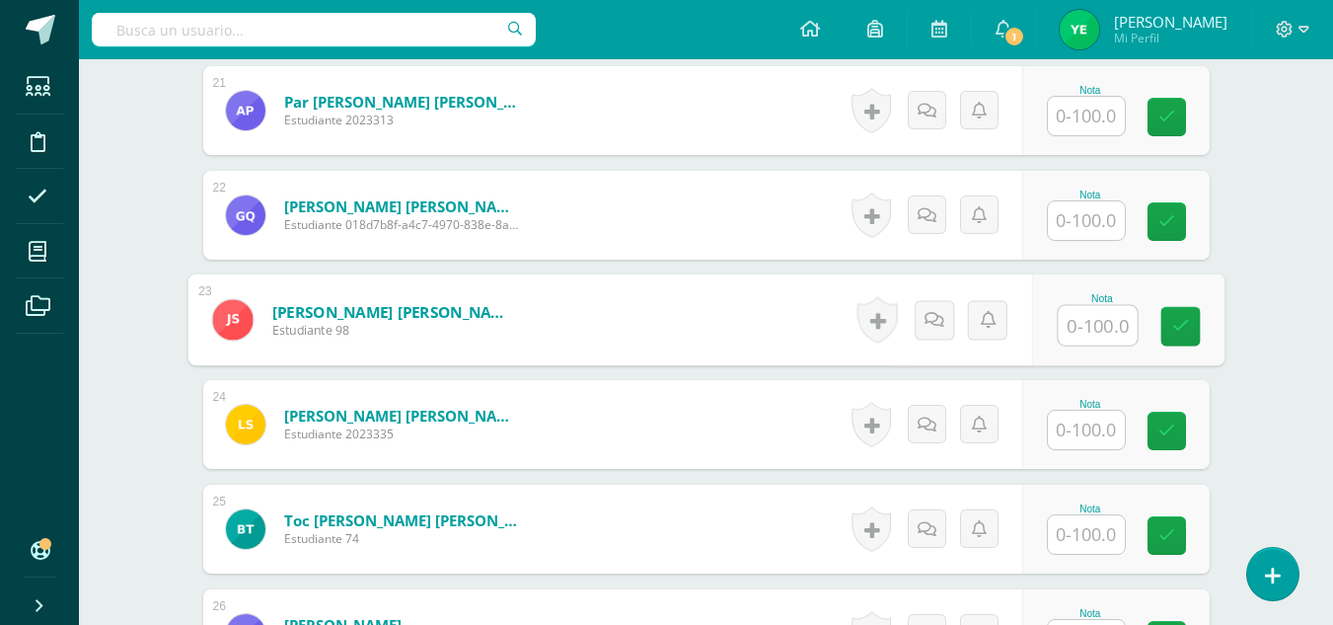
click at [1085, 322] on input "text" at bounding box center [1097, 325] width 79 height 39
click at [1178, 333] on icon at bounding box center [1181, 326] width 18 height 17
type input "100"
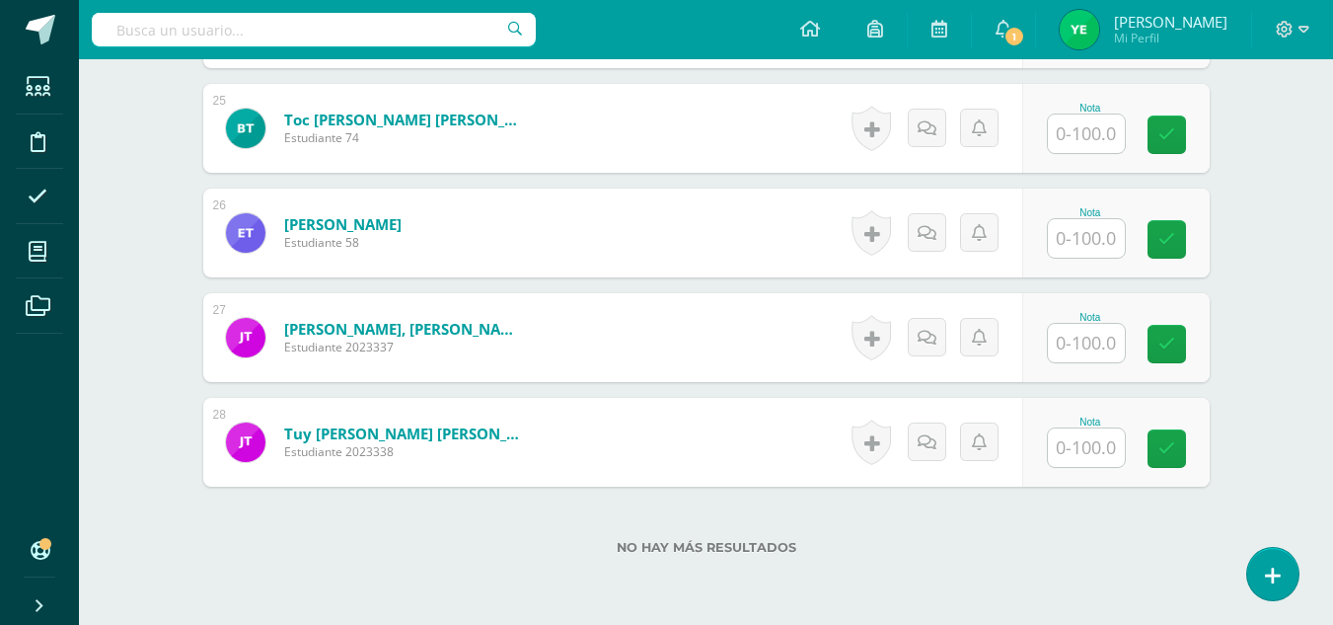
scroll to position [3112, 0]
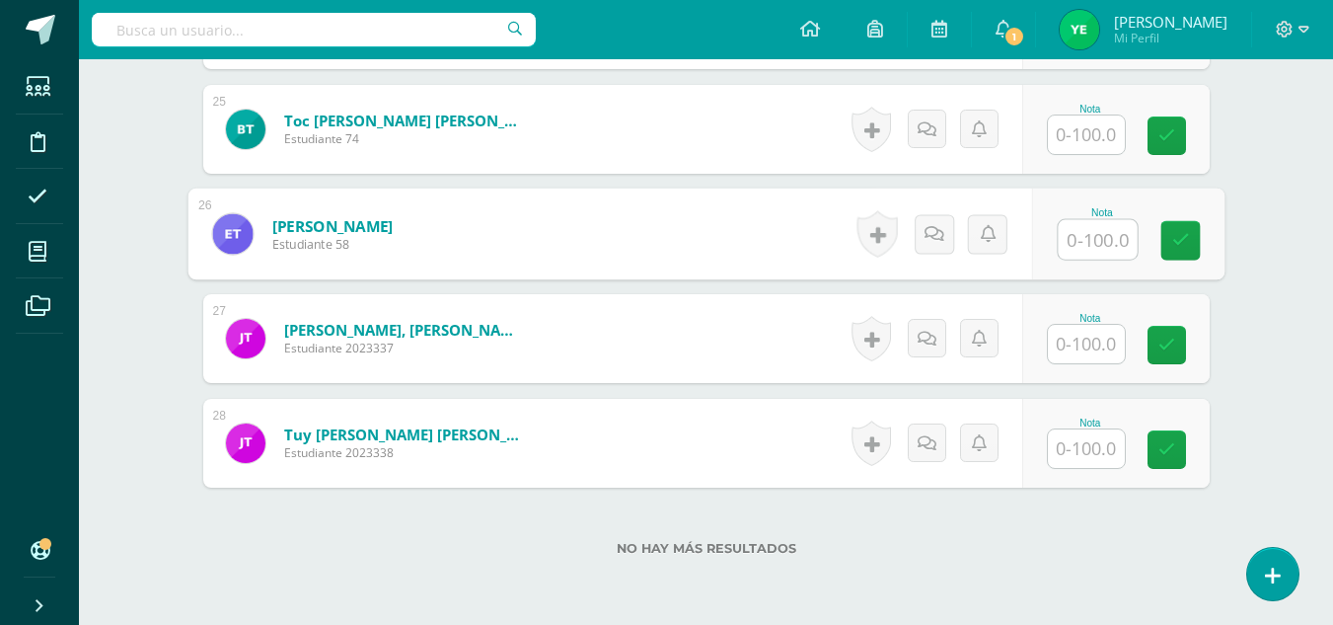
click at [1078, 245] on input "text" at bounding box center [1097, 239] width 79 height 39
click at [1190, 242] on link at bounding box center [1180, 240] width 39 height 39
type input "100"
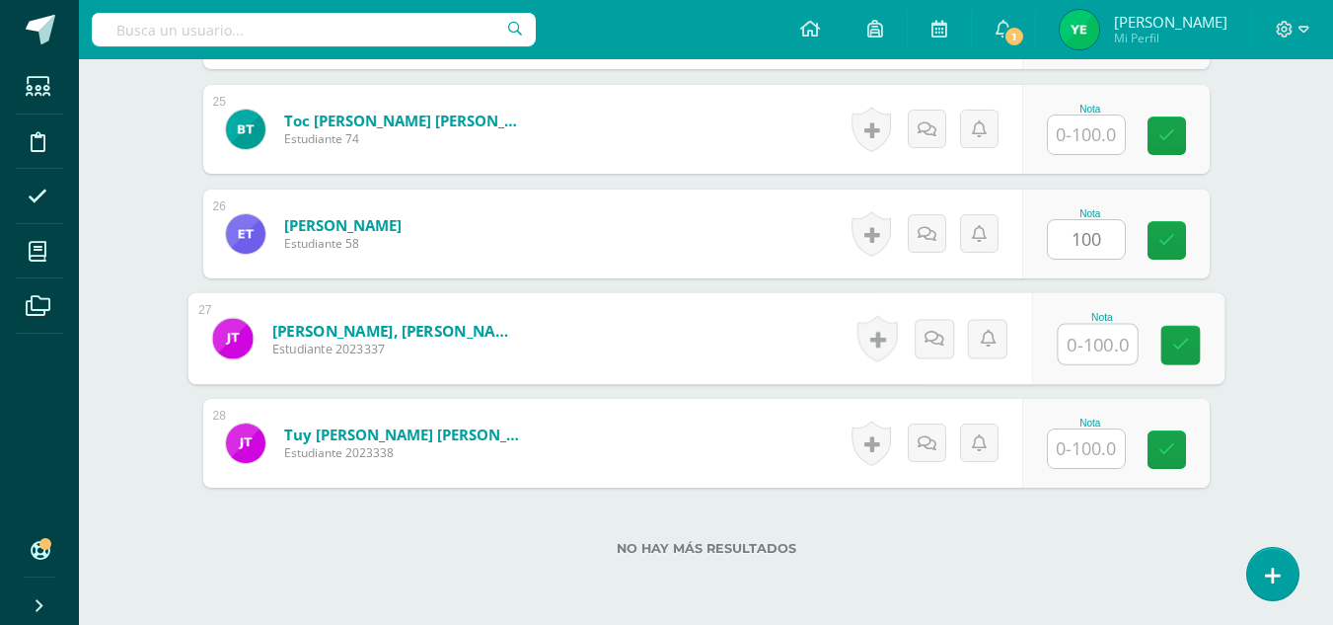
click at [1084, 357] on input "text" at bounding box center [1097, 344] width 79 height 39
type input "100"
click at [1166, 243] on button at bounding box center [1166, 233] width 40 height 40
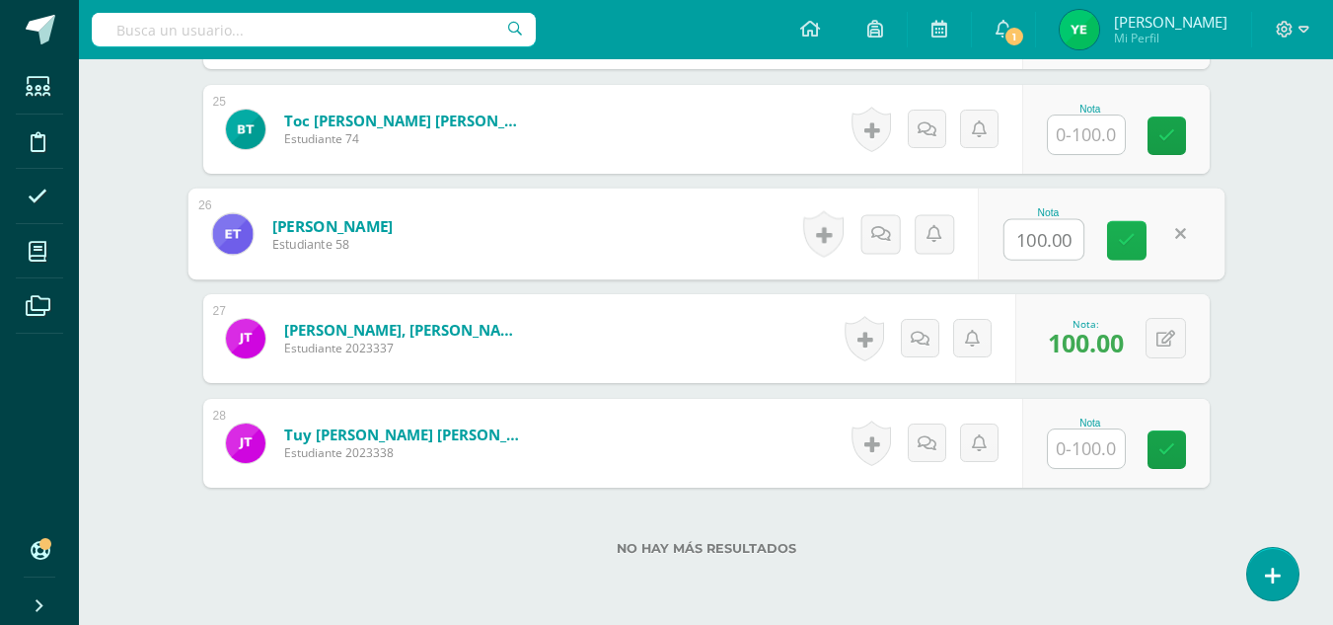
click at [1121, 237] on icon at bounding box center [1127, 240] width 18 height 17
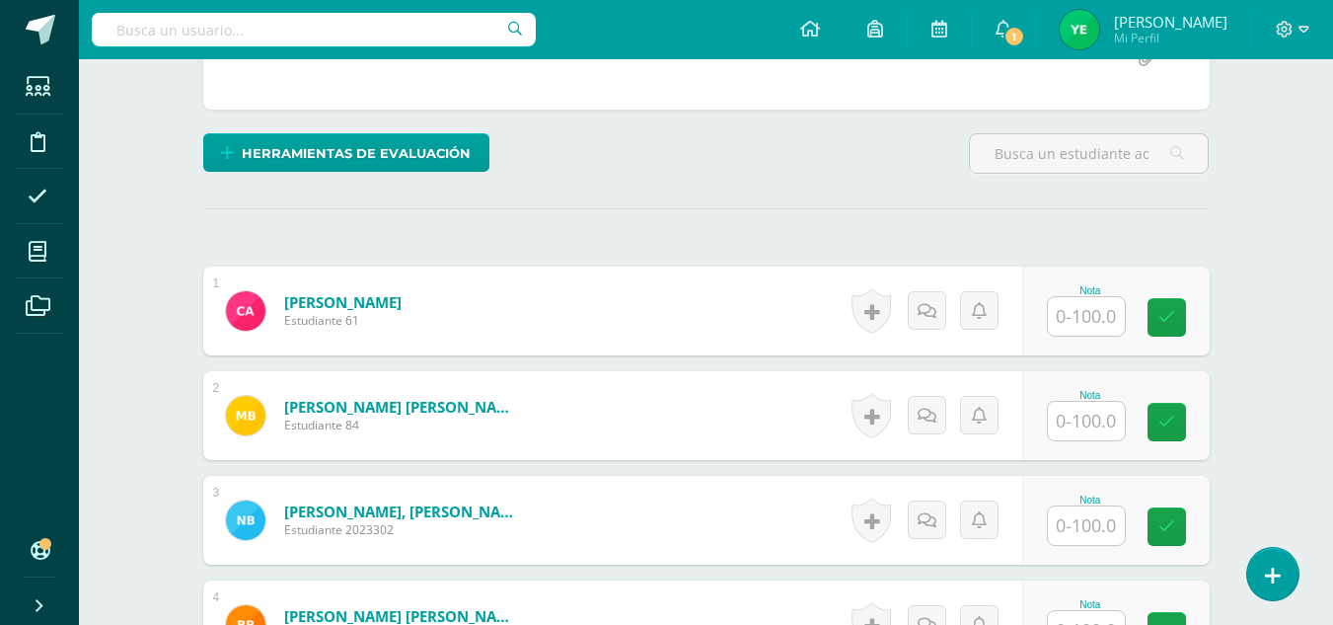
scroll to position [420, 0]
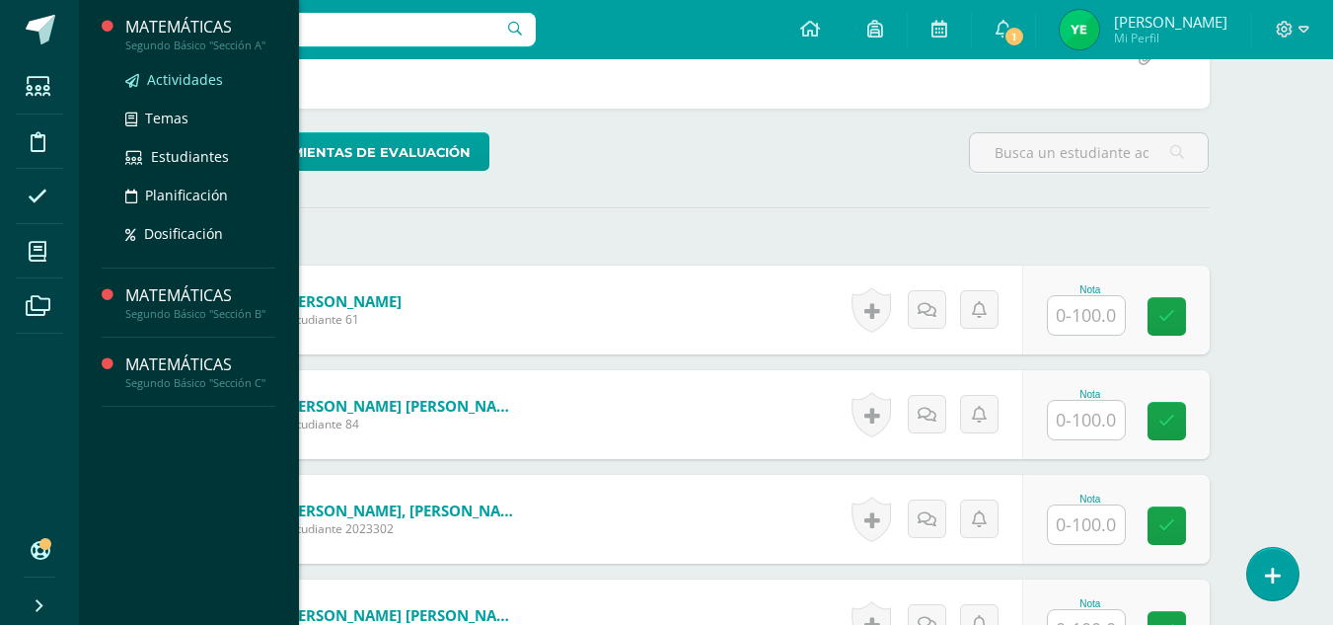
click at [200, 72] on span "Actividades" at bounding box center [185, 79] width 76 height 19
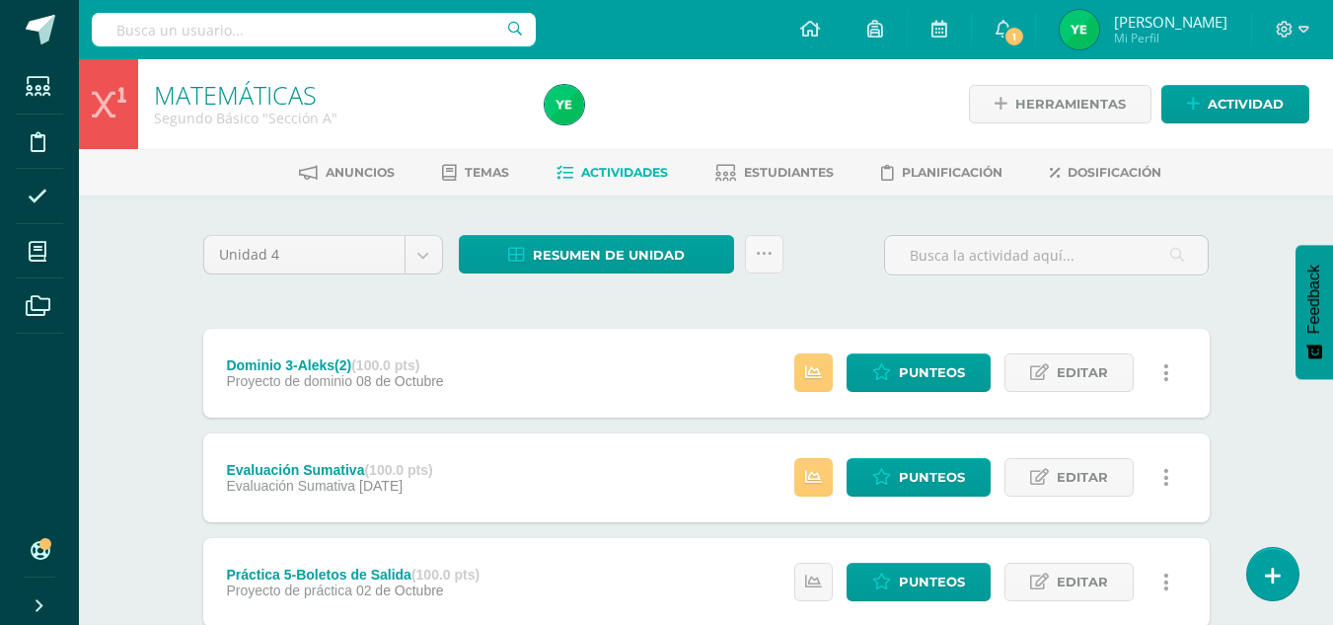
scroll to position [42, 0]
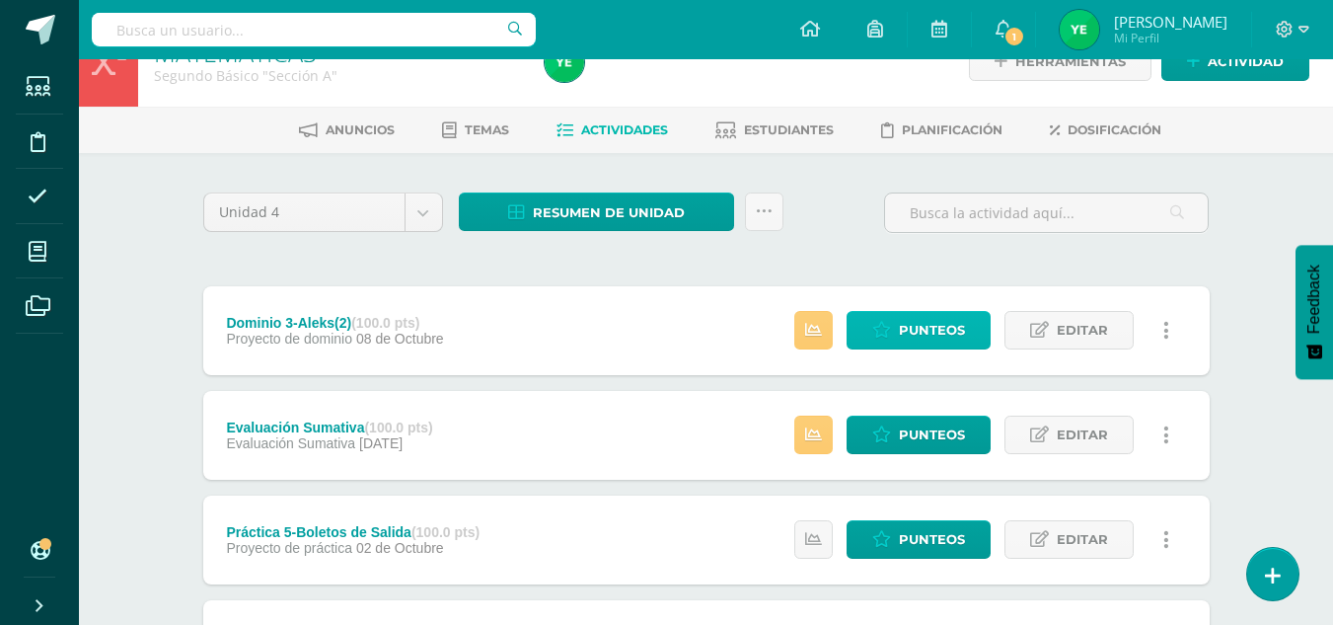
click at [910, 337] on span "Punteos" at bounding box center [932, 330] width 66 height 37
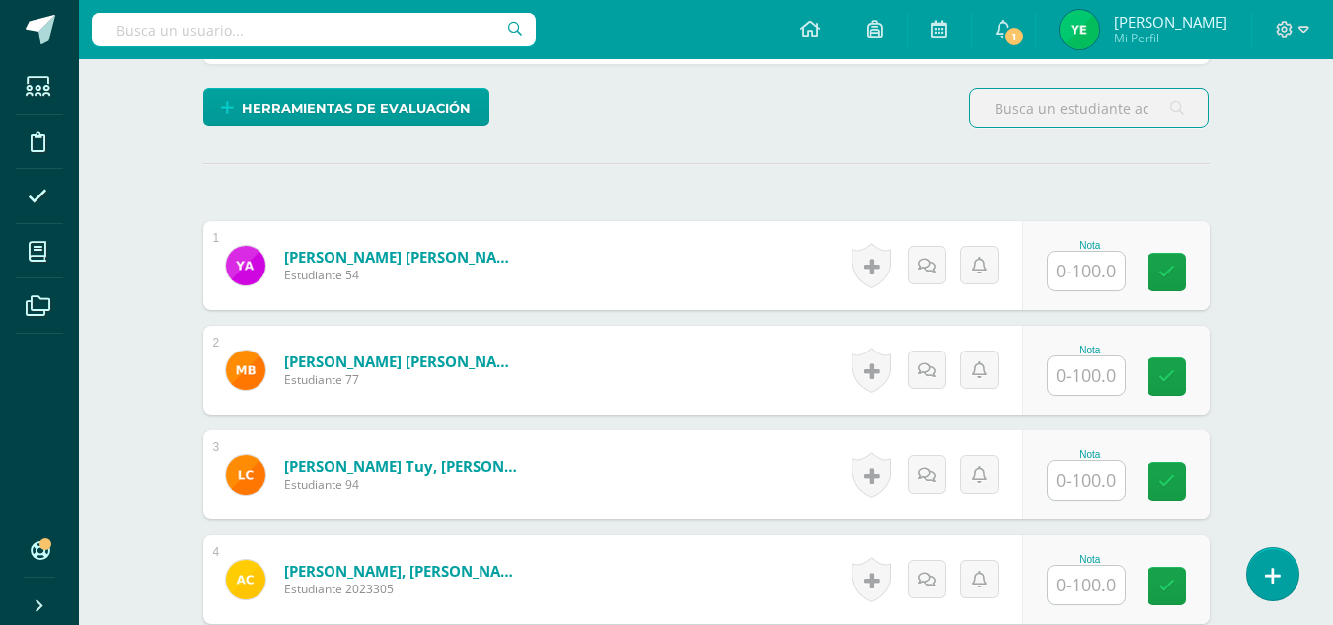
scroll to position [474, 0]
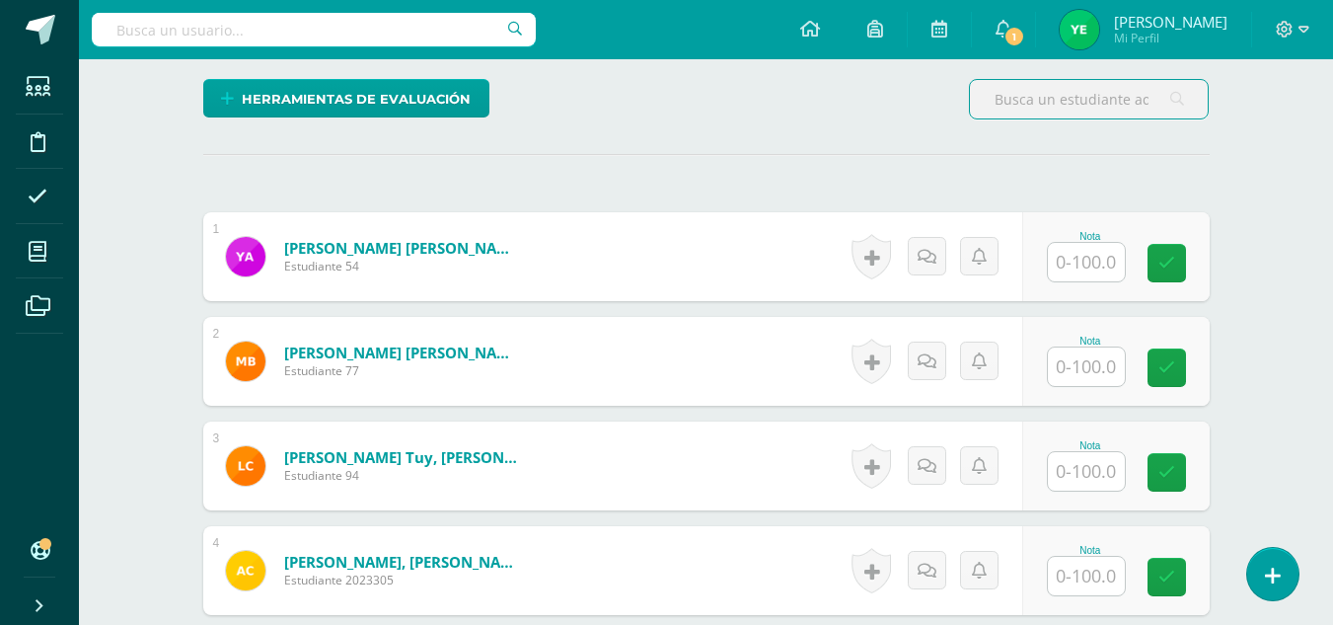
click at [1083, 356] on input "text" at bounding box center [1086, 366] width 77 height 38
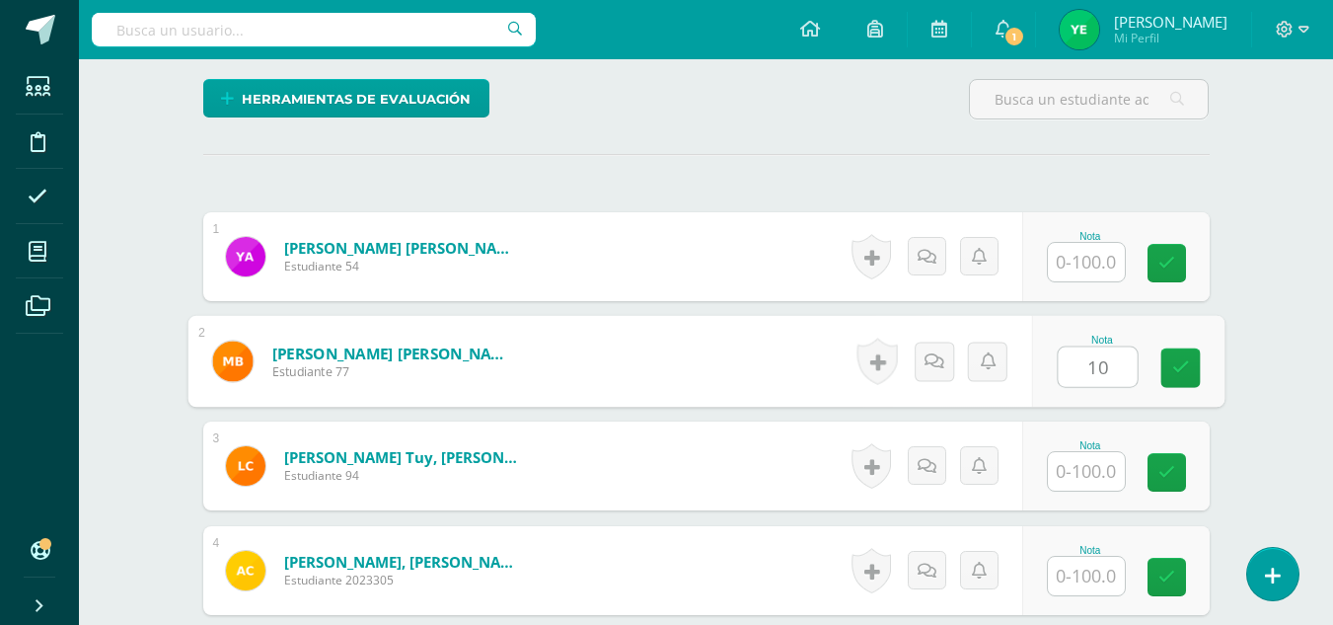
type input "100"
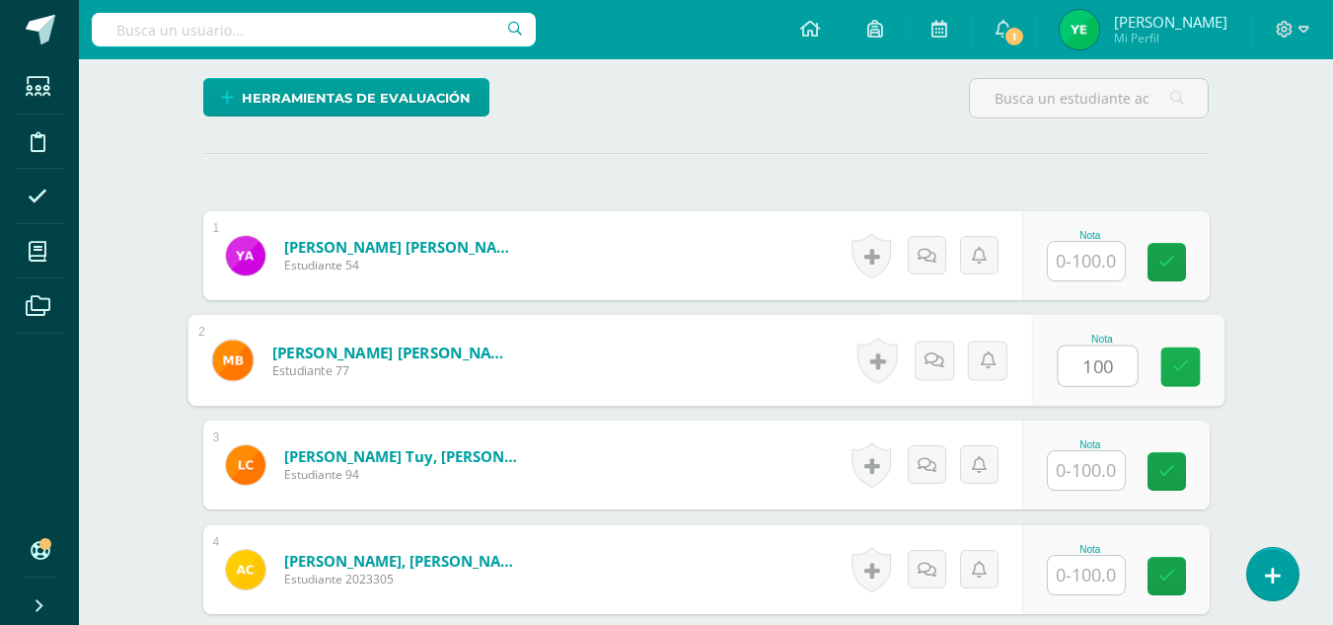
click at [1183, 370] on icon at bounding box center [1181, 366] width 18 height 17
